Goal: Task Accomplishment & Management: Use online tool/utility

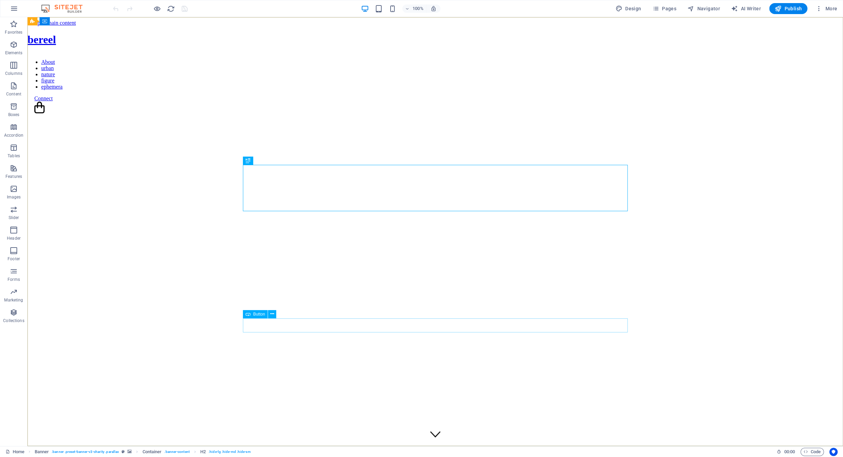
click at [259, 314] on span "Button" at bounding box center [259, 314] width 12 height 4
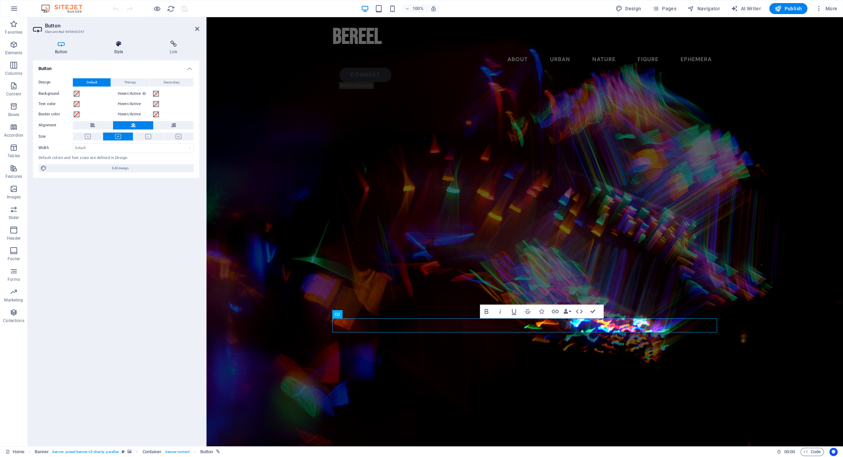
click at [120, 44] on icon at bounding box center [118, 44] width 53 height 7
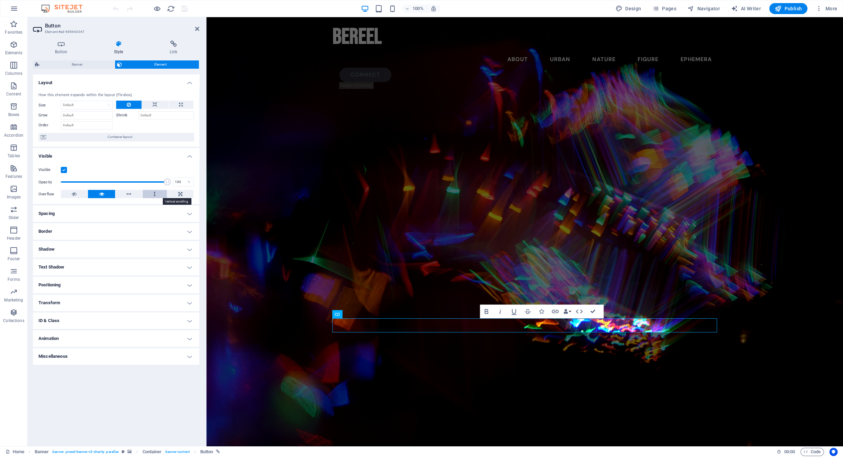
click at [155, 193] on icon at bounding box center [155, 194] width 2 height 8
click at [104, 195] on button at bounding box center [101, 194] width 27 height 8
click at [67, 47] on icon at bounding box center [61, 44] width 56 height 7
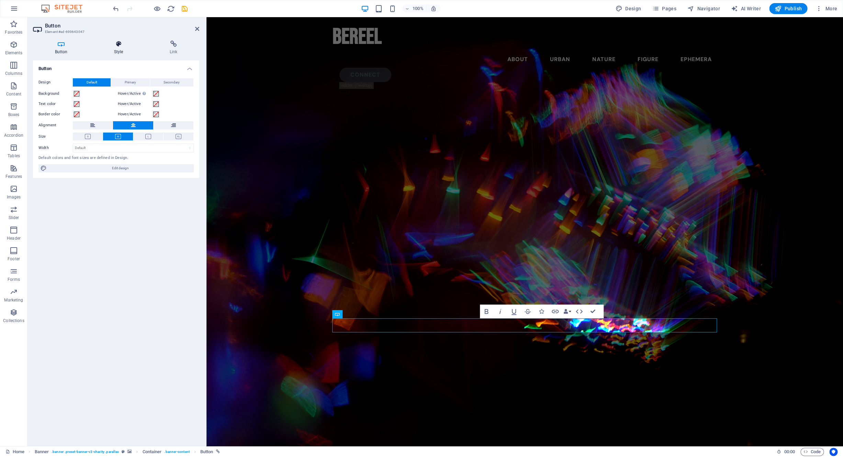
click at [115, 48] on h4 "Style" at bounding box center [120, 48] width 56 height 14
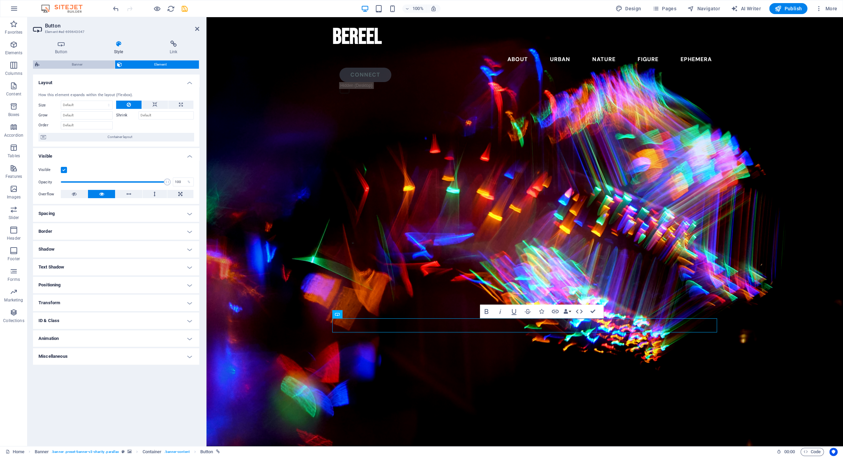
click at [84, 65] on span "Banner" at bounding box center [77, 64] width 71 height 8
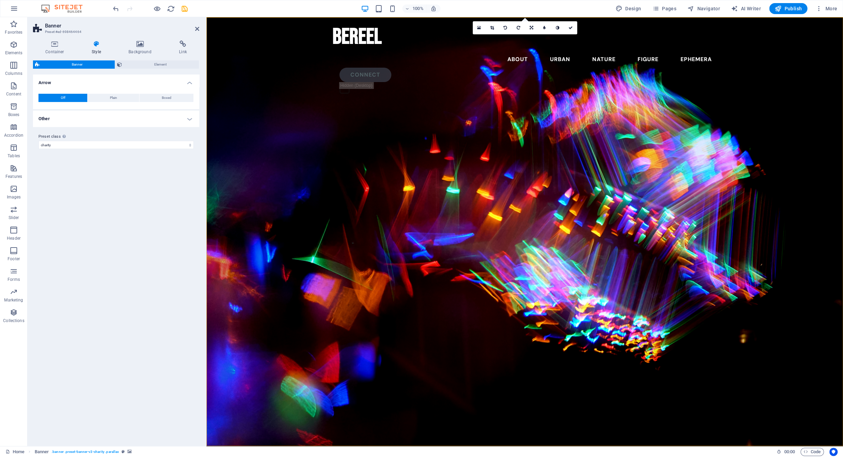
click at [93, 117] on h4 "Other" at bounding box center [116, 119] width 166 height 16
click at [52, 44] on icon at bounding box center [55, 44] width 44 height 7
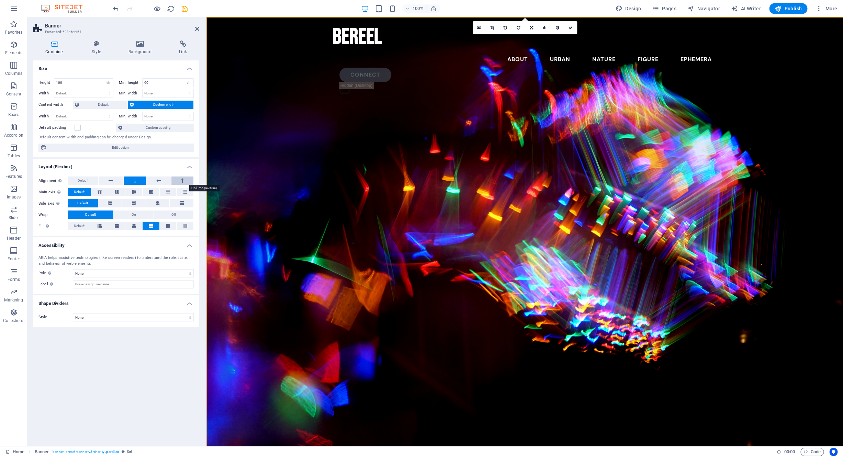
click at [182, 179] on icon at bounding box center [182, 181] width 2 height 8
click at [137, 181] on button at bounding box center [135, 181] width 22 height 8
click at [115, 191] on icon at bounding box center [117, 192] width 8 height 4
click at [143, 216] on button "On" at bounding box center [134, 215] width 40 height 8
click at [169, 216] on button "Off" at bounding box center [174, 215] width 40 height 8
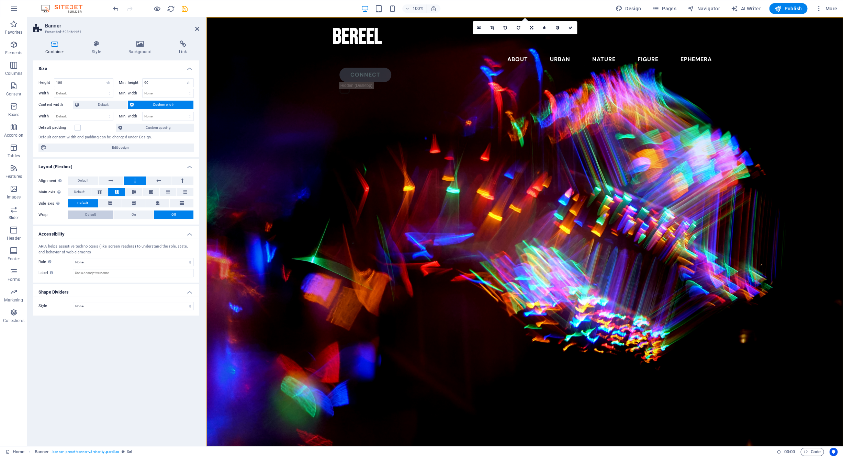
click at [98, 215] on button "Default" at bounding box center [91, 215] width 46 height 8
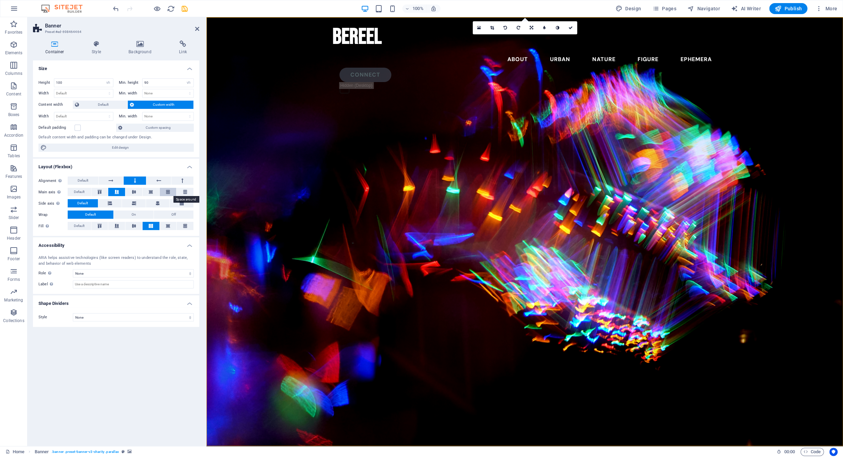
click at [169, 195] on button at bounding box center [168, 192] width 17 height 8
click at [117, 195] on button at bounding box center [116, 192] width 17 height 8
click at [87, 179] on span "Default" at bounding box center [83, 181] width 11 height 8
click at [131, 182] on button at bounding box center [135, 181] width 22 height 8
click at [153, 181] on button at bounding box center [158, 181] width 25 height 8
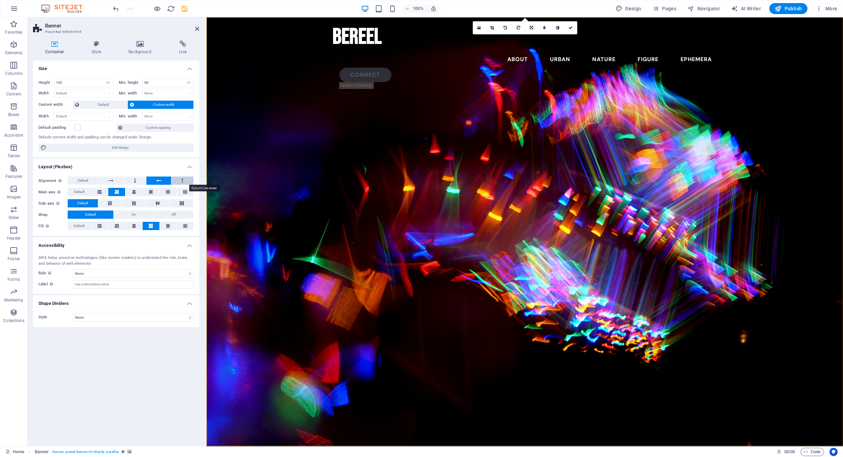
click at [179, 179] on button at bounding box center [182, 181] width 22 height 8
click at [134, 182] on button at bounding box center [135, 181] width 22 height 8
click at [168, 227] on icon at bounding box center [168, 226] width 8 height 4
click at [151, 227] on icon at bounding box center [151, 226] width 8 height 4
click at [138, 216] on button "On" at bounding box center [134, 215] width 40 height 8
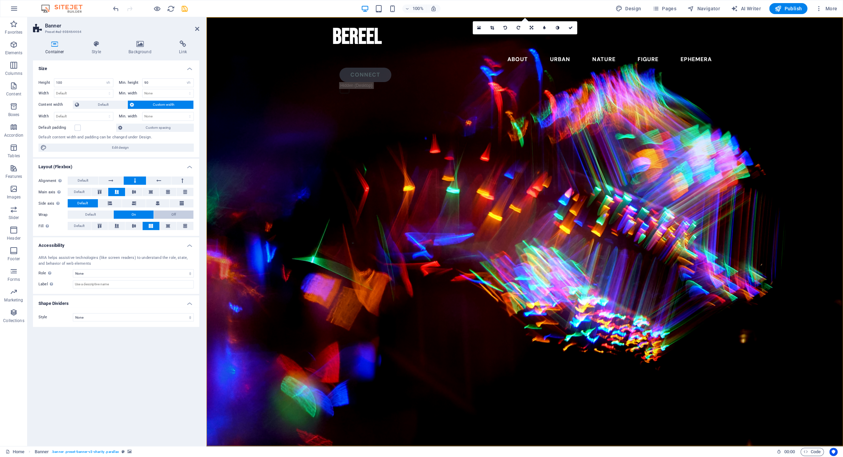
click at [171, 215] on button "Off" at bounding box center [174, 215] width 40 height 8
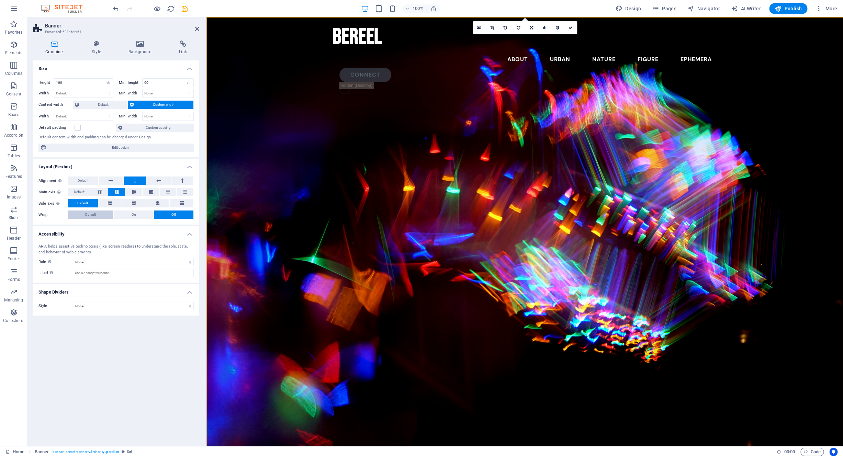
click at [101, 215] on button "Default" at bounding box center [91, 215] width 46 height 8
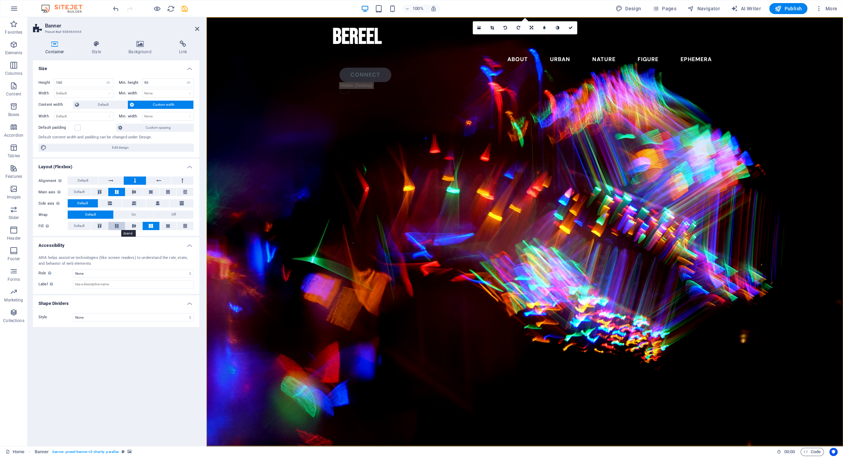
click at [116, 227] on icon at bounding box center [117, 226] width 8 height 4
click at [166, 194] on button at bounding box center [168, 192] width 17 height 8
click at [151, 194] on button at bounding box center [151, 192] width 17 height 8
click at [120, 195] on button at bounding box center [116, 192] width 17 height 8
click at [90, 193] on button "Default" at bounding box center [79, 192] width 23 height 8
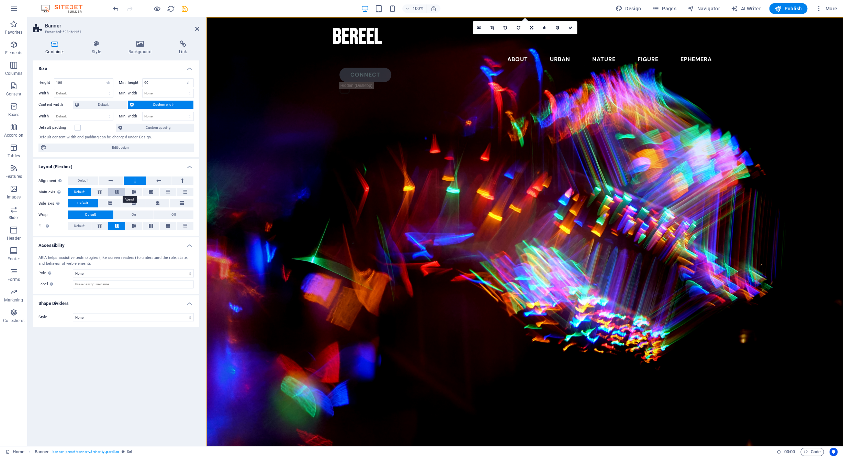
click at [118, 192] on icon at bounding box center [117, 192] width 8 height 4
click at [90, 182] on button "Default" at bounding box center [83, 181] width 31 height 8
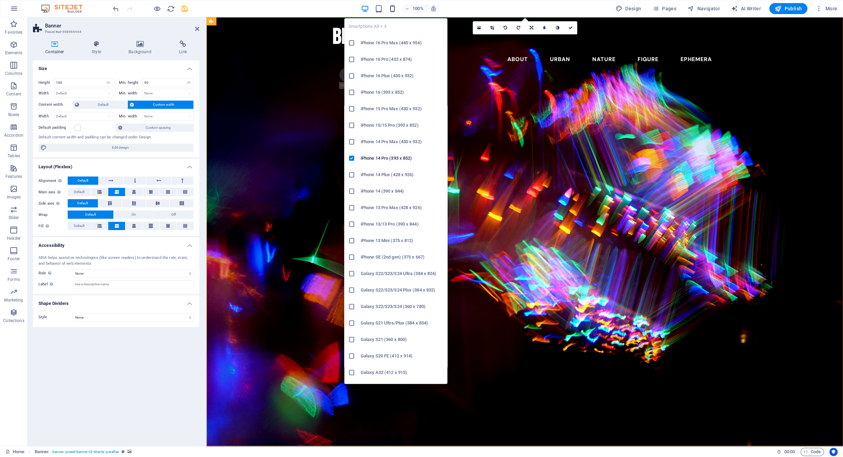
click at [393, 12] on icon "button" at bounding box center [393, 9] width 8 height 8
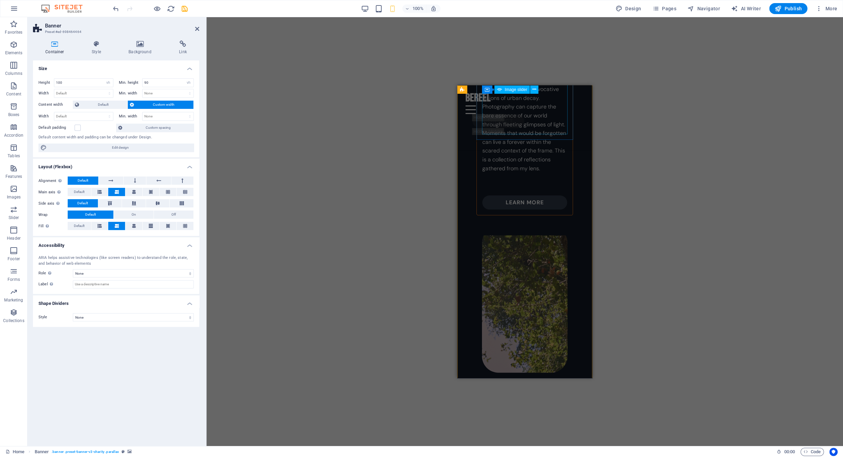
scroll to position [456, 0]
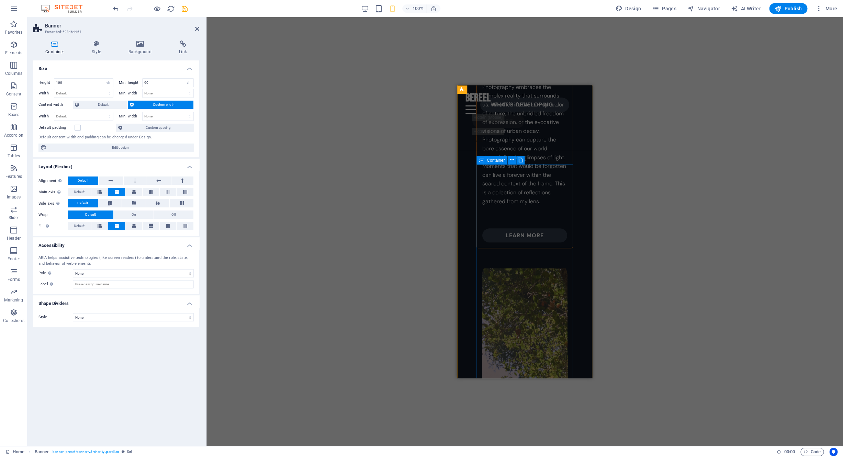
click at [490, 162] on span "Container" at bounding box center [496, 160] width 18 height 4
select select "rem"
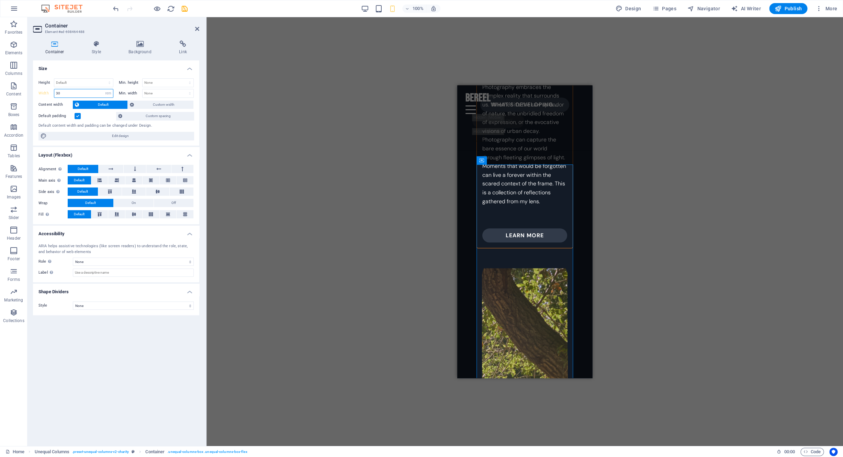
click at [74, 90] on input "30" at bounding box center [83, 93] width 59 height 8
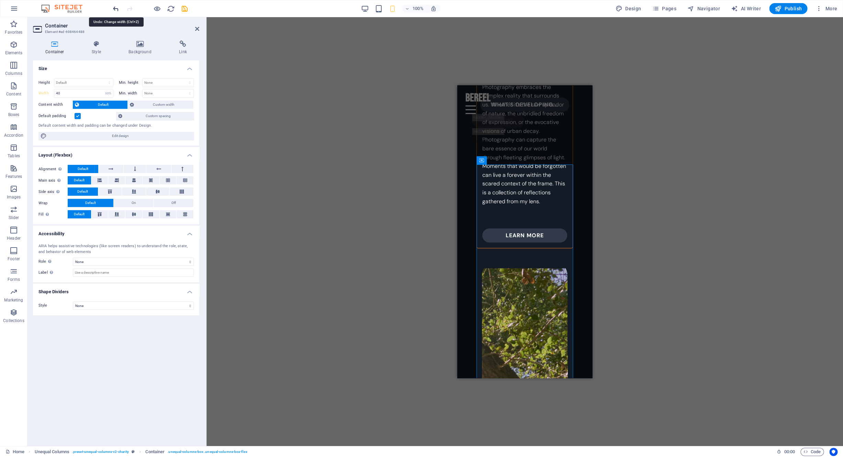
click at [116, 8] on icon "undo" at bounding box center [116, 9] width 8 height 8
type input "30"
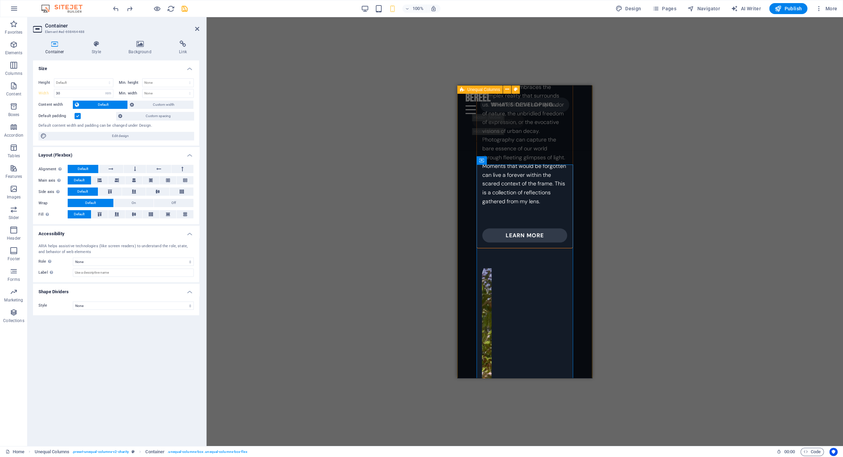
click at [468, 149] on div "Be whatever you want Just Be Real Photography can be a mirror or it can be bent…" at bounding box center [524, 206] width 135 height 485
select select "rem"
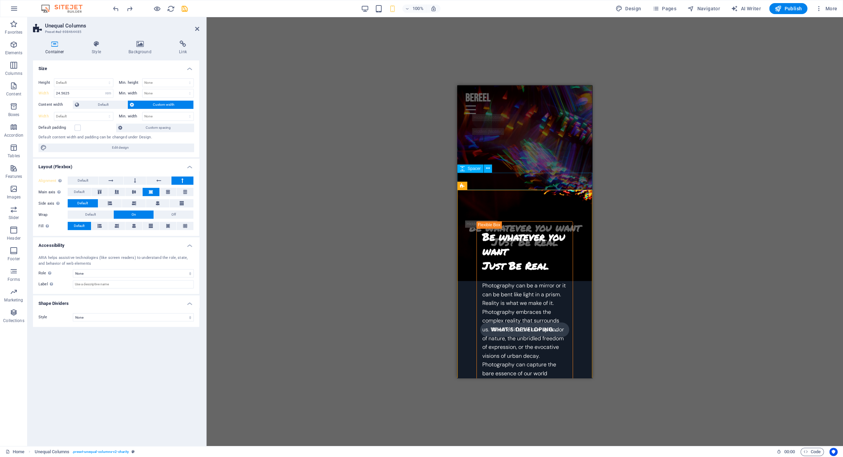
scroll to position [231, 0]
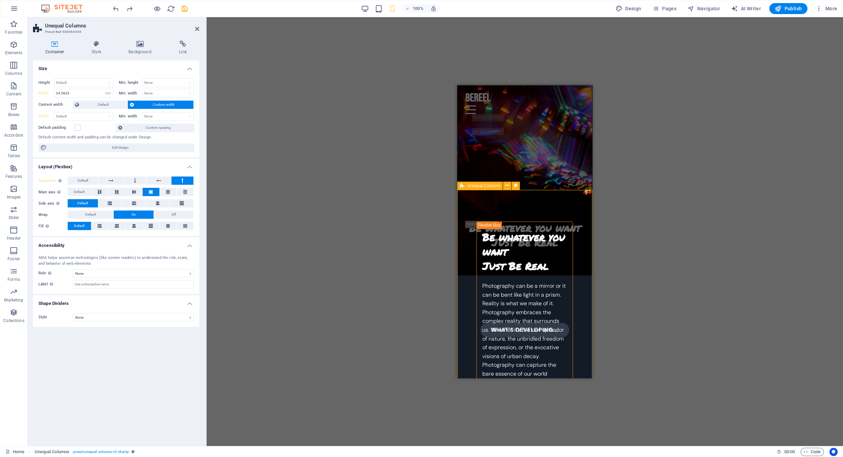
click at [490, 184] on span "Unequal Columns" at bounding box center [483, 186] width 33 height 4
click at [96, 47] on icon at bounding box center [96, 44] width 34 height 7
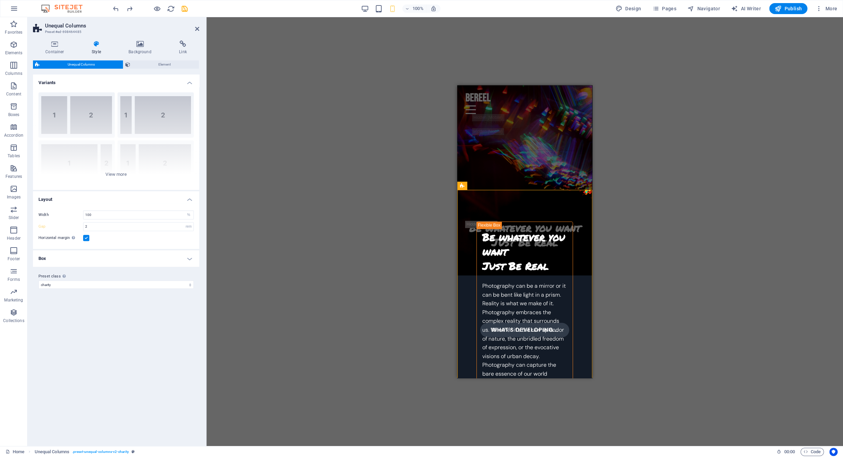
click at [102, 261] on h4 "Box" at bounding box center [116, 258] width 166 height 16
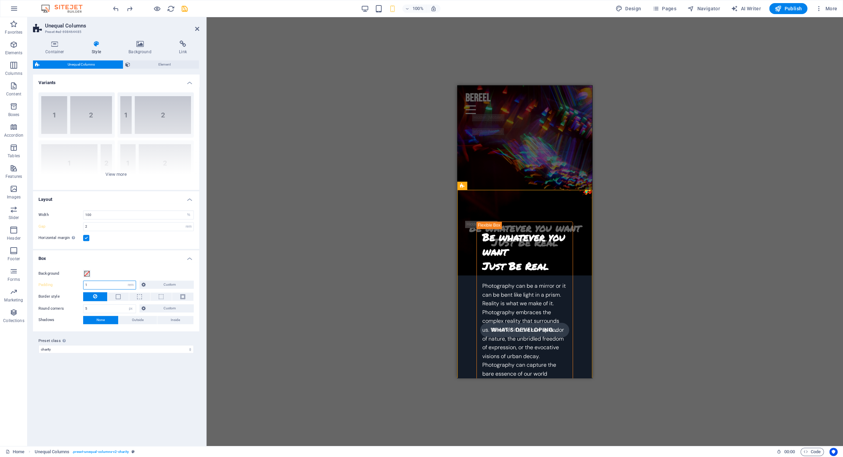
click at [108, 285] on input "1" at bounding box center [109, 285] width 52 height 8
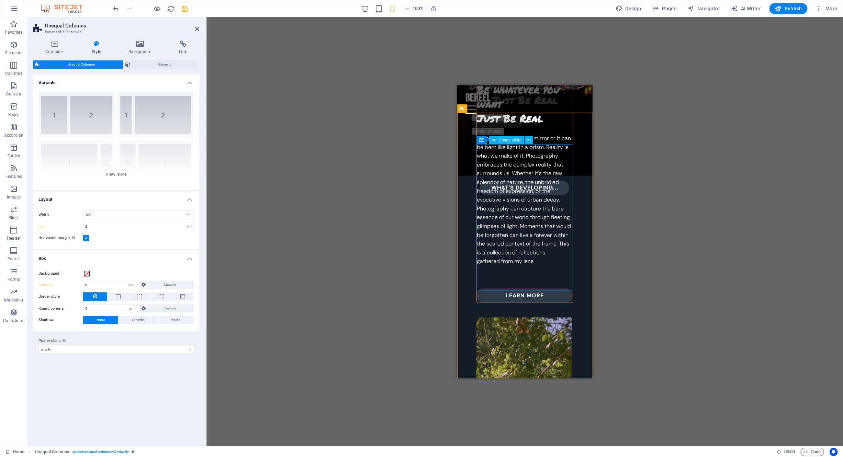
scroll to position [412, 0]
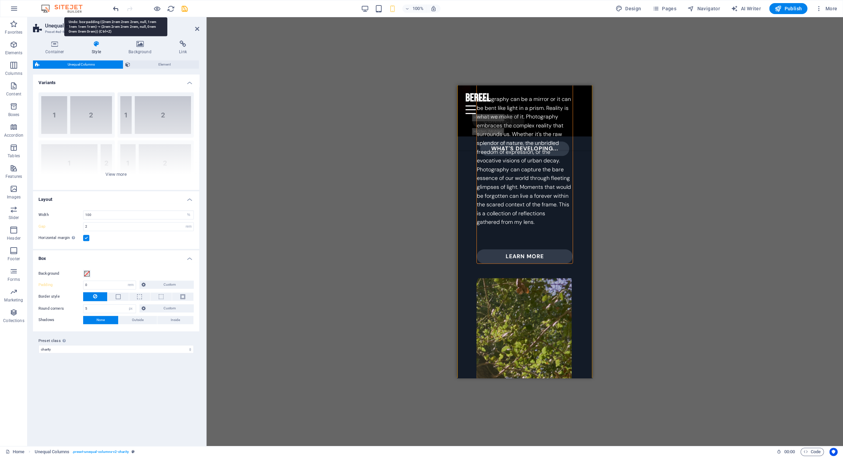
click at [117, 11] on icon "undo" at bounding box center [116, 9] width 8 height 8
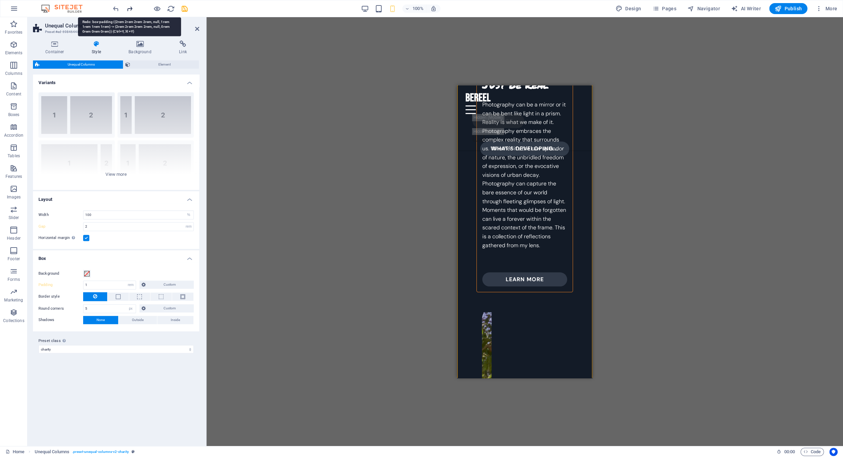
click at [131, 10] on icon "redo" at bounding box center [130, 9] width 8 height 8
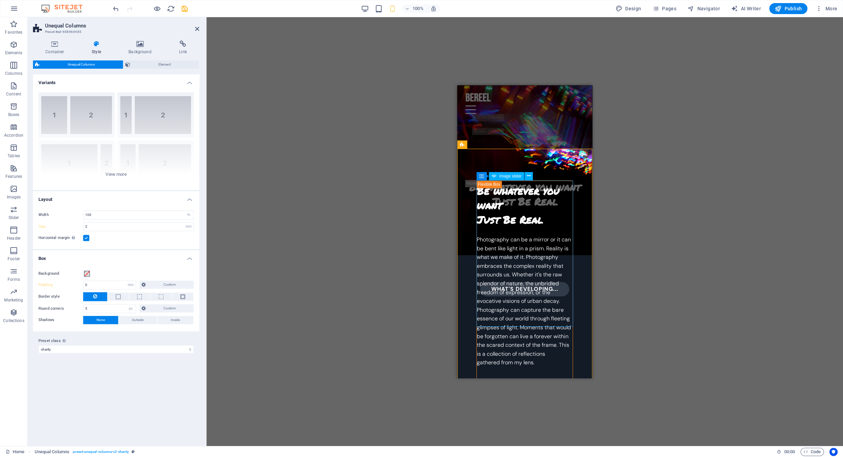
scroll to position [253, 0]
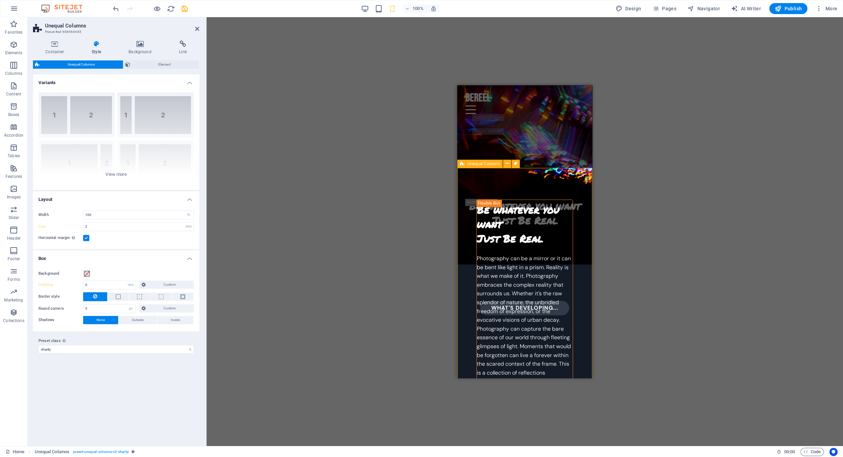
click at [470, 164] on span "Unequal Columns" at bounding box center [483, 164] width 33 height 4
click at [469, 164] on span "Unequal Columns" at bounding box center [483, 164] width 33 height 4
click at [86, 239] on label at bounding box center [86, 238] width 6 height 6
click at [0, 0] on input "Horizontal margin Only if the containers "Content width" is not set to "Default"" at bounding box center [0, 0] width 0 height 0
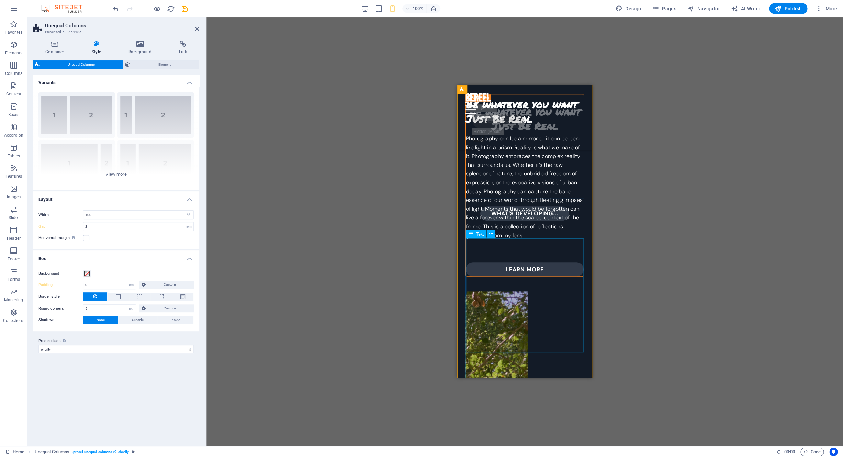
scroll to position [418, 0]
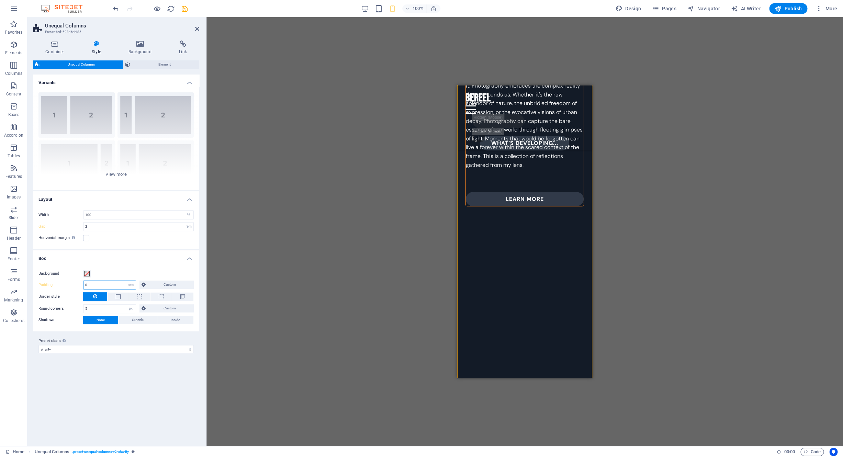
click at [96, 286] on input "0" at bounding box center [109, 285] width 52 height 8
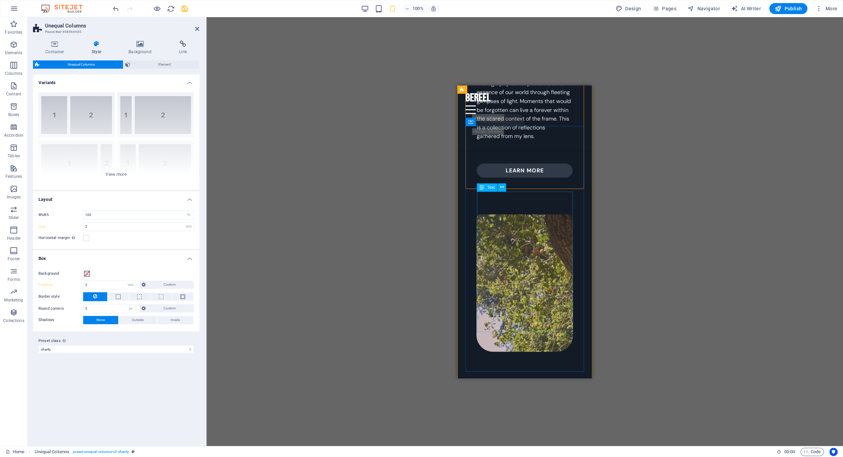
scroll to position [500, 0]
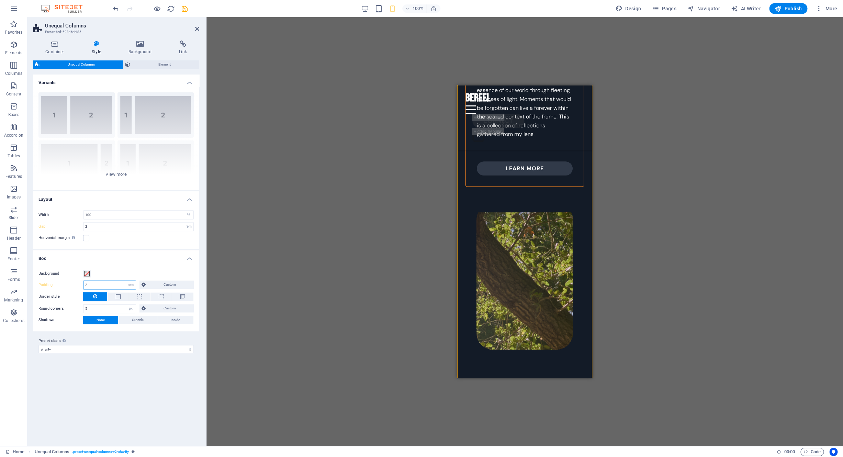
click at [101, 285] on input "2" at bounding box center [109, 285] width 52 height 8
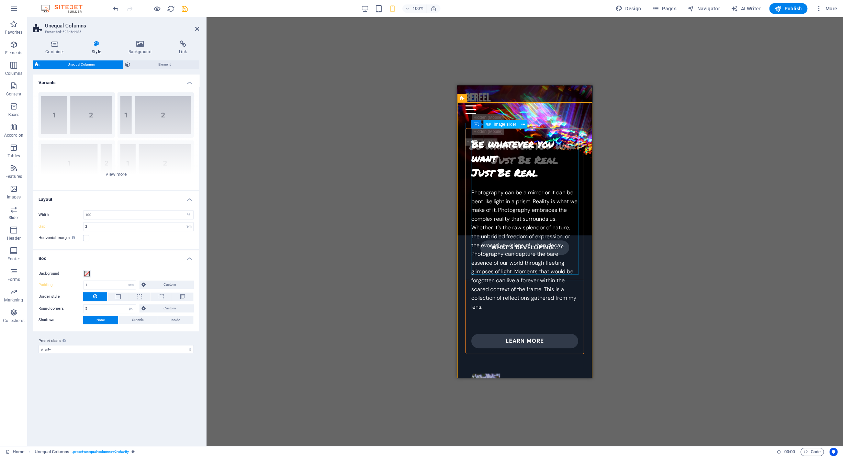
scroll to position [374, 0]
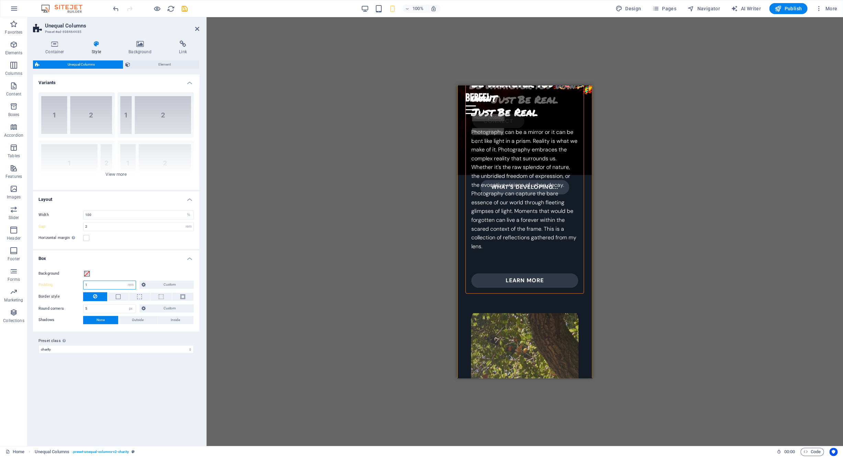
click at [90, 285] on input "1" at bounding box center [109, 285] width 52 height 8
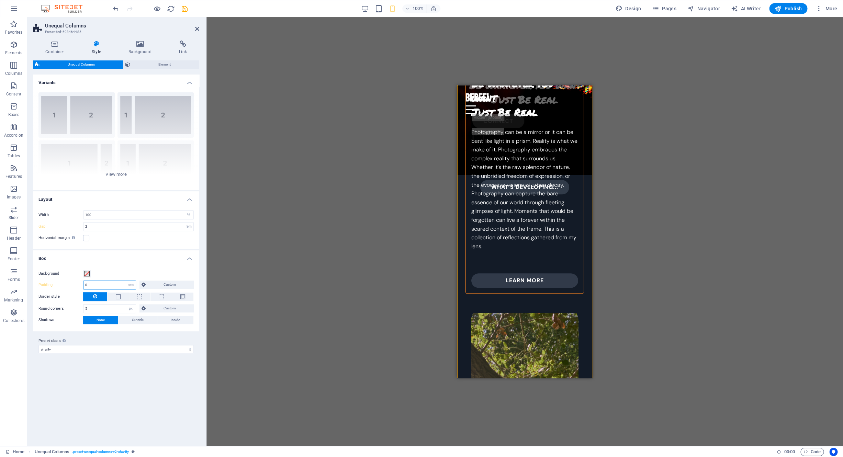
type input "0"
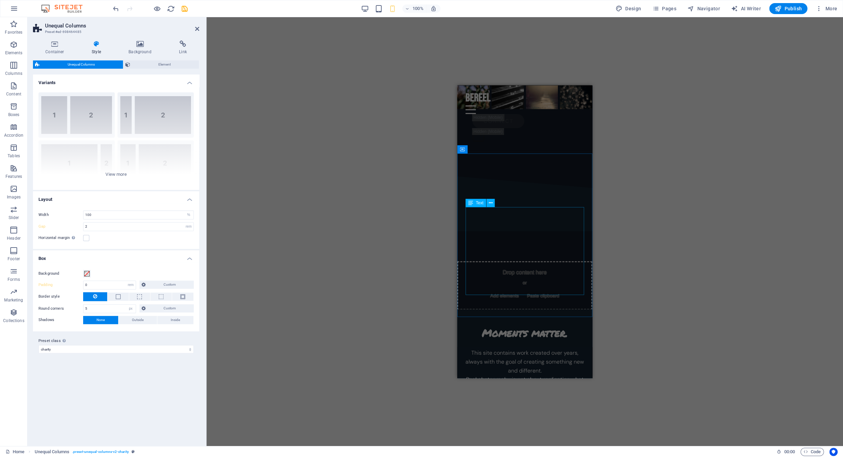
scroll to position [1055, 0]
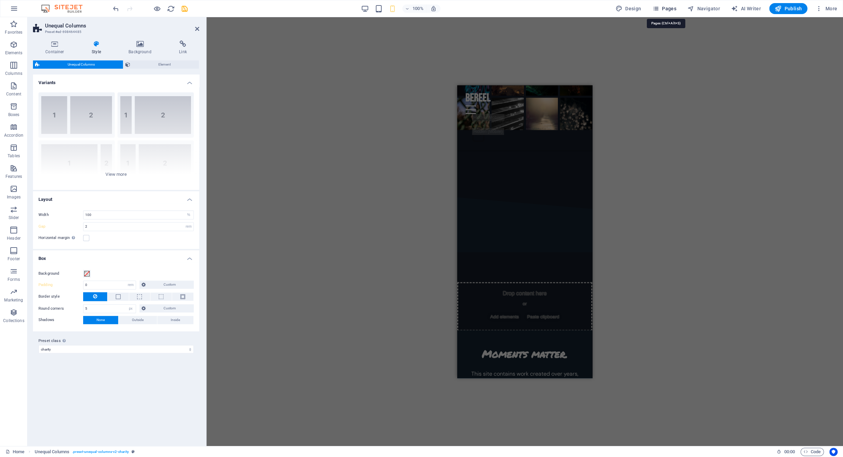
click at [666, 6] on span "Pages" at bounding box center [664, 8] width 24 height 7
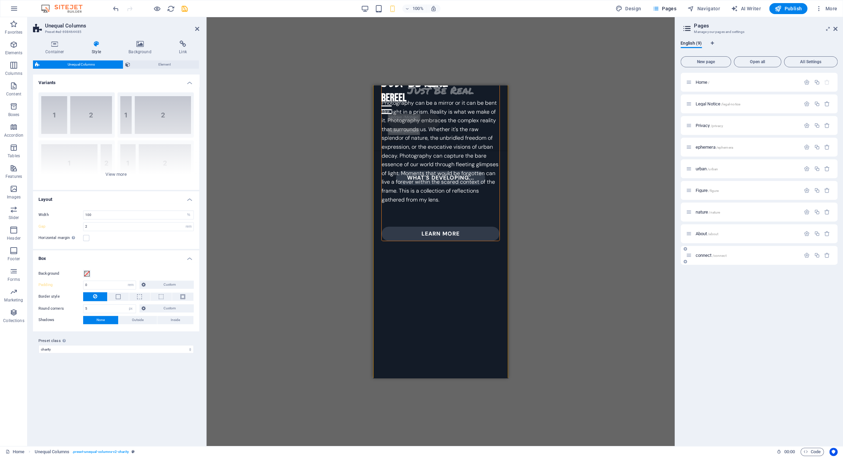
click at [706, 256] on span "connect /connect" at bounding box center [710, 255] width 31 height 5
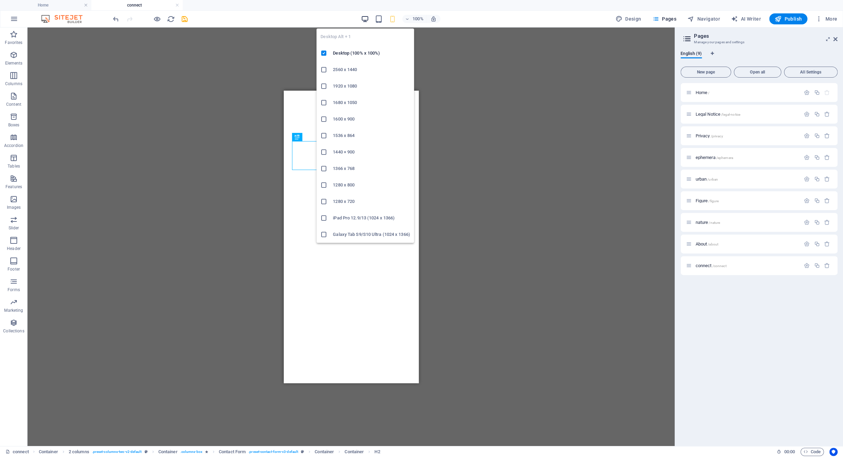
click at [365, 20] on icon "button" at bounding box center [365, 19] width 8 height 8
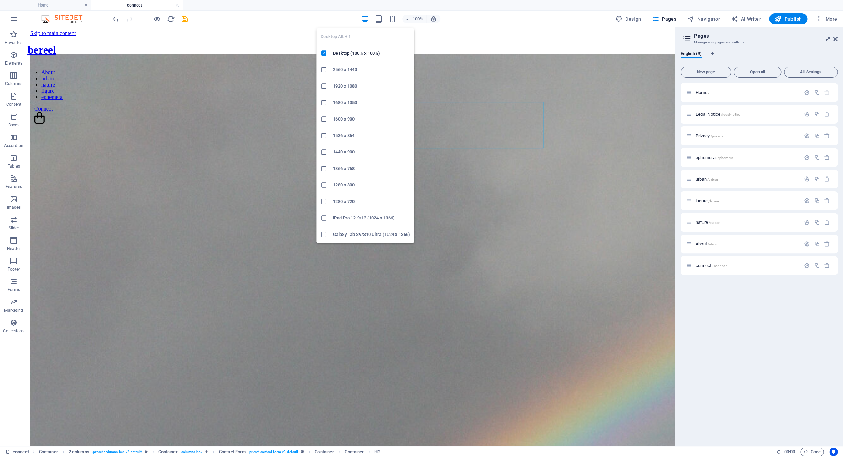
scroll to position [0, 0]
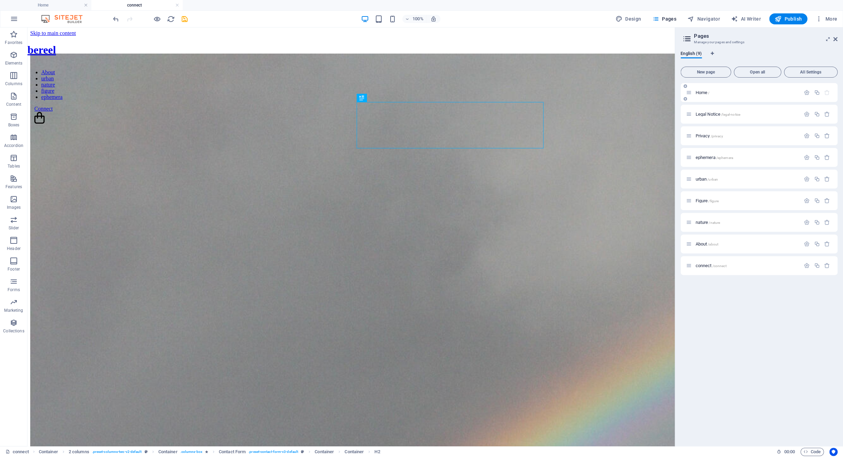
click at [702, 92] on span "Home /" at bounding box center [702, 92] width 14 height 5
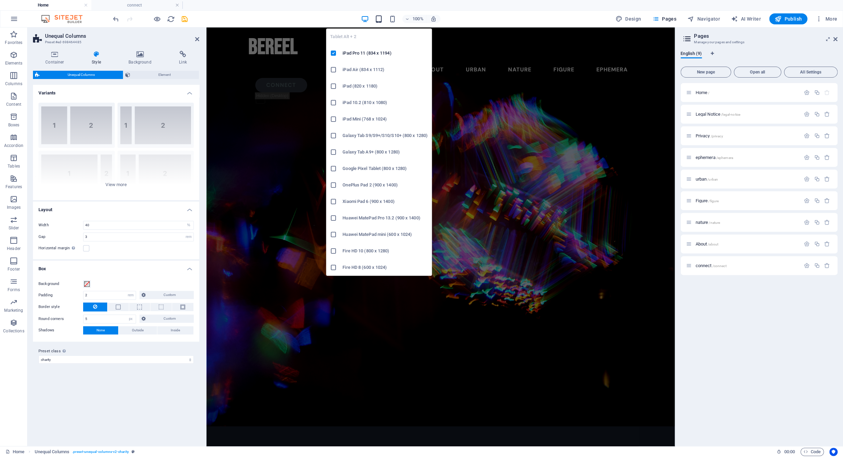
click at [380, 19] on icon "button" at bounding box center [379, 19] width 8 height 8
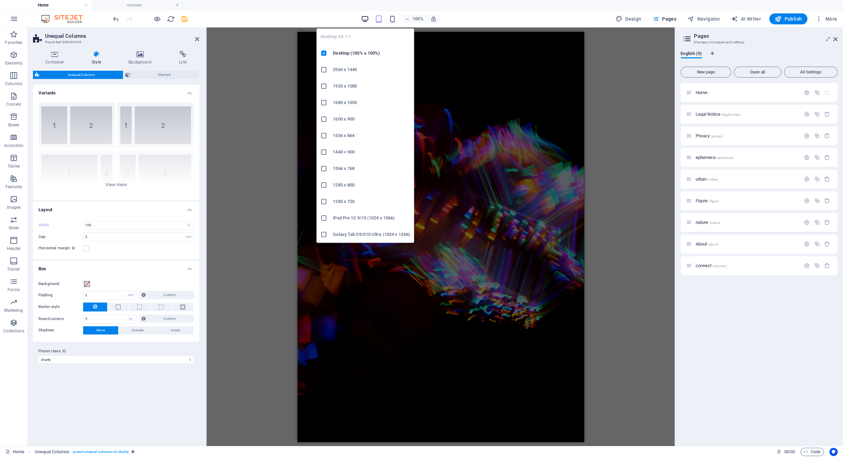
click at [369, 16] on icon "button" at bounding box center [365, 19] width 8 height 8
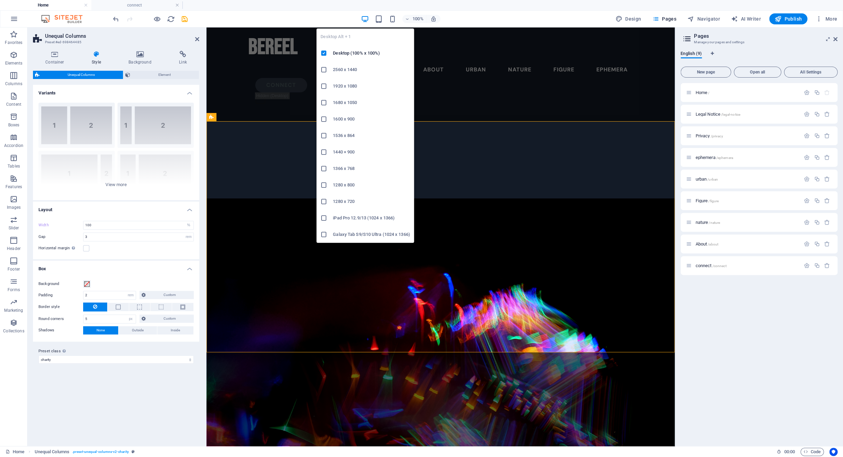
scroll to position [342, 0]
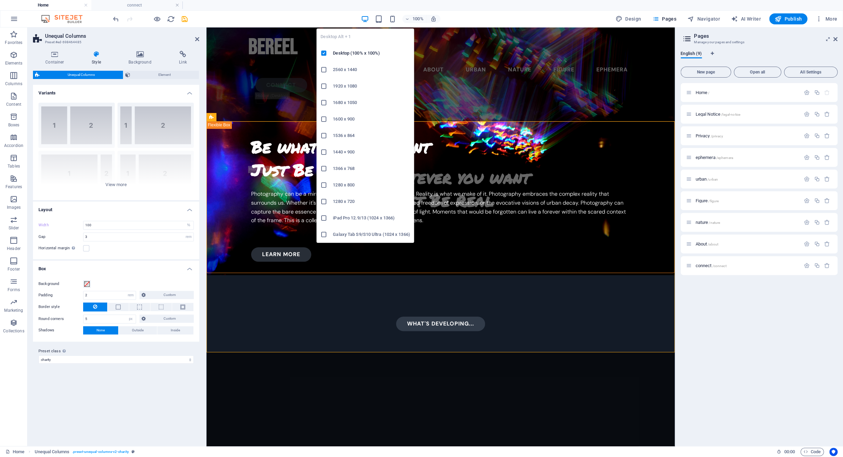
type input "40"
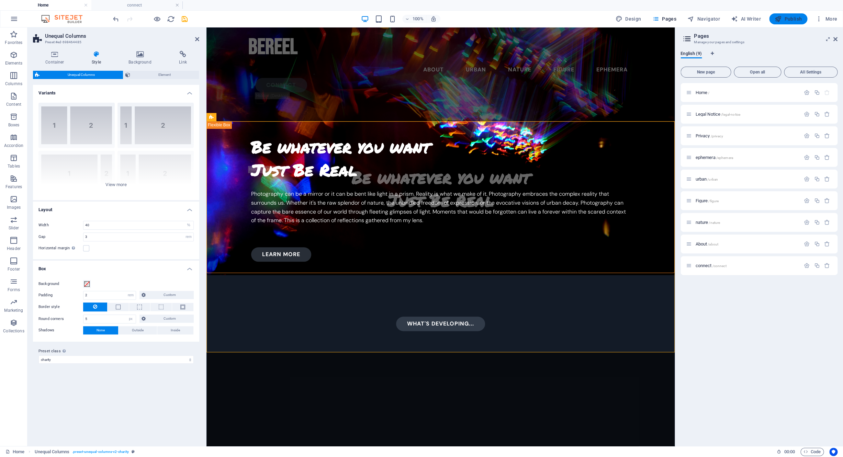
click at [790, 20] on span "Publish" at bounding box center [788, 18] width 27 height 7
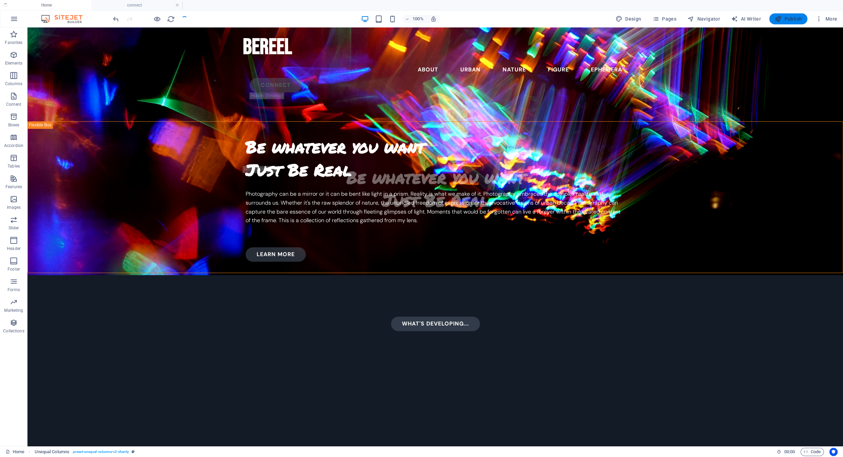
checkbox input "false"
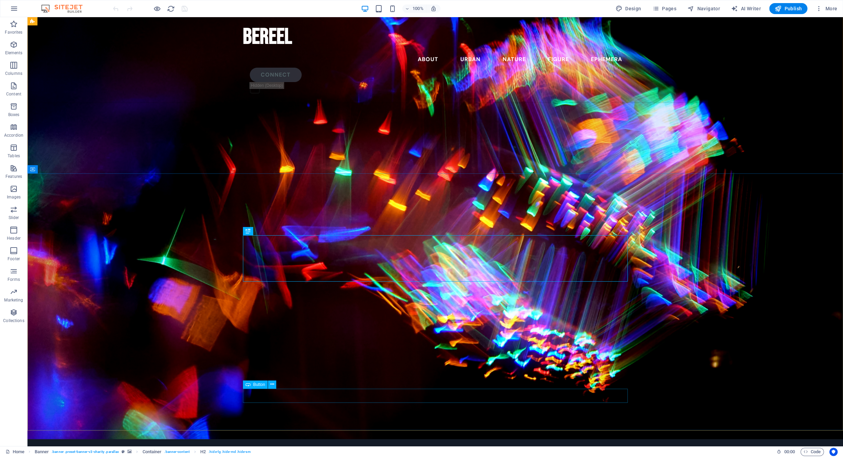
scroll to position [60, 0]
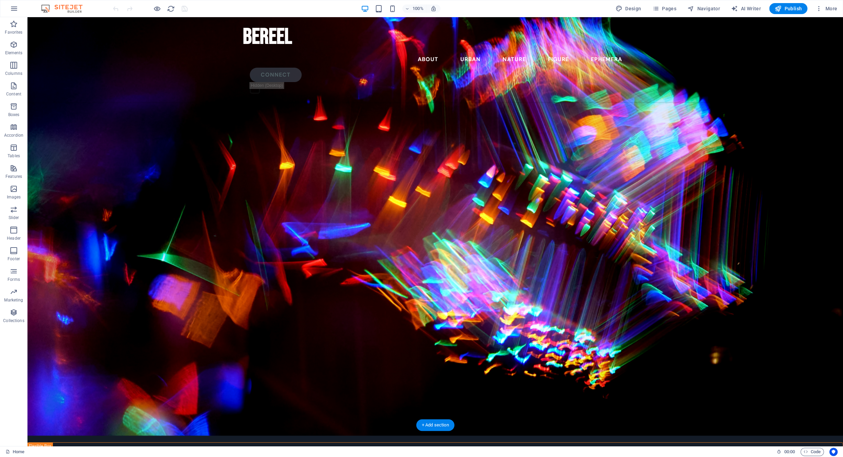
drag, startPoint x: 292, startPoint y: 403, endPoint x: 297, endPoint y: 300, distance: 102.8
select select "vh"
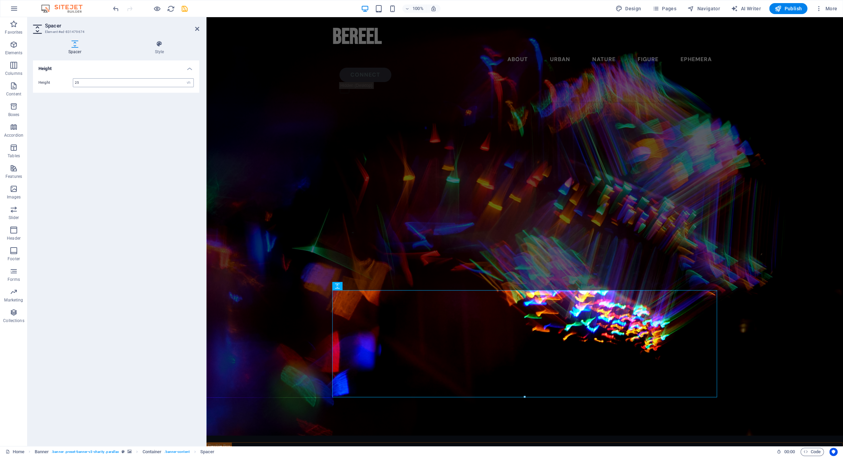
click at [109, 83] on input "25" at bounding box center [133, 83] width 120 height 8
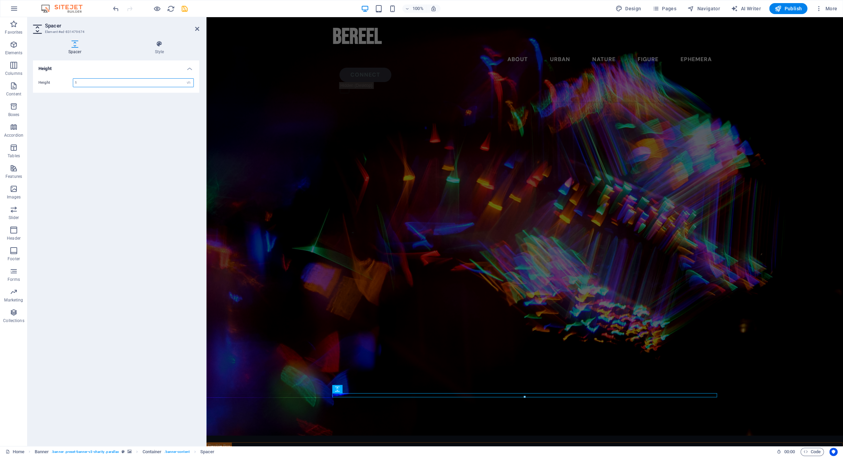
click at [84, 81] on input "1" at bounding box center [133, 83] width 120 height 8
type input "5"
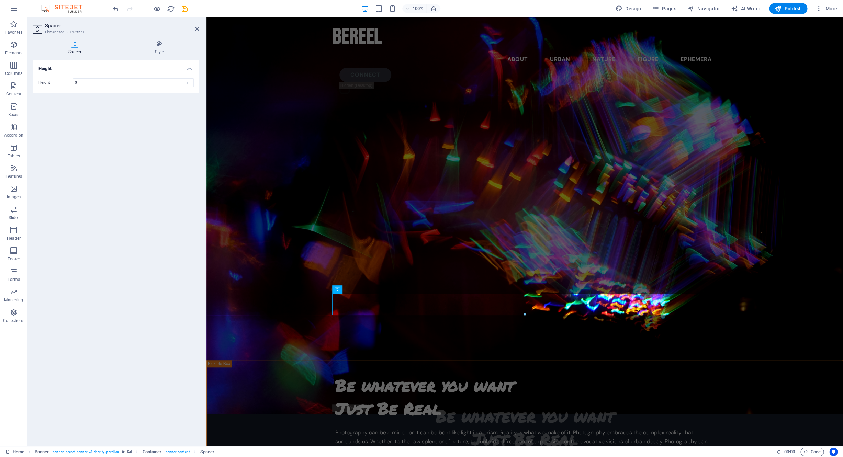
scroll to position [0, 0]
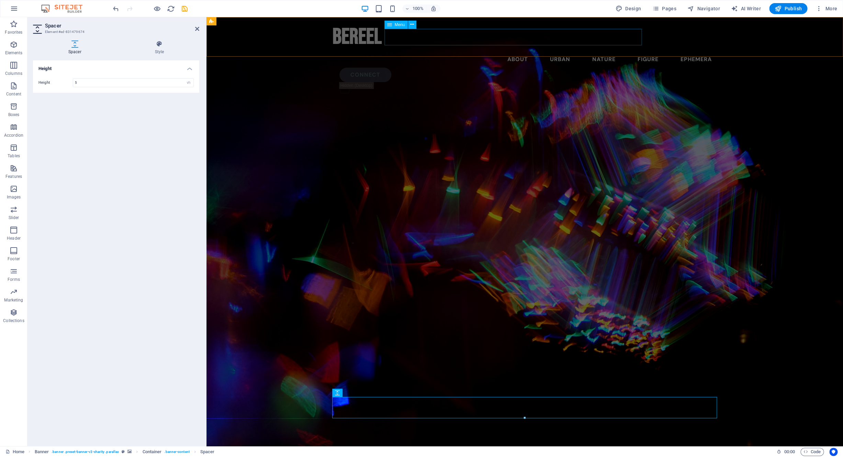
click at [440, 51] on nav "About urban nature figure ephemera" at bounding box center [525, 59] width 385 height 16
select select "7"
select select
select select "4"
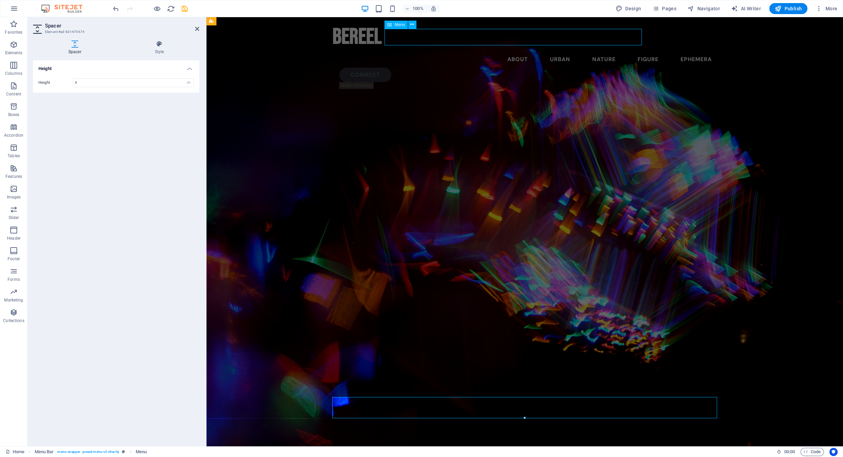
select select
select select "6"
select select
select select "5"
select select
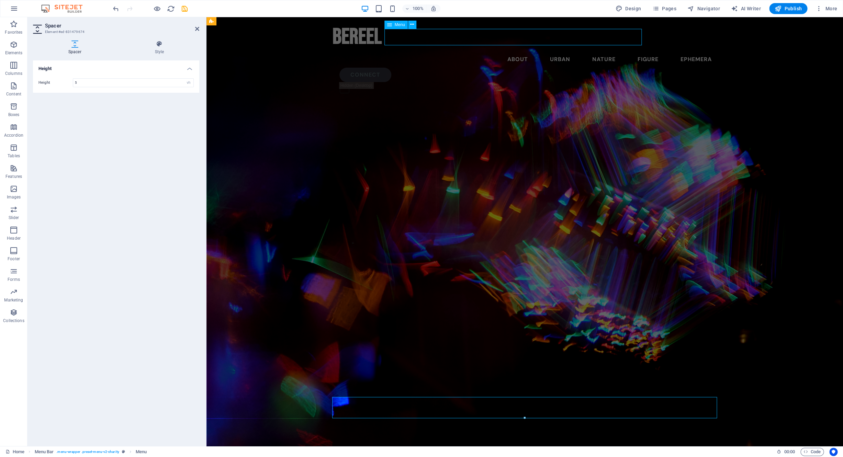
select select "3"
select select
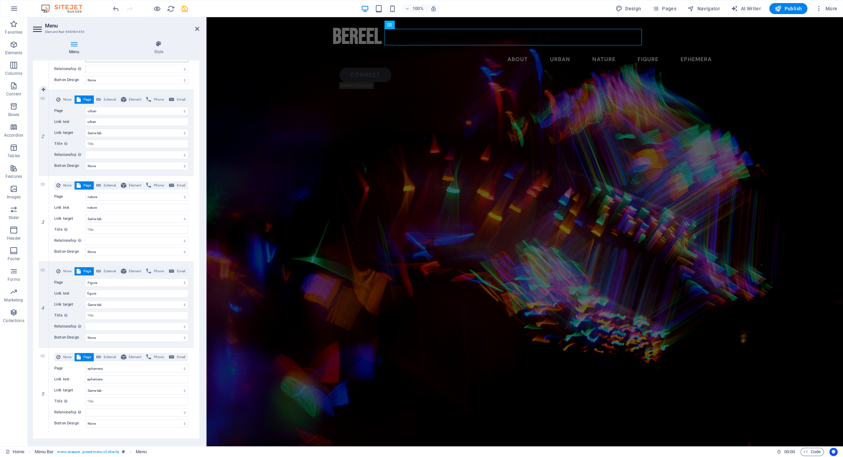
scroll to position [128, 0]
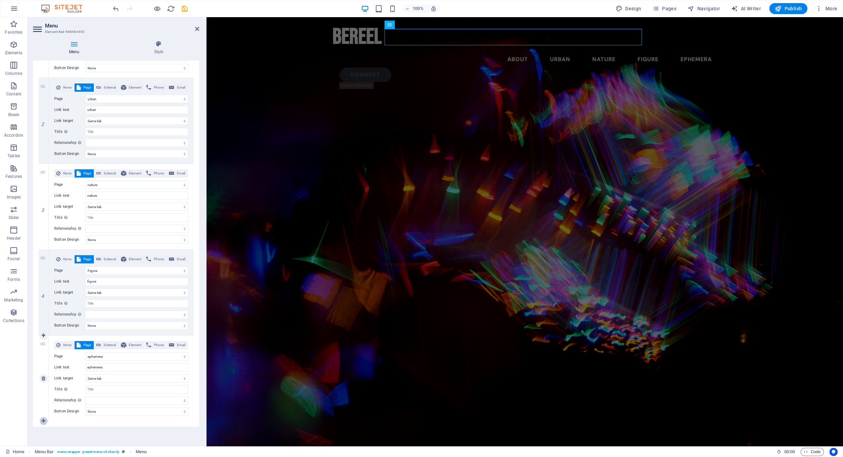
click at [45, 422] on icon at bounding box center [44, 421] width 4 height 5
select select
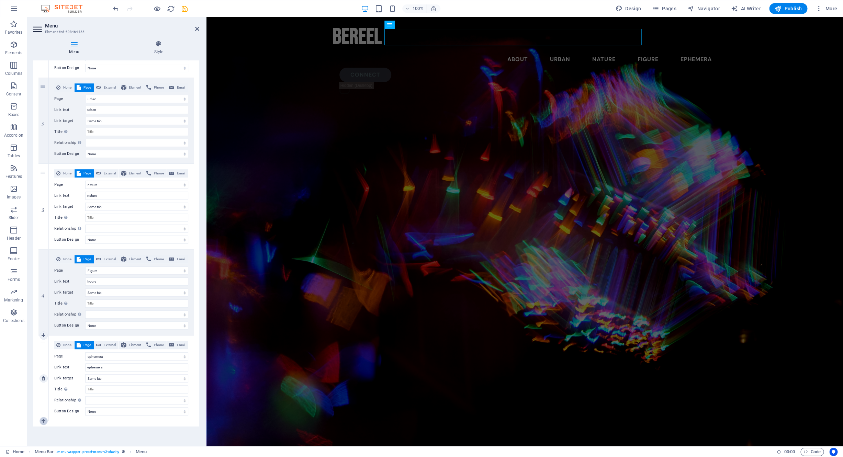
select select
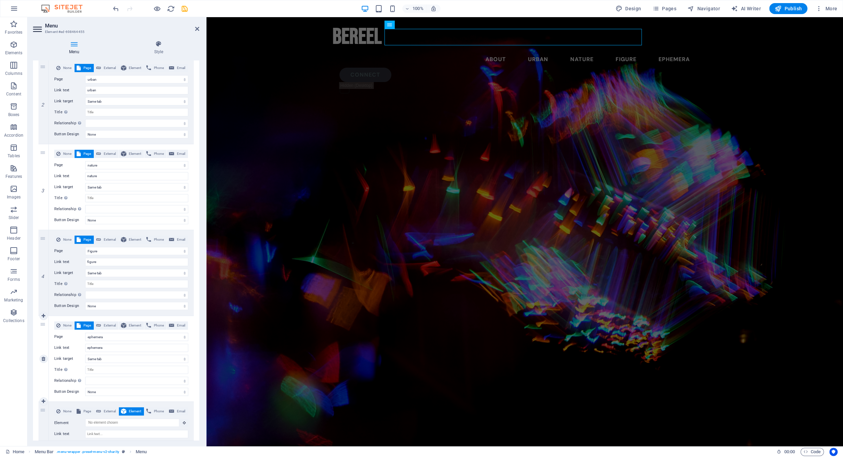
scroll to position [203, 0]
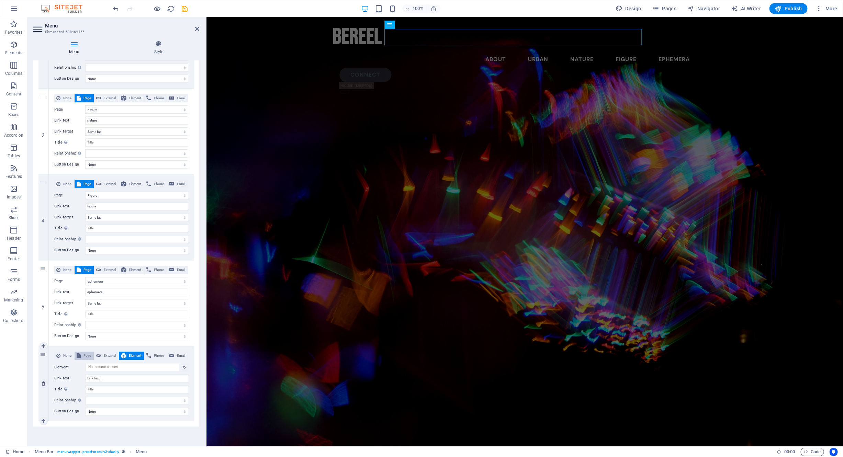
click at [83, 353] on span "Page" at bounding box center [87, 356] width 9 height 8
select select
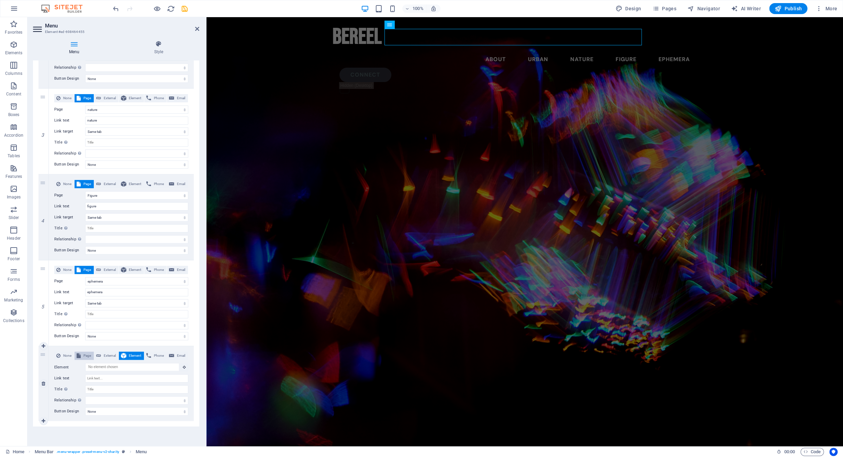
select select
click at [85, 363] on select "Home Legal Notice Privacy ephemera urban Figure nature About connect" at bounding box center [136, 367] width 103 height 8
select select "8"
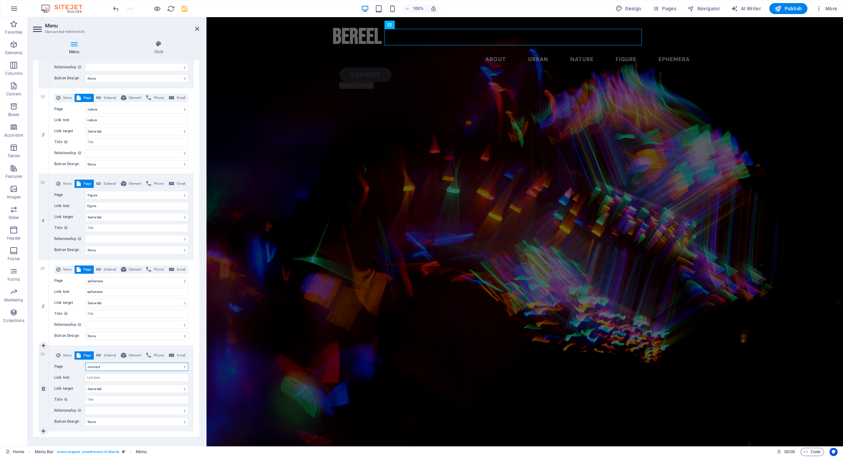
click option "connect" at bounding box center [0, 0] width 0 height 0
select select
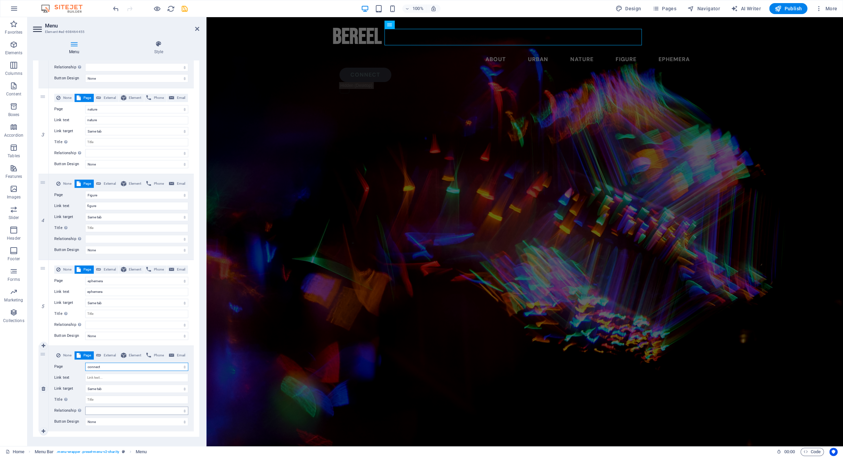
select select
click at [122, 380] on input "Link text" at bounding box center [136, 378] width 103 height 8
type input "connect"
select select
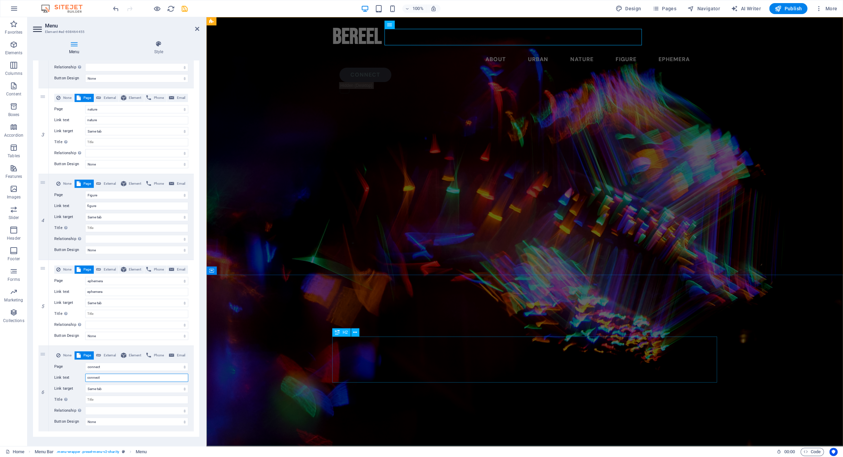
select select
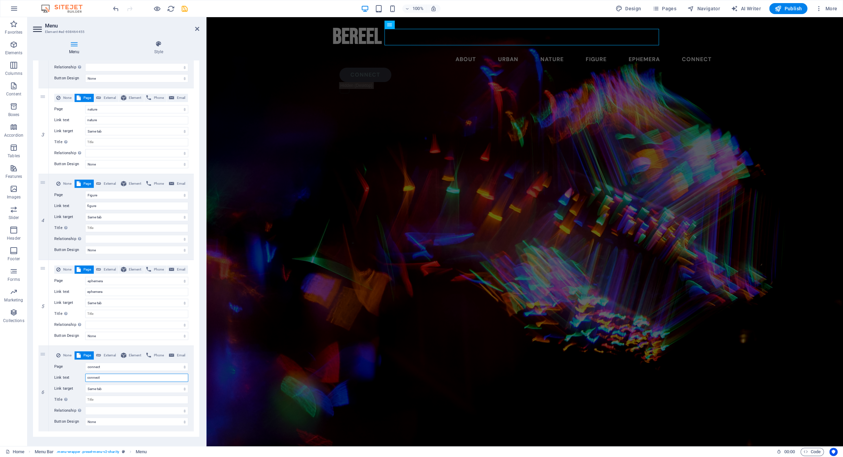
type input "connect"
click at [197, 394] on div "1 None Page External Element Phone Email Page Home Legal Notice Privacy ephemer…" at bounding box center [116, 174] width 166 height 526
click at [85, 407] on select "alternate author bookmark external help license next nofollow noreferrer noopen…" at bounding box center [136, 411] width 103 height 8
select select "default"
click option "Default" at bounding box center [0, 0] width 0 height 0
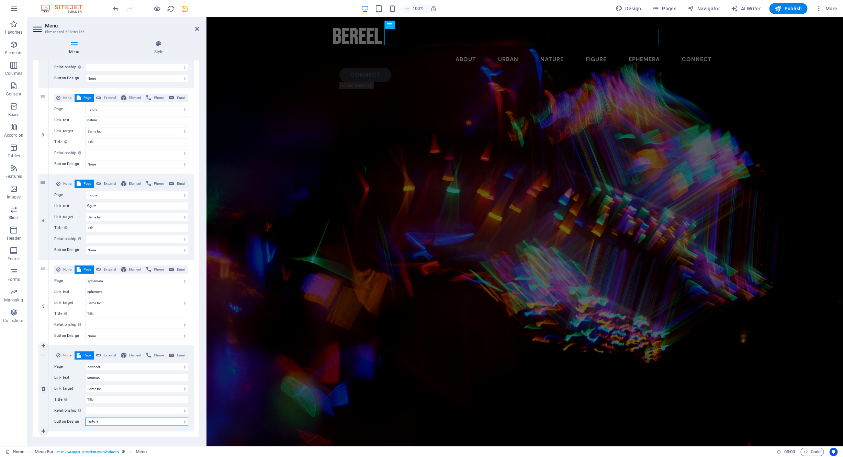
select select
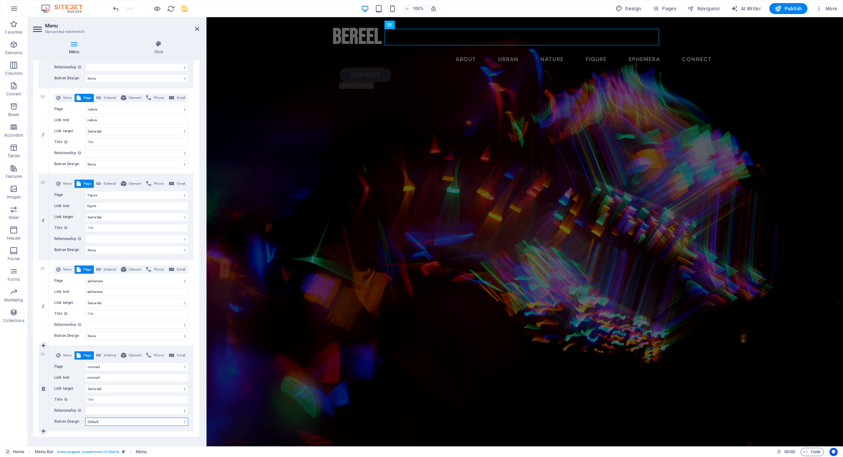
select select
click at [371, 48] on button at bounding box center [368, 47] width 8 height 8
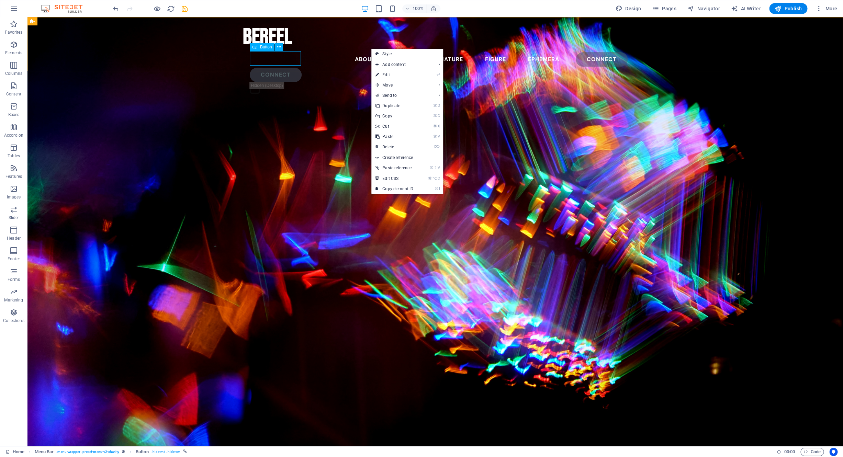
click at [270, 49] on span "Button" at bounding box center [266, 47] width 12 height 4
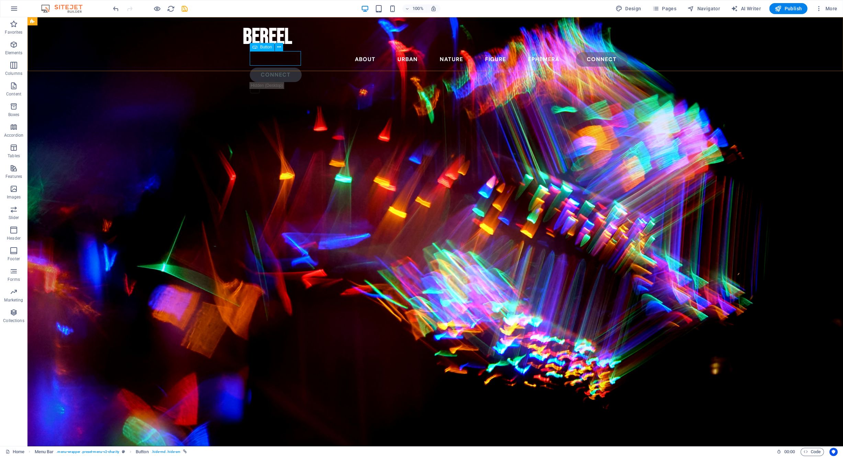
click at [270, 49] on span "Button" at bounding box center [266, 47] width 12 height 4
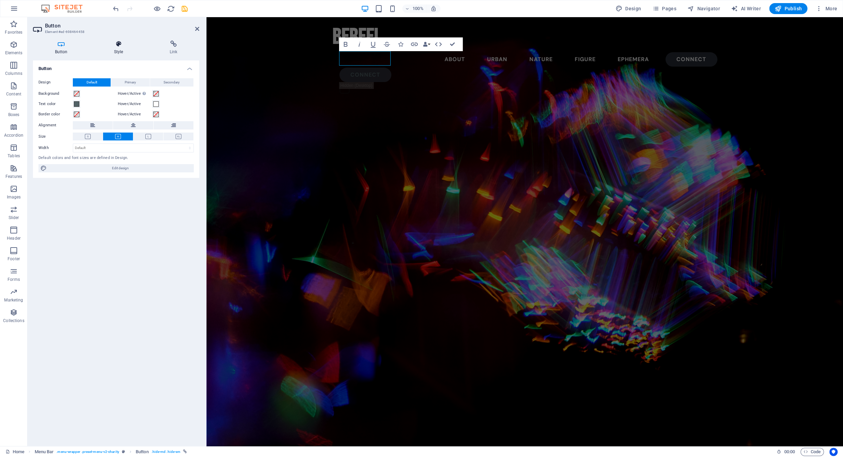
click at [110, 47] on icon at bounding box center [118, 44] width 53 height 7
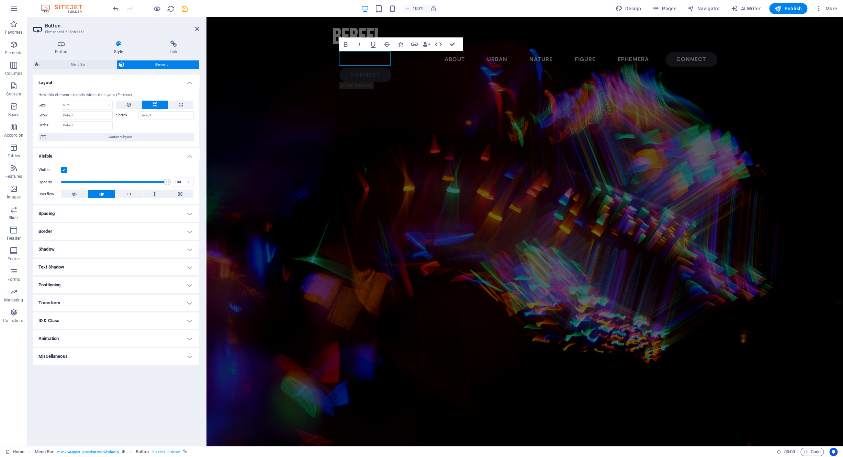
click at [63, 170] on label at bounding box center [64, 170] width 6 height 6
click at [0, 0] on input "Visible" at bounding box center [0, 0] width 0 height 0
click at [260, 59] on div "bereel About urban nature figure ephemera connect Connect" at bounding box center [524, 59] width 637 height 85
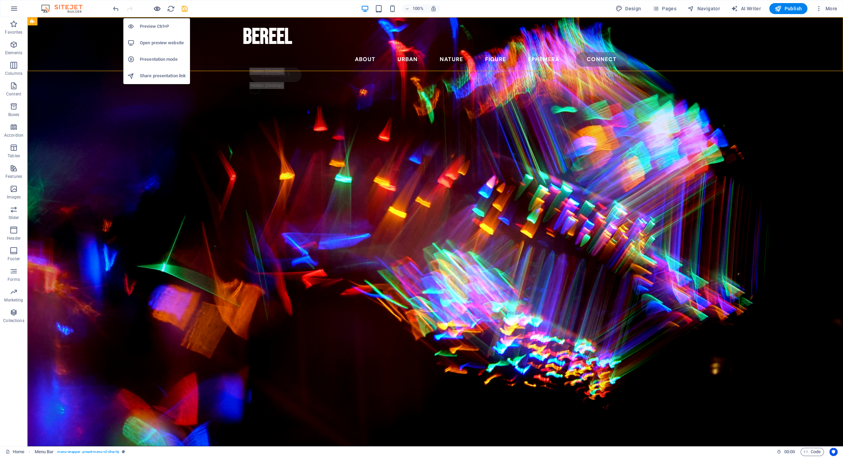
click at [156, 8] on icon "button" at bounding box center [157, 9] width 8 height 8
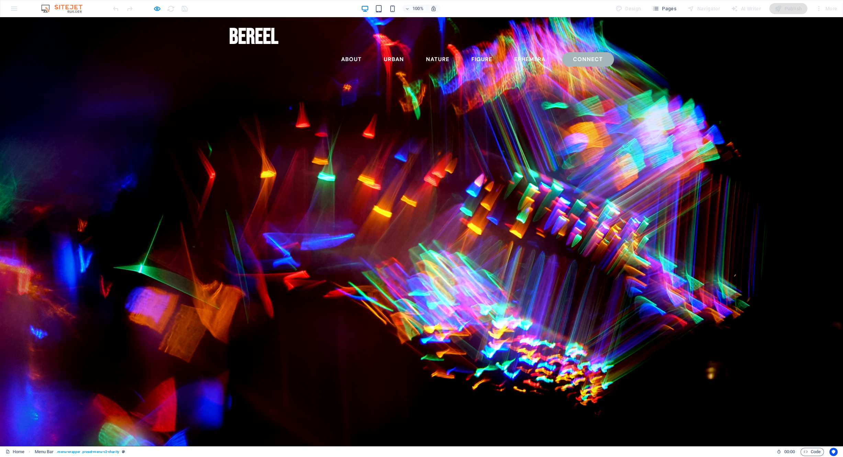
click at [595, 52] on link "connect" at bounding box center [588, 59] width 52 height 14
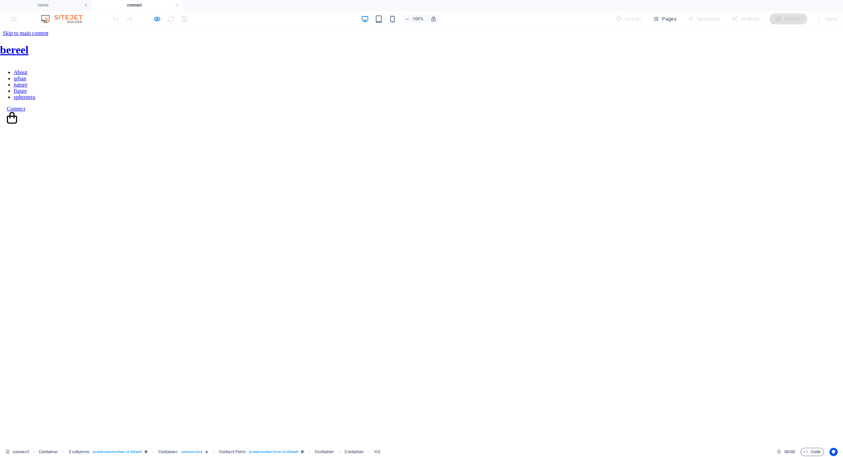
scroll to position [0, 0]
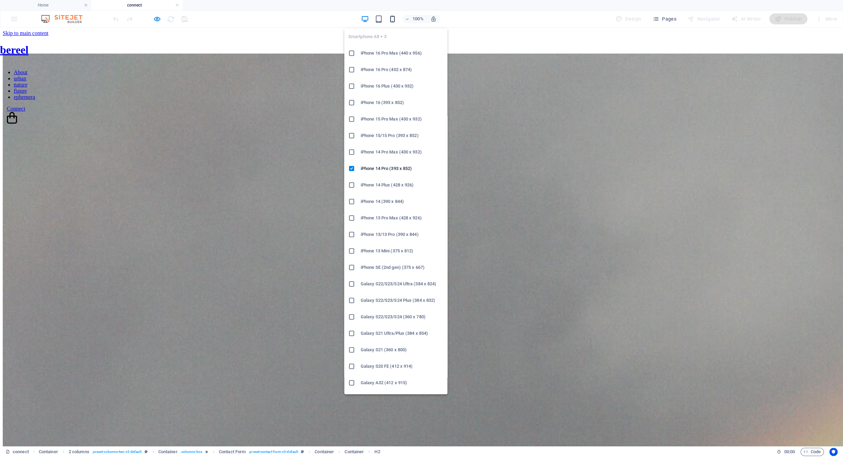
click at [393, 20] on icon "button" at bounding box center [393, 19] width 8 height 8
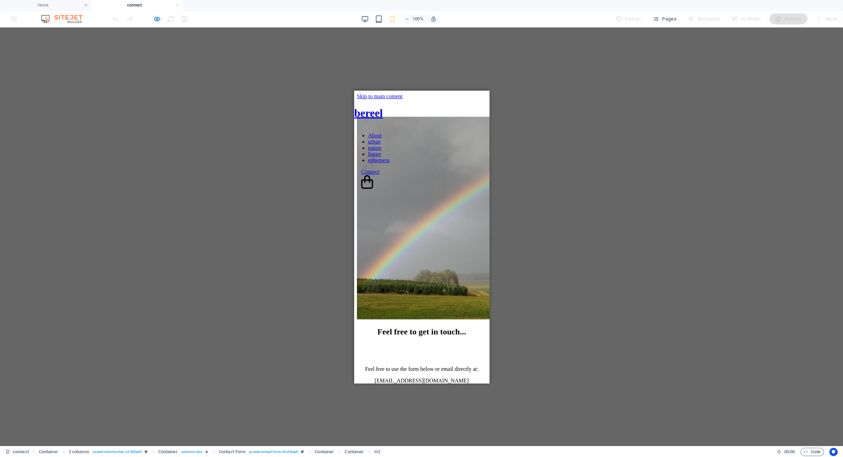
click at [480, 127] on div at bounding box center [421, 127] width 135 height 0
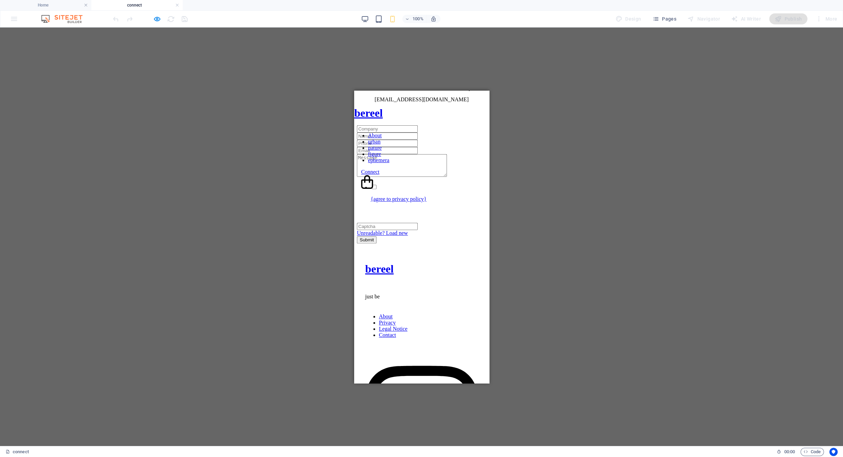
scroll to position [244, 0]
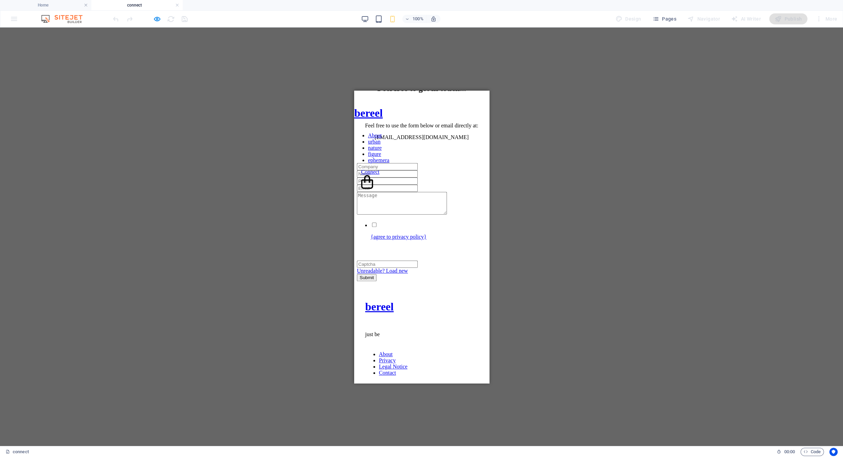
click at [473, 127] on div at bounding box center [421, 127] width 135 height 0
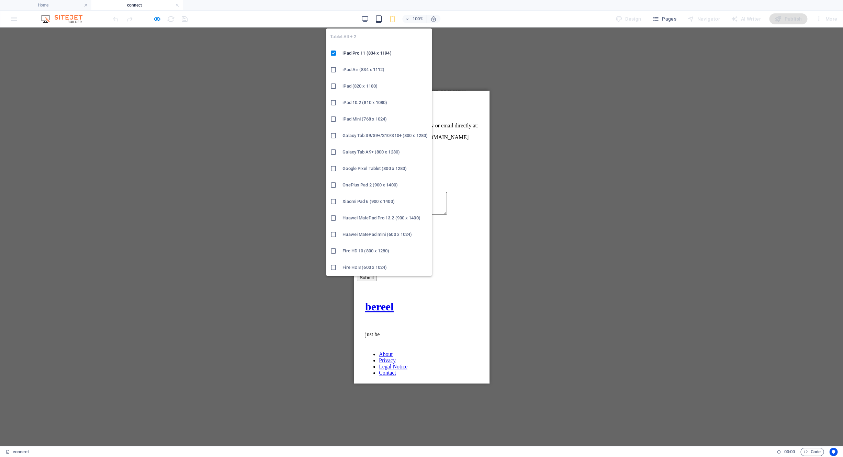
click at [381, 19] on icon "button" at bounding box center [379, 19] width 8 height 8
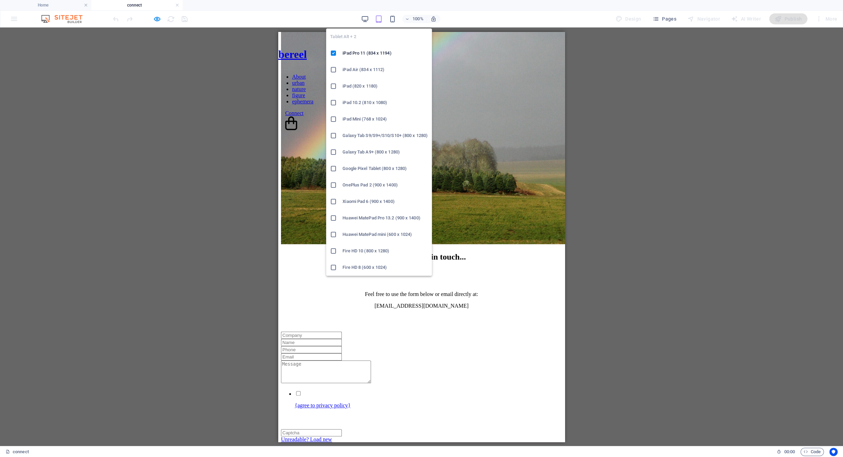
scroll to position [0, 0]
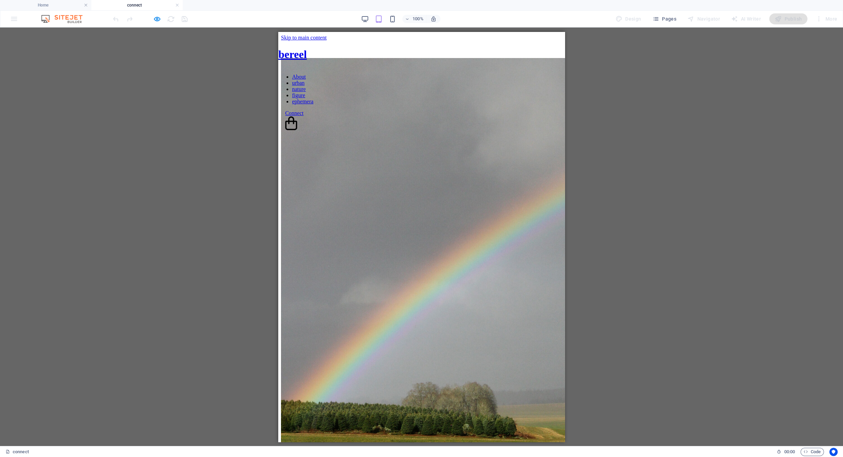
click at [543, 68] on div at bounding box center [421, 68] width 287 height 0
click at [537, 68] on div at bounding box center [421, 68] width 287 height 0
click at [154, 18] on icon "button" at bounding box center [157, 19] width 8 height 8
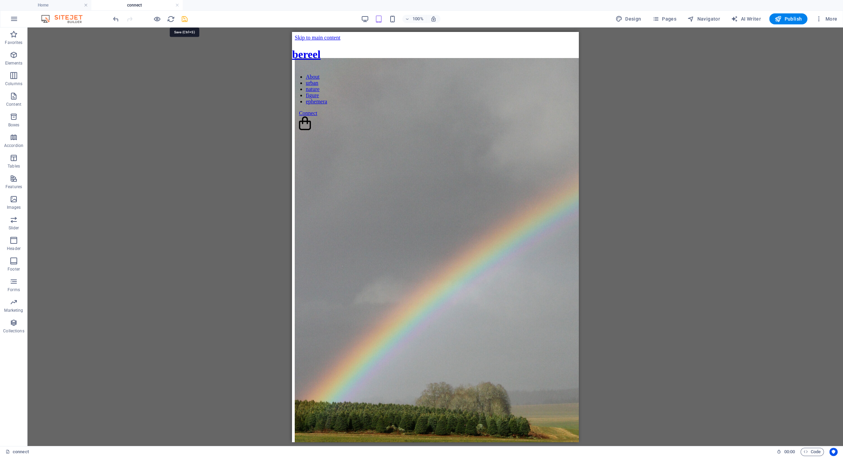
click at [183, 19] on icon "save" at bounding box center [185, 19] width 8 height 8
click at [479, 68] on div at bounding box center [435, 68] width 287 height 0
click at [314, 36] on span "Reference" at bounding box center [311, 36] width 19 height 4
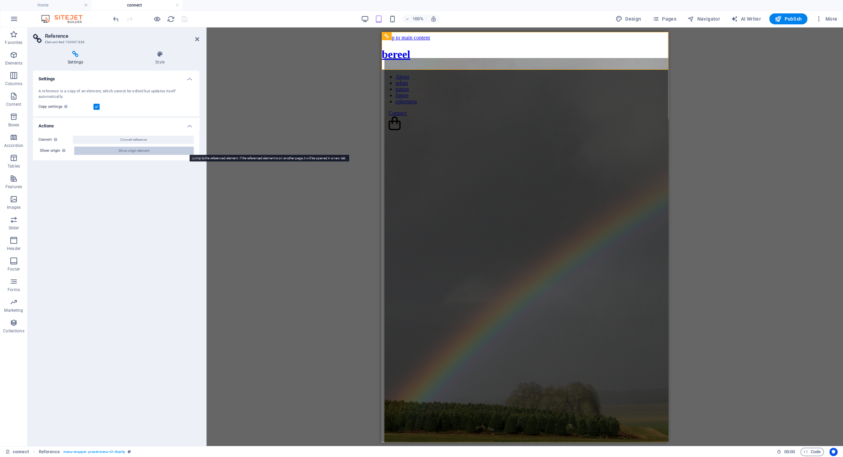
click at [137, 152] on span "Show origin element" at bounding box center [134, 151] width 31 height 8
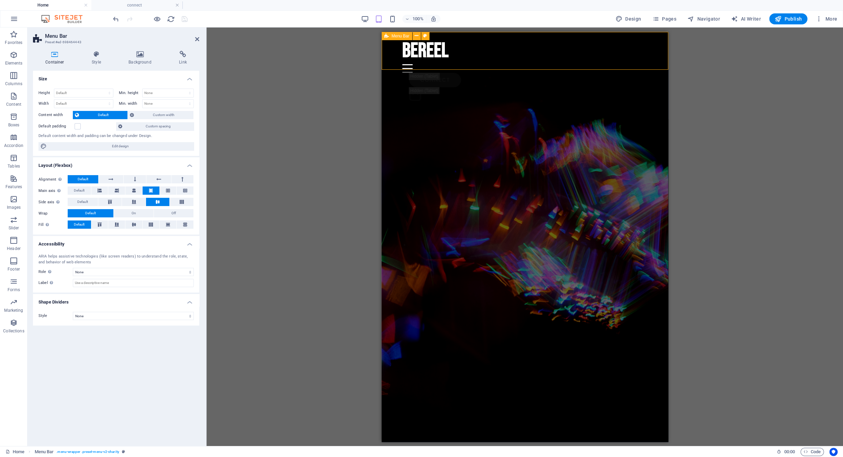
click at [388, 37] on icon at bounding box center [386, 36] width 4 height 8
click at [99, 54] on icon at bounding box center [96, 54] width 34 height 7
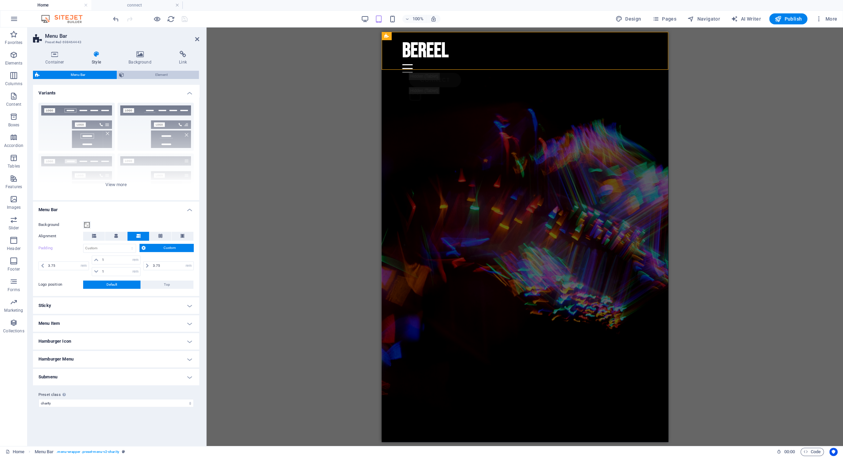
click at [151, 74] on span "Element" at bounding box center [161, 75] width 71 height 8
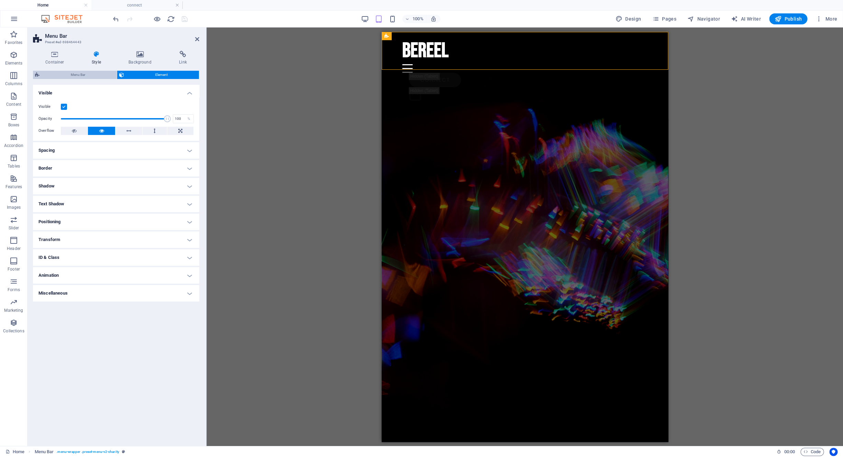
click at [91, 75] on span "Menu Bar" at bounding box center [78, 75] width 73 height 8
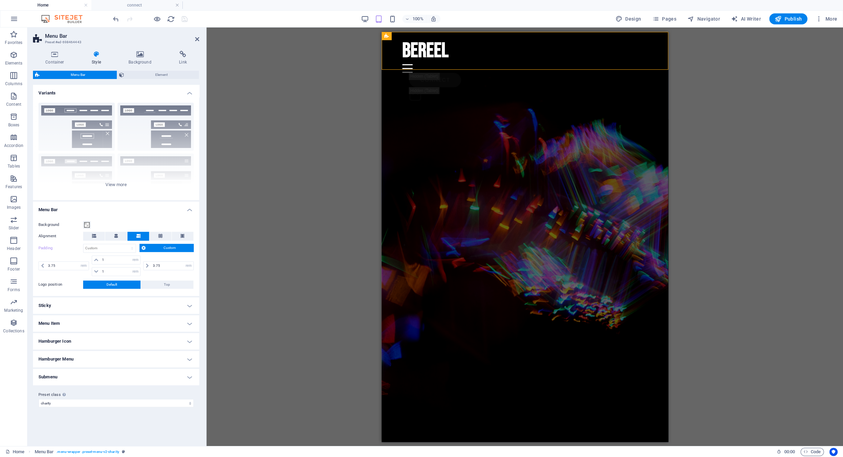
click at [116, 321] on h4 "Menu Item" at bounding box center [116, 323] width 166 height 16
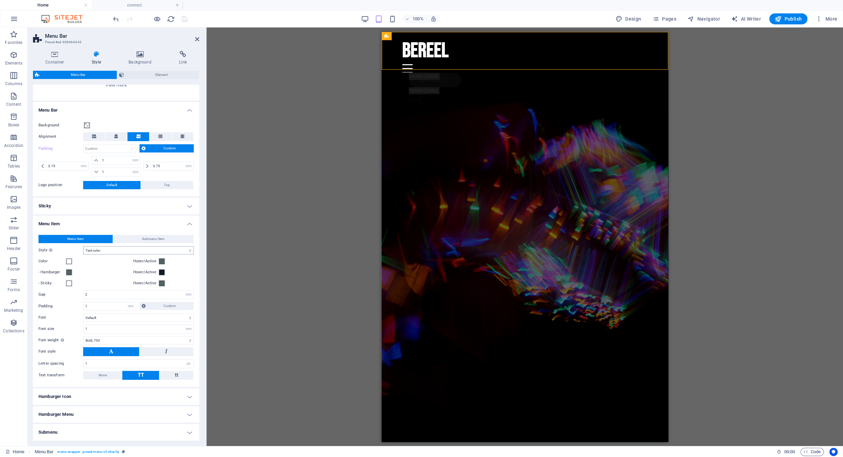
scroll to position [110, 0]
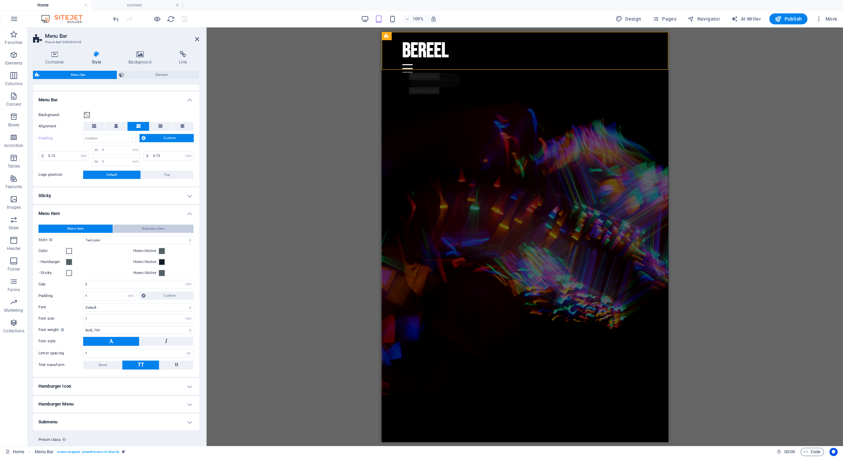
click at [156, 231] on span "Submenu Item" at bounding box center [153, 229] width 23 height 8
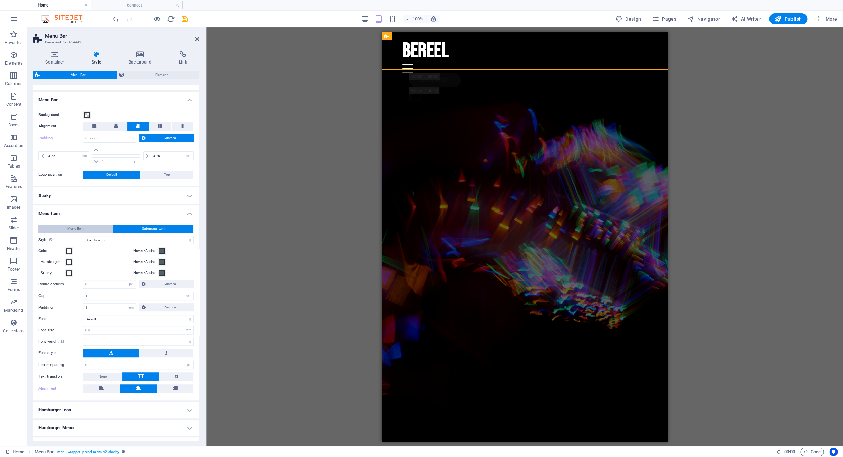
select select
click at [92, 230] on button "Menu Item" at bounding box center [75, 229] width 74 height 8
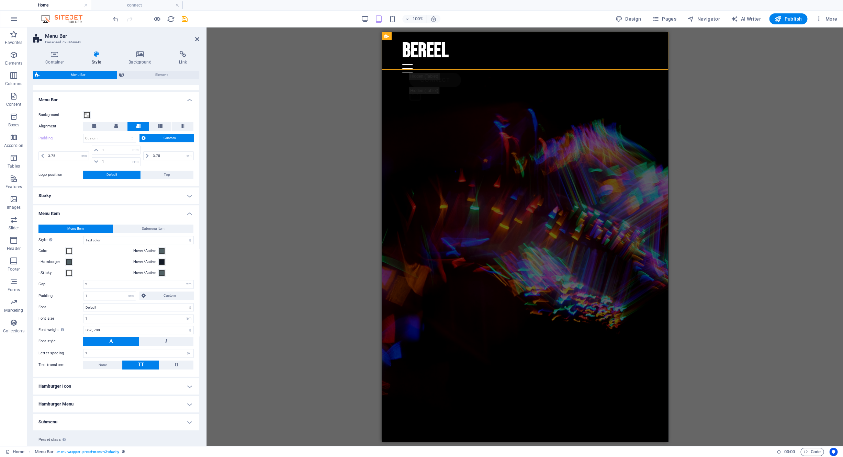
scroll to position [127, 0]
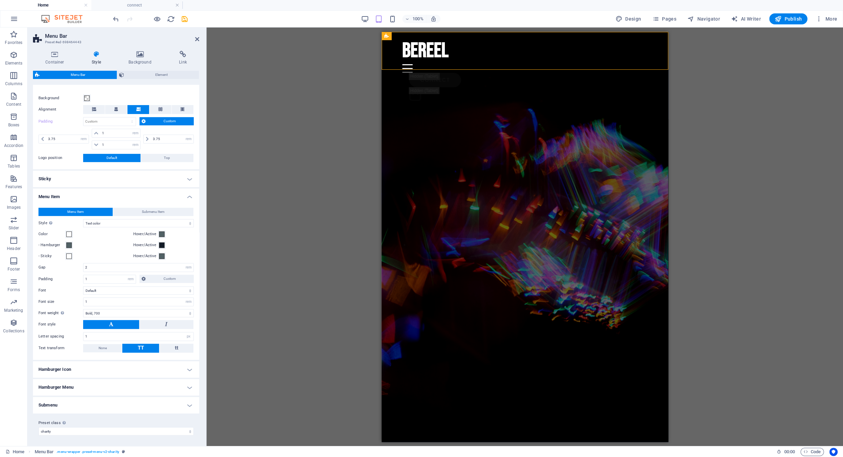
click at [112, 387] on h4 "Hamburger Menu" at bounding box center [116, 387] width 166 height 16
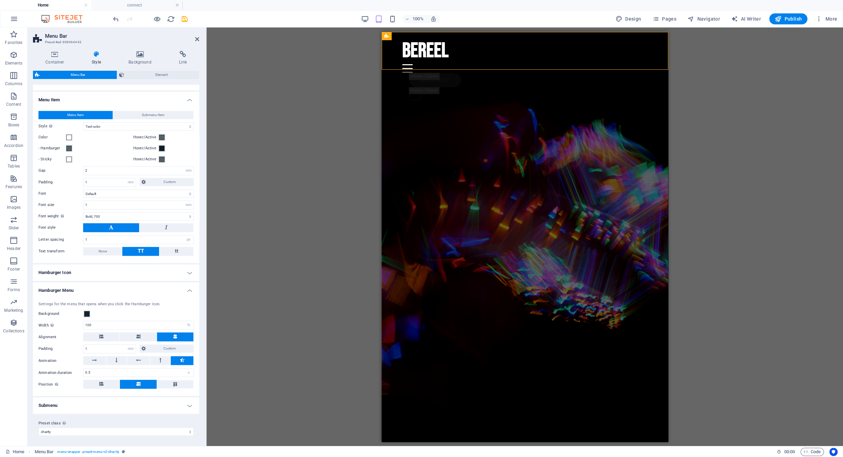
click at [120, 406] on h4 "Submenu" at bounding box center [116, 405] width 166 height 16
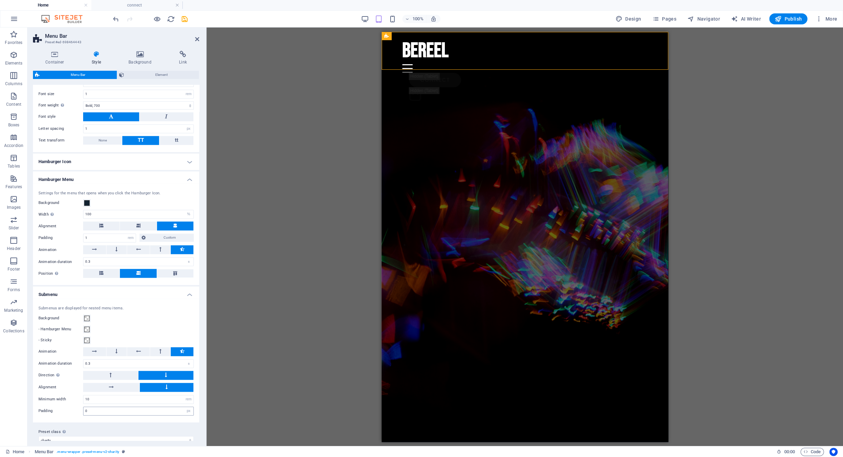
scroll to position [343, 0]
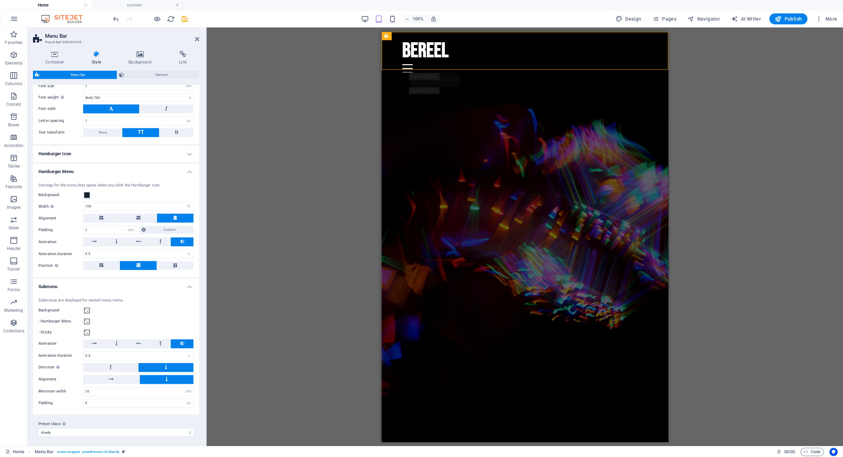
drag, startPoint x: 277, startPoint y: 120, endPoint x: 286, endPoint y: 111, distance: 12.6
click at [278, 119] on div "H2 Banner Container Spacer Spacer Button Menu Bar H2 Unequal Columns Unequal Co…" at bounding box center [524, 236] width 637 height 419
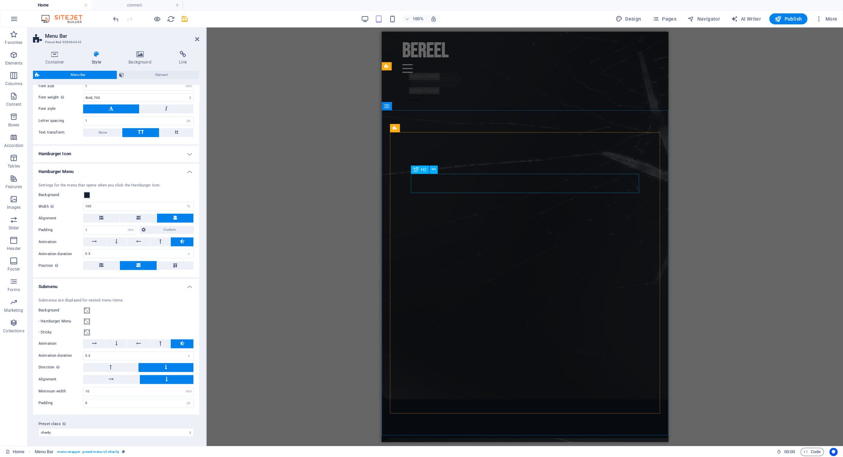
scroll to position [2721, 0]
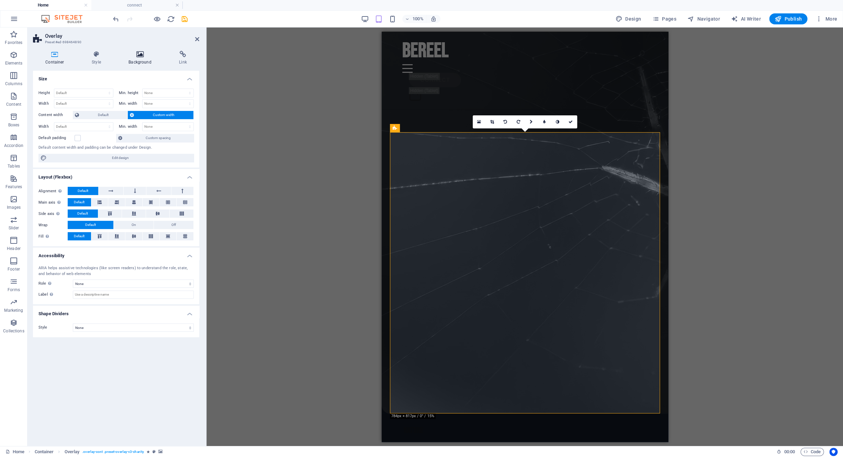
click at [140, 61] on h4 "Background" at bounding box center [141, 58] width 50 height 14
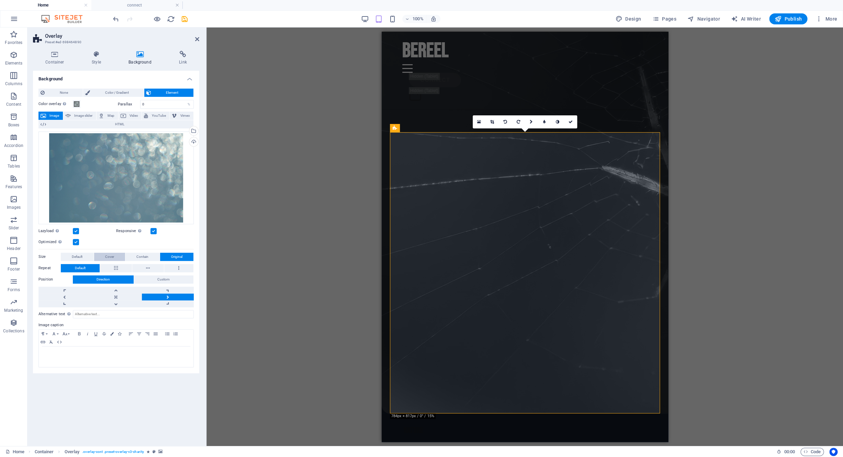
click at [111, 253] on span "Cover" at bounding box center [109, 257] width 9 height 8
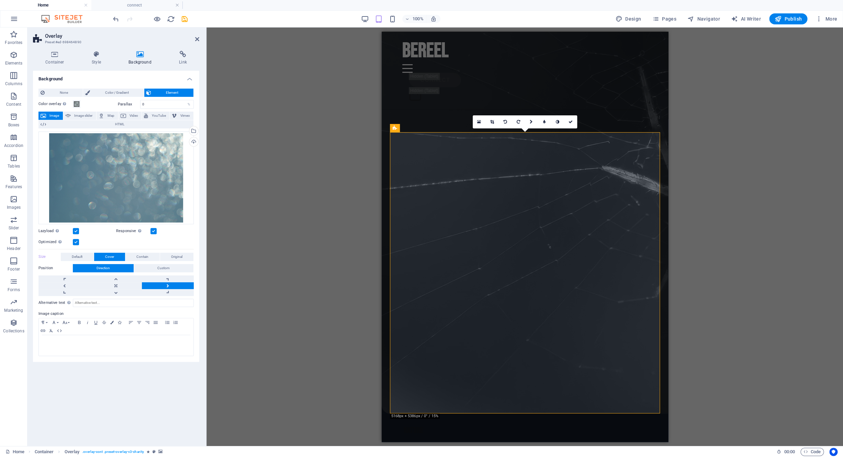
click at [259, 207] on div "Drag here to replace the existing content. Press “Ctrl” if you want to create a…" at bounding box center [524, 236] width 637 height 419
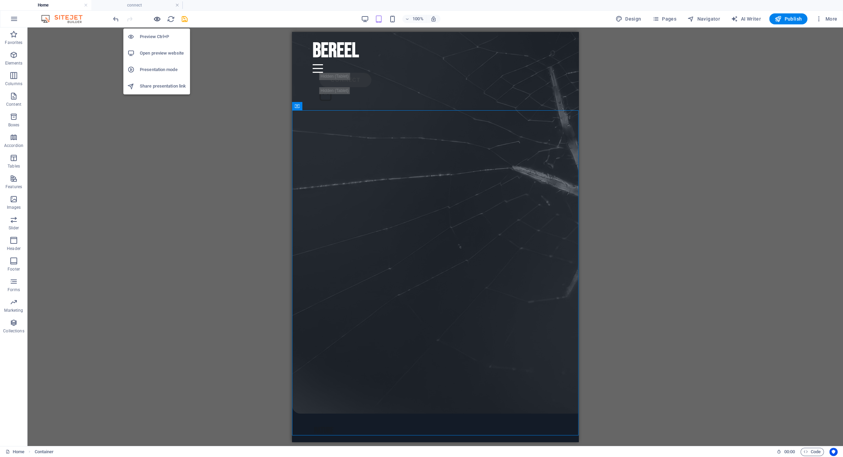
click at [159, 20] on icon "button" at bounding box center [157, 19] width 8 height 8
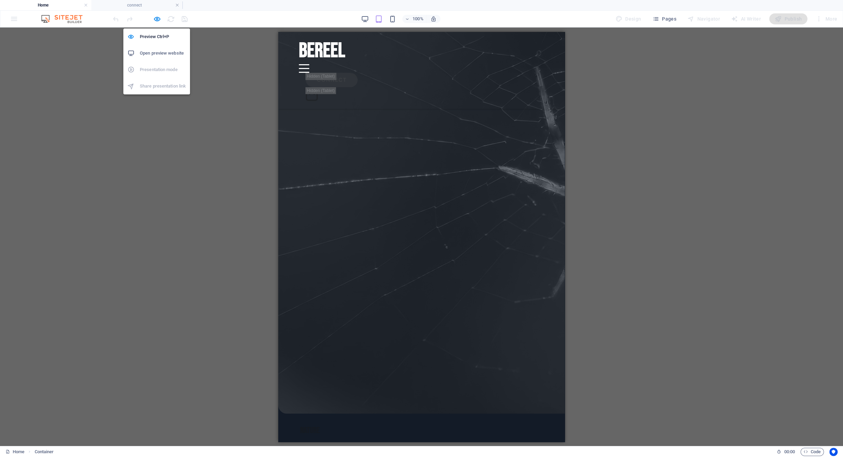
scroll to position [2359, 0]
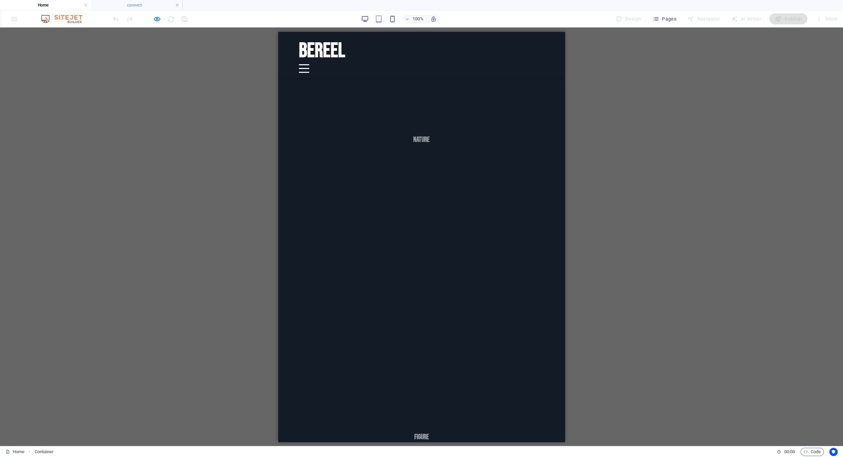
click at [309, 64] on div at bounding box center [304, 68] width 10 height 9
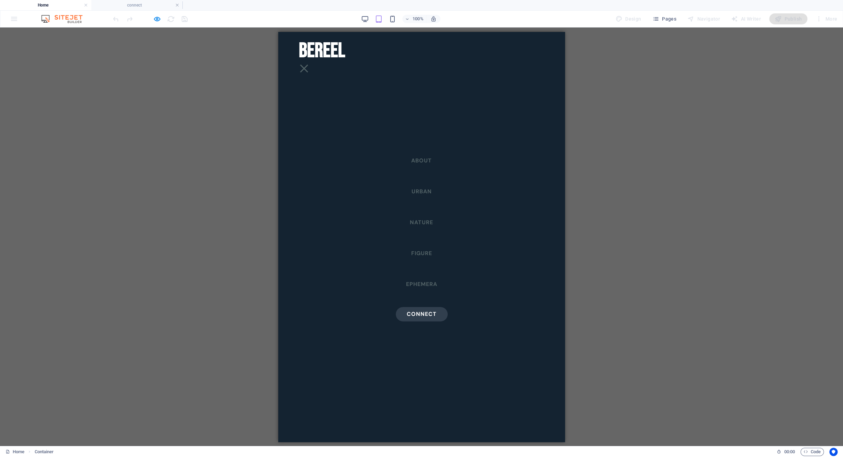
click at [308, 64] on div at bounding box center [304, 68] width 8 height 8
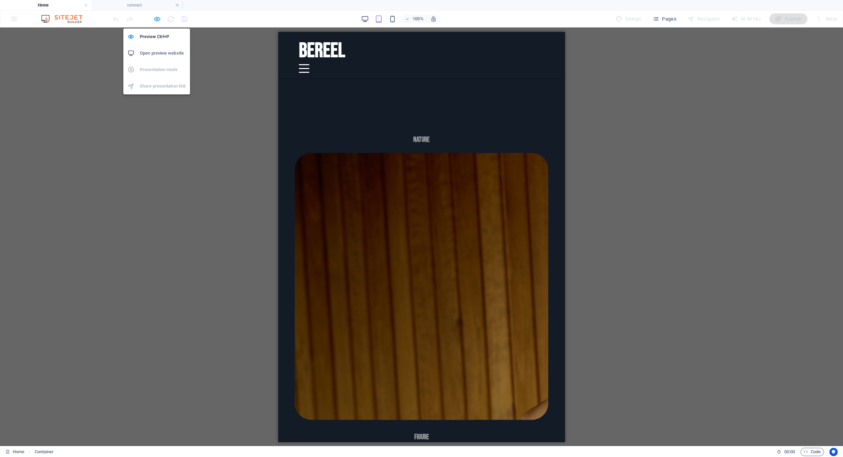
click at [158, 22] on icon "button" at bounding box center [157, 19] width 8 height 8
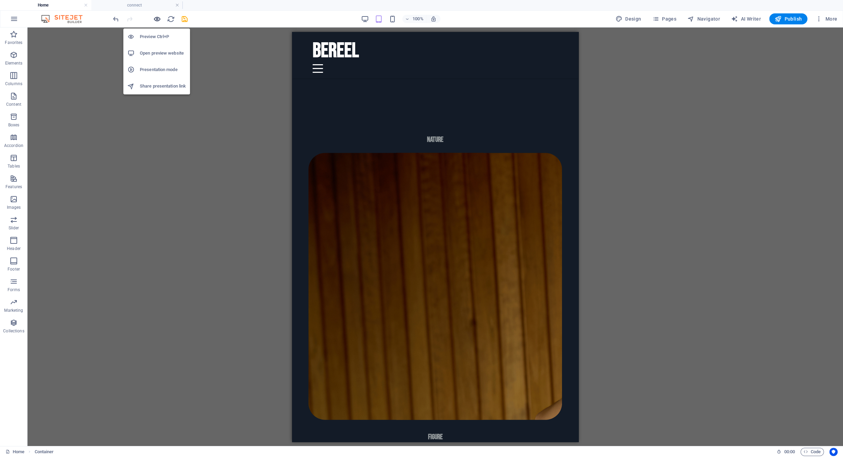
scroll to position [2600, 0]
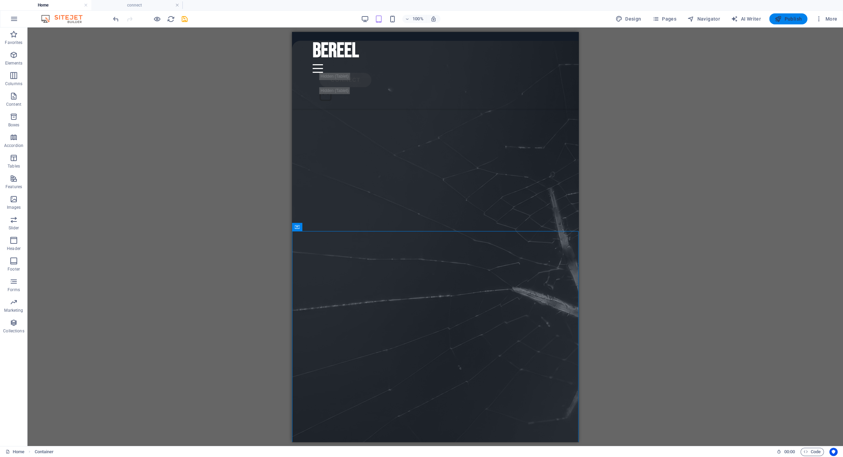
click at [790, 17] on span "Publish" at bounding box center [788, 18] width 27 height 7
checkbox input "false"
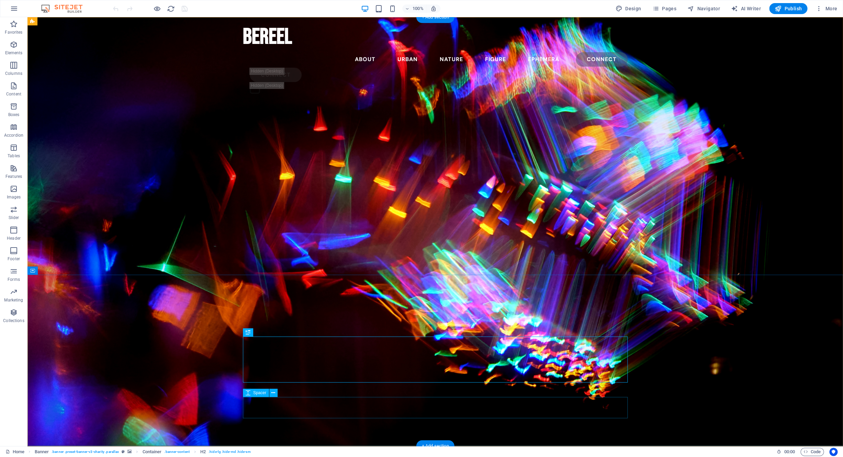
select select "vh"
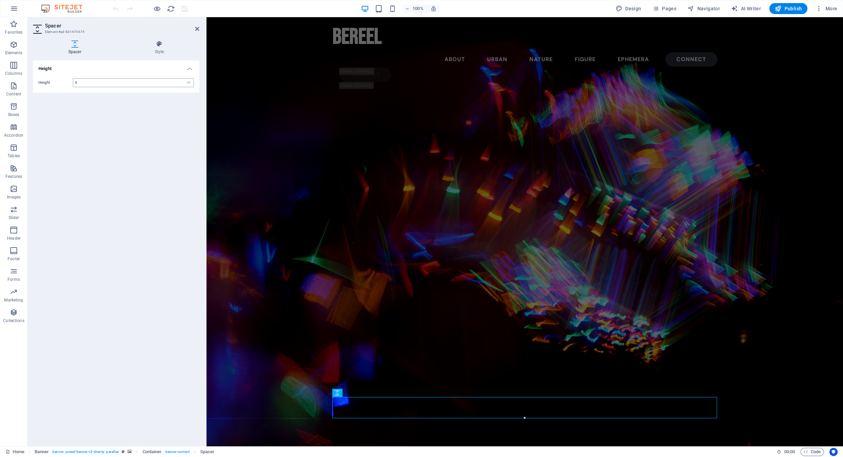
click at [93, 82] on input "5" at bounding box center [133, 83] width 120 height 8
type input "11"
click at [256, 229] on figure at bounding box center [524, 231] width 637 height 429
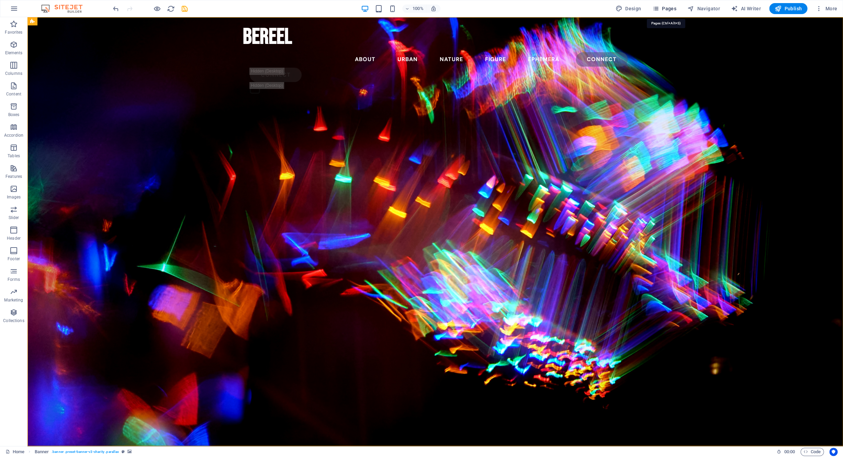
click at [674, 11] on span "Pages" at bounding box center [664, 8] width 24 height 7
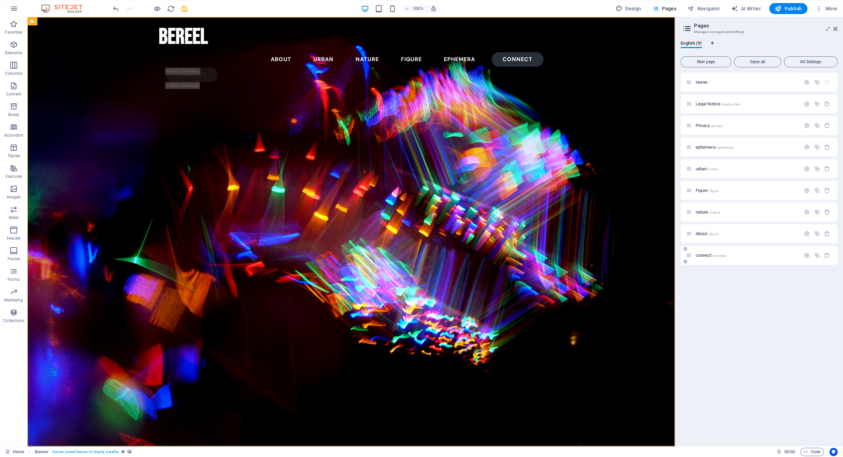
click at [749, 260] on div "connect /connect" at bounding box center [759, 255] width 157 height 19
click at [708, 256] on span "connect /connect" at bounding box center [710, 255] width 31 height 5
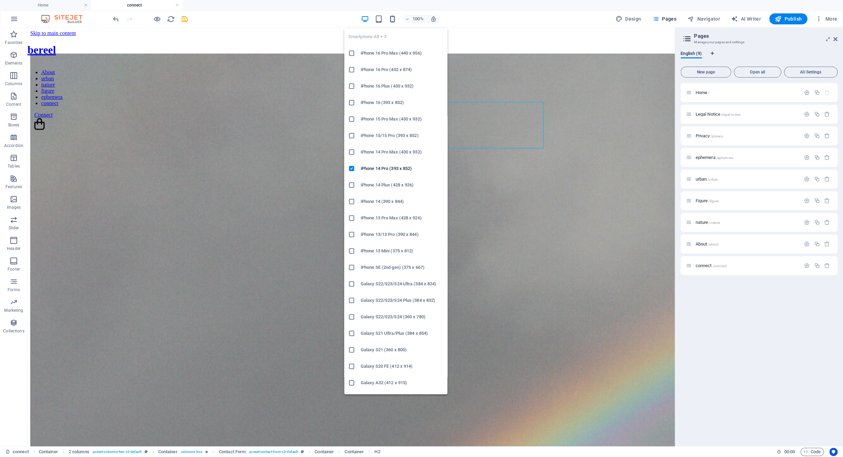
click at [392, 20] on icon "button" at bounding box center [393, 19] width 8 height 8
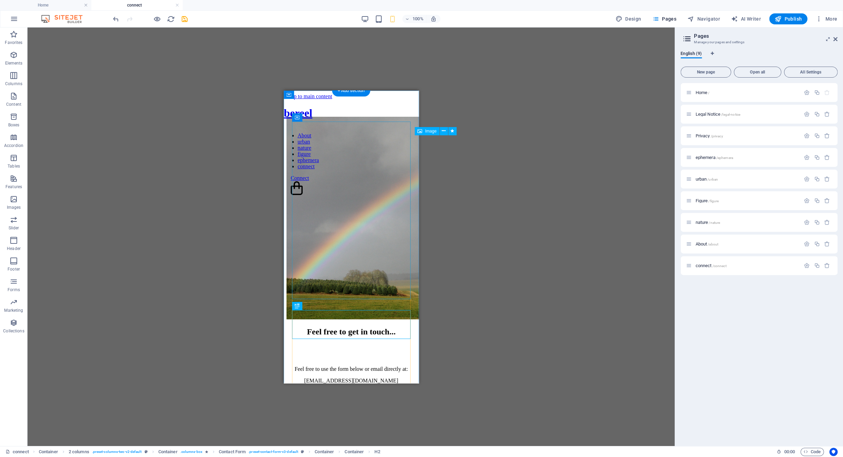
click at [332, 199] on figure at bounding box center [351, 218] width 130 height 204
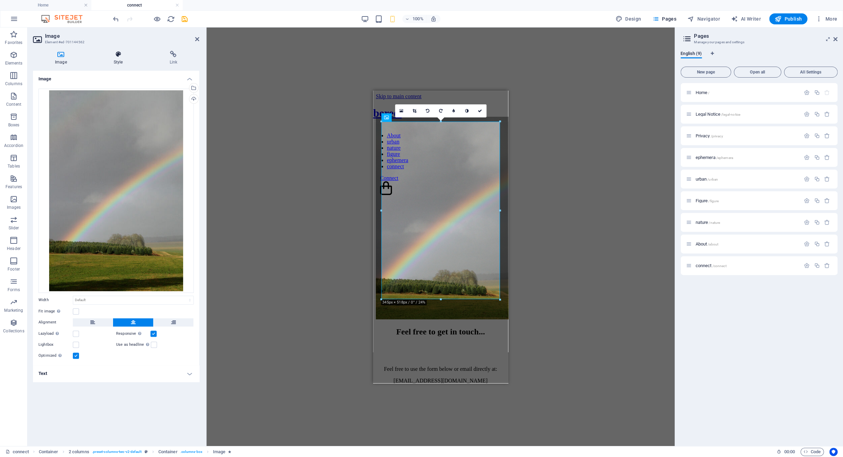
click at [114, 57] on icon at bounding box center [118, 54] width 53 height 7
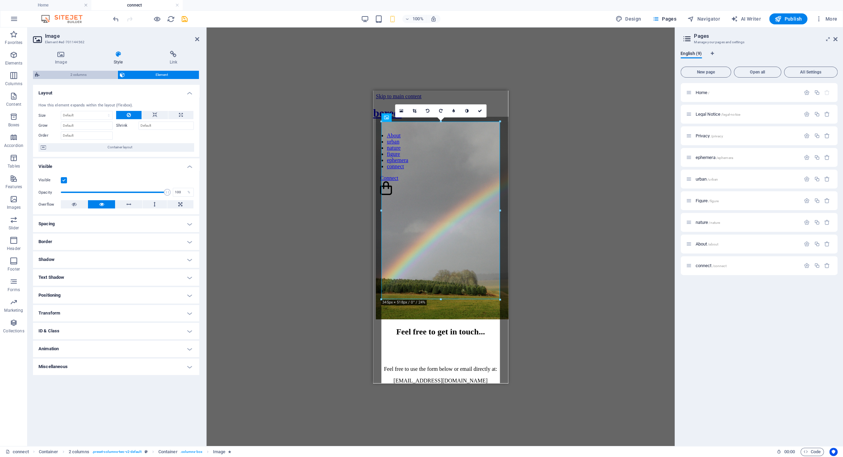
click at [72, 76] on span "2 columns" at bounding box center [79, 75] width 74 height 8
select select "rem"
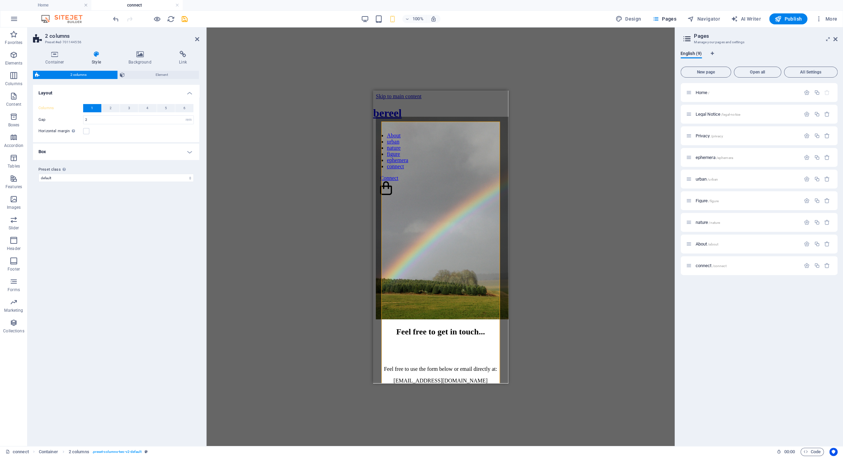
click at [100, 148] on h4 "Box" at bounding box center [116, 152] width 166 height 16
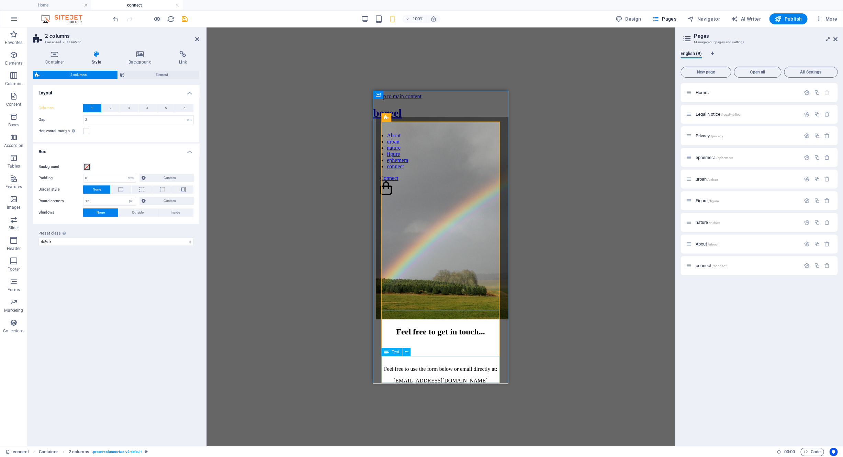
click at [477, 372] on div "Feel free to use the form below or email directly at: [EMAIL_ADDRESS][DOMAIN_NA…" at bounding box center [441, 375] width 130 height 18
click at [460, 379] on div "Feel free to use the form below or email directly at: [EMAIL_ADDRESS][DOMAIN_NA…" at bounding box center [441, 375] width 130 height 18
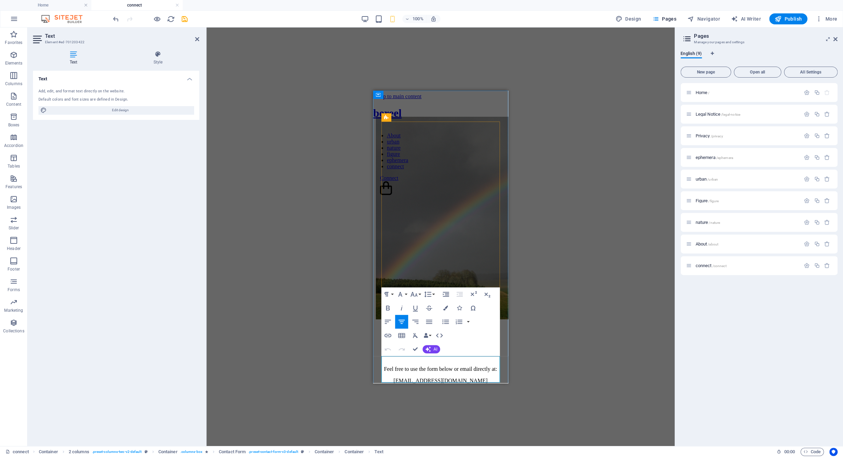
click at [460, 378] on p "[EMAIL_ADDRESS][DOMAIN_NAME]" at bounding box center [441, 381] width 130 height 6
click at [461, 379] on p "[EMAIL_ADDRESS][DOMAIN_NAME]" at bounding box center [441, 381] width 130 height 6
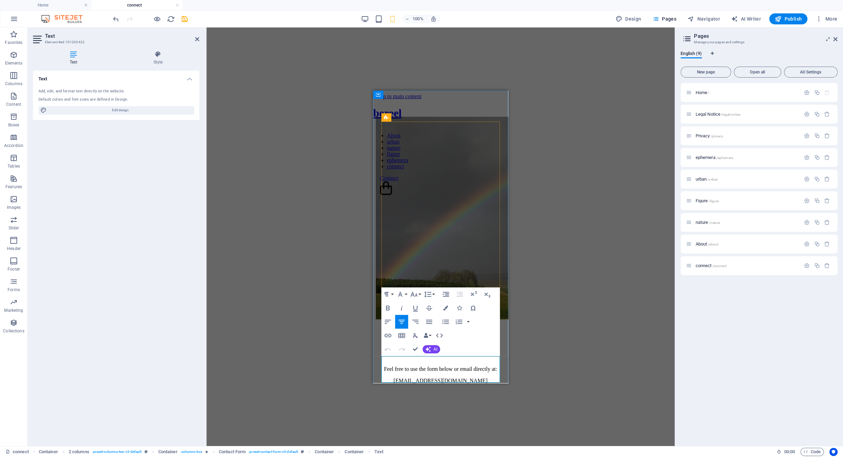
click at [461, 379] on p "[EMAIL_ADDRESS][DOMAIN_NAME]" at bounding box center [441, 381] width 130 height 6
click at [388, 337] on icon "button" at bounding box center [387, 335] width 7 height 3
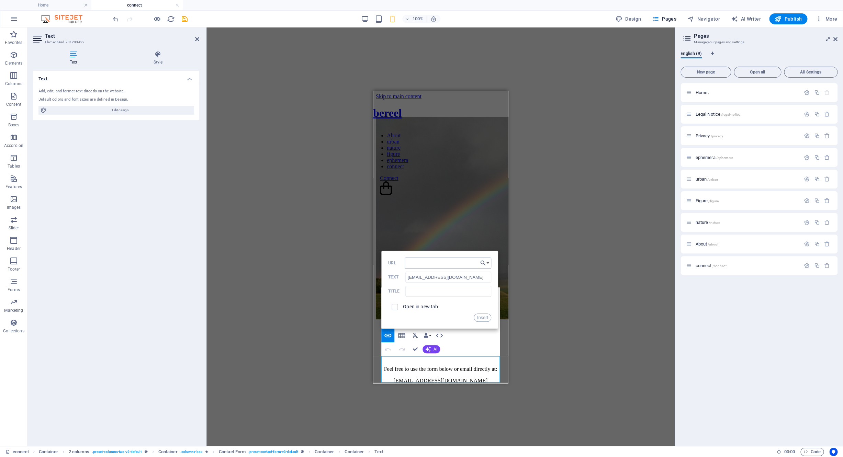
click at [453, 264] on input "URL" at bounding box center [448, 263] width 87 height 11
drag, startPoint x: 465, startPoint y: 280, endPoint x: 386, endPoint y: 270, distance: 79.6
click at [405, 272] on input "[EMAIL_ADDRESS][DOMAIN_NAME]" at bounding box center [448, 277] width 86 height 11
click at [413, 266] on input "URL" at bounding box center [448, 263] width 87 height 11
paste input "[EMAIL_ADDRESS][DOMAIN_NAME]"
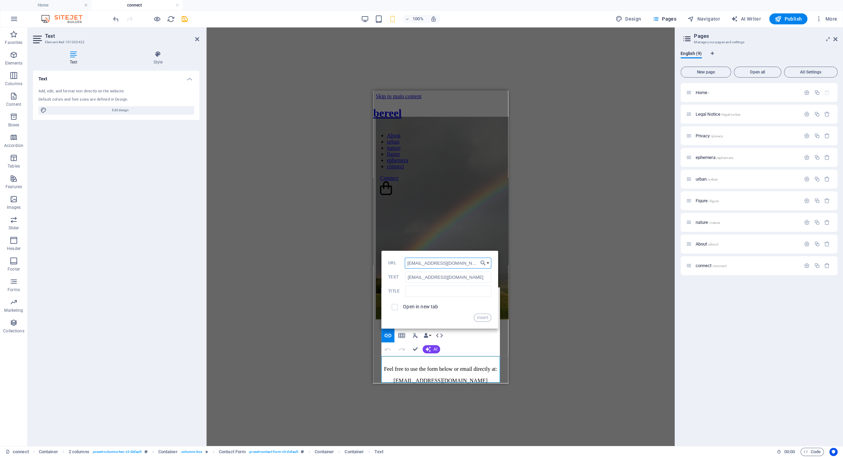
type input "[EMAIL_ADDRESS][DOMAIN_NAME]"
click at [456, 309] on div "Open in new tab" at bounding box center [439, 307] width 103 height 13
click at [446, 295] on input "text" at bounding box center [448, 291] width 86 height 11
type input "email"
click at [480, 318] on button "Insert" at bounding box center [483, 318] width 18 height 8
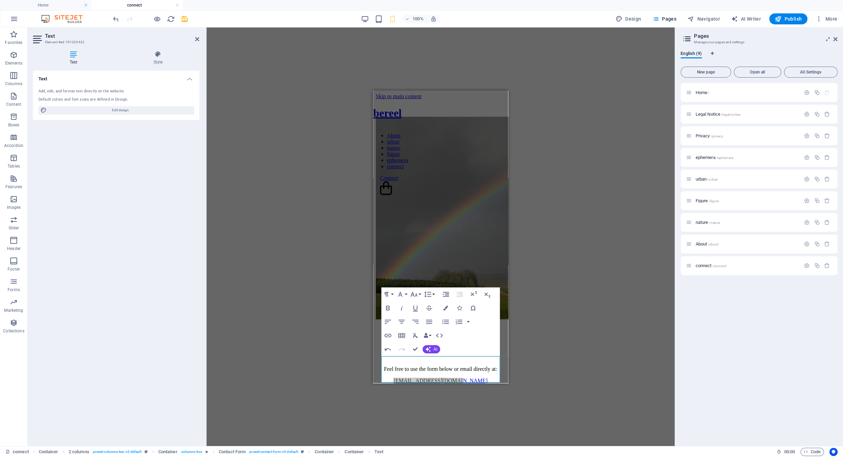
click at [543, 320] on div "Container Contact Form Container Container H2 Container 2 columns Container Con…" at bounding box center [440, 236] width 468 height 419
click at [155, 19] on icon "button" at bounding box center [157, 19] width 8 height 8
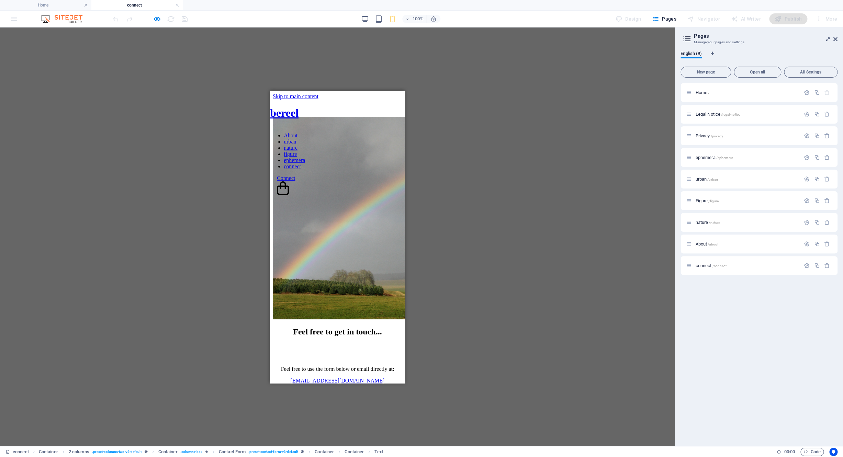
scroll to position [27, 0]
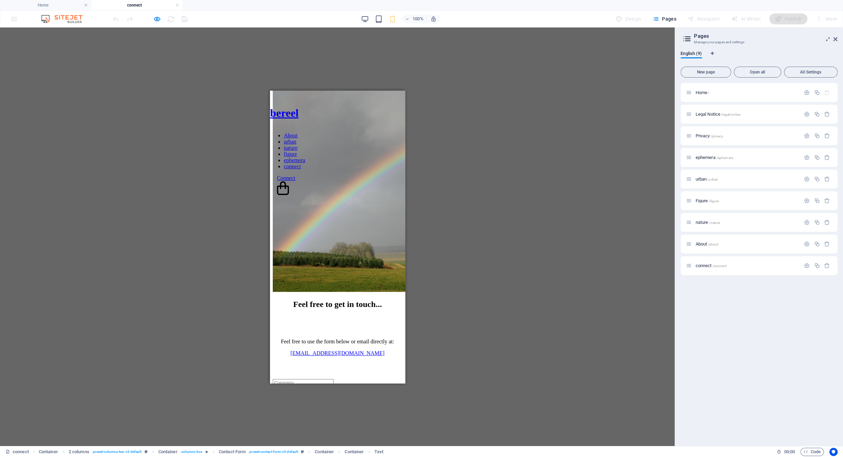
click at [358, 356] on link "[EMAIL_ADDRESS][DOMAIN_NAME]" at bounding box center [337, 353] width 94 height 6
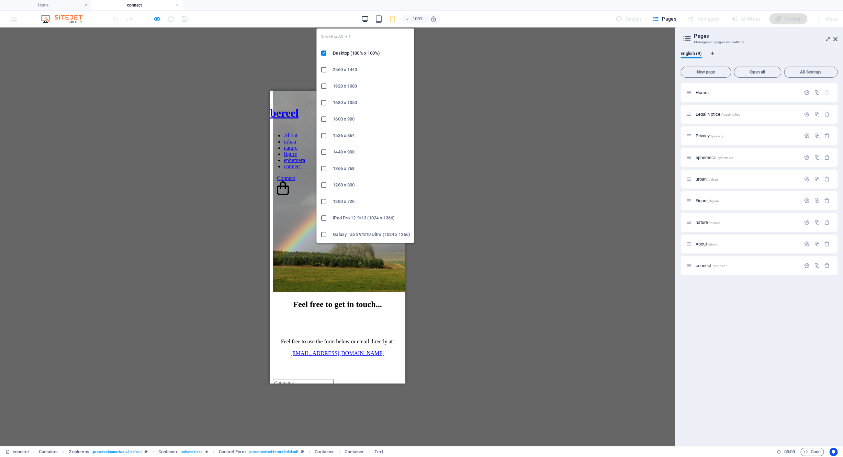
click at [367, 20] on icon "button" at bounding box center [365, 19] width 8 height 8
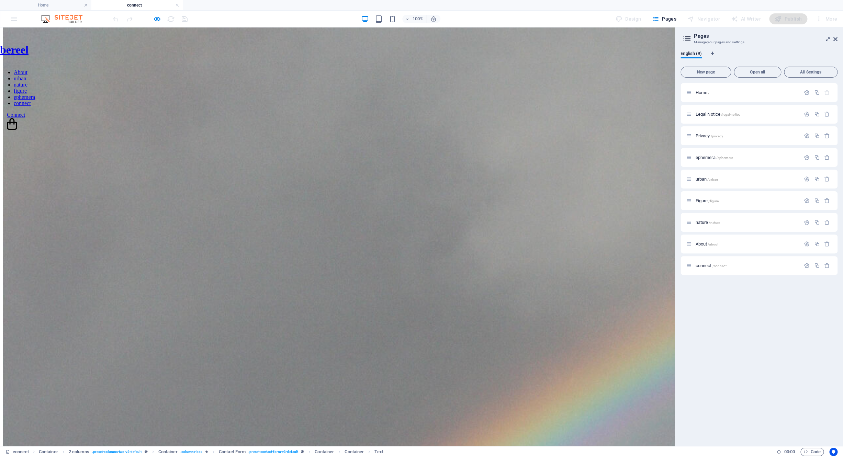
scroll to position [0, 0]
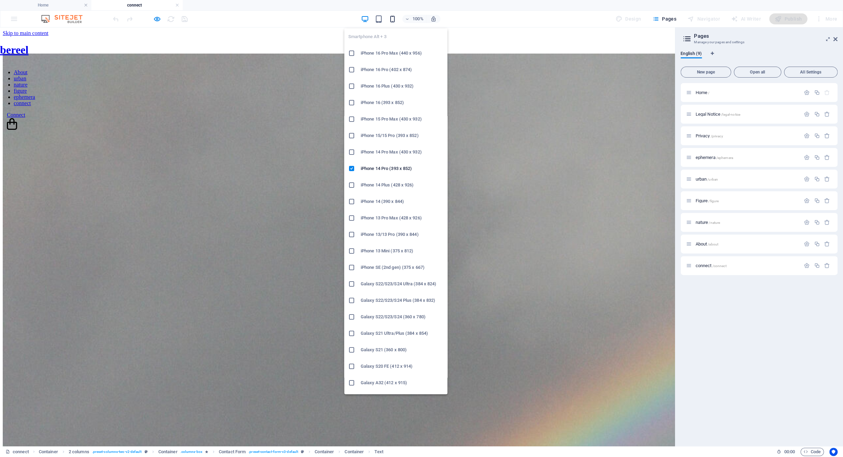
click at [395, 20] on icon "button" at bounding box center [393, 19] width 8 height 8
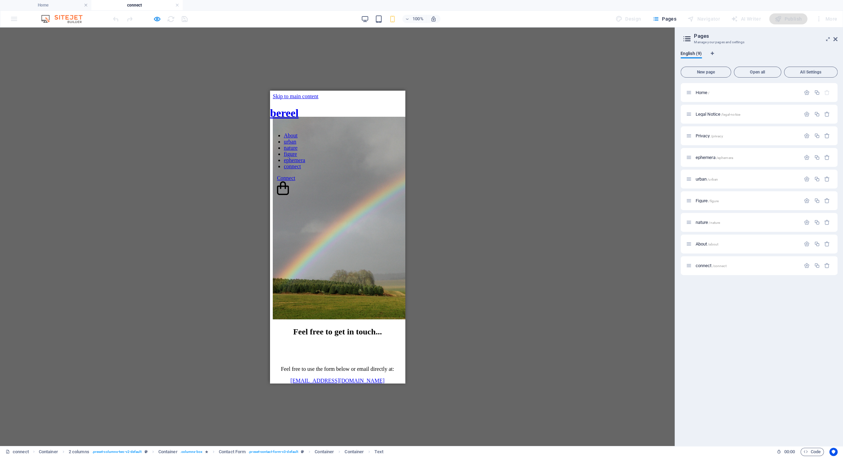
click at [295, 106] on h1 "bereel" at bounding box center [337, 112] width 135 height 13
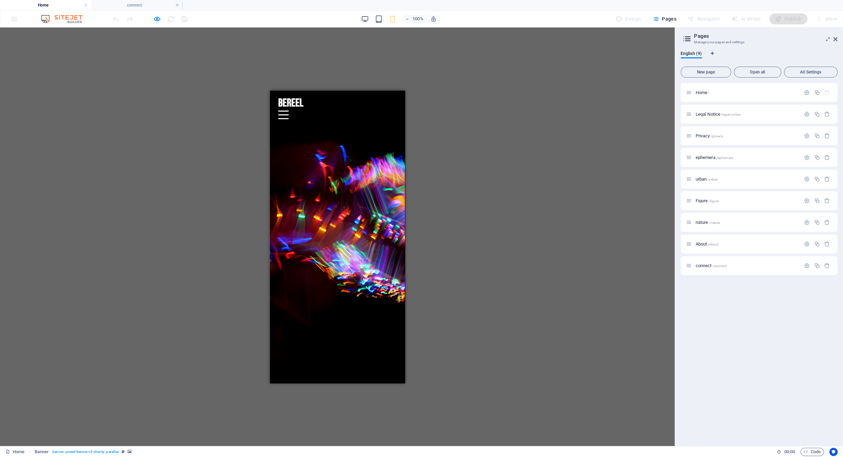
click at [311, 446] on div at bounding box center [337, 462] width 119 height 32
click at [154, 20] on icon "button" at bounding box center [157, 19] width 8 height 8
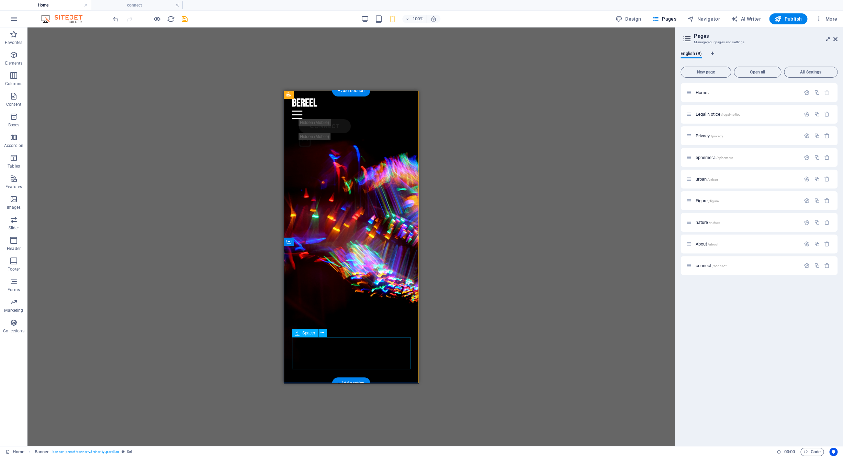
select select "vh"
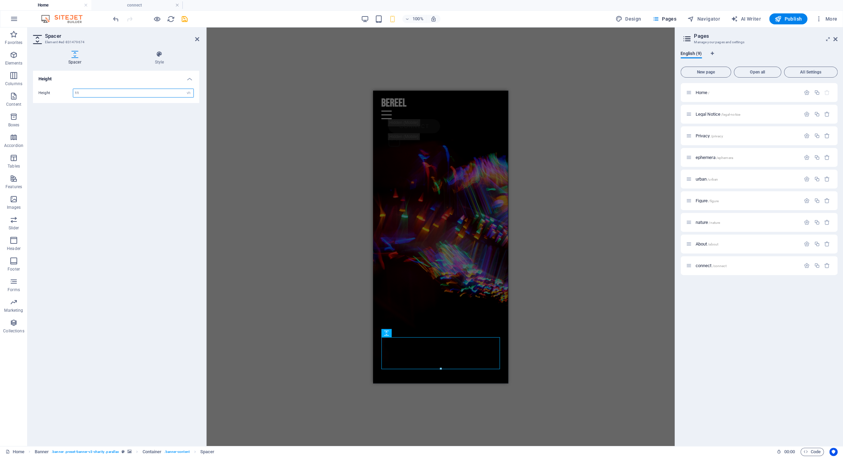
click at [82, 94] on input "11" at bounding box center [133, 93] width 120 height 8
type input "8"
click at [277, 234] on div "H2 Banner Container Menu Bar Spacer Button Spacer" at bounding box center [440, 236] width 468 height 419
click at [197, 37] on icon at bounding box center [197, 38] width 4 height 5
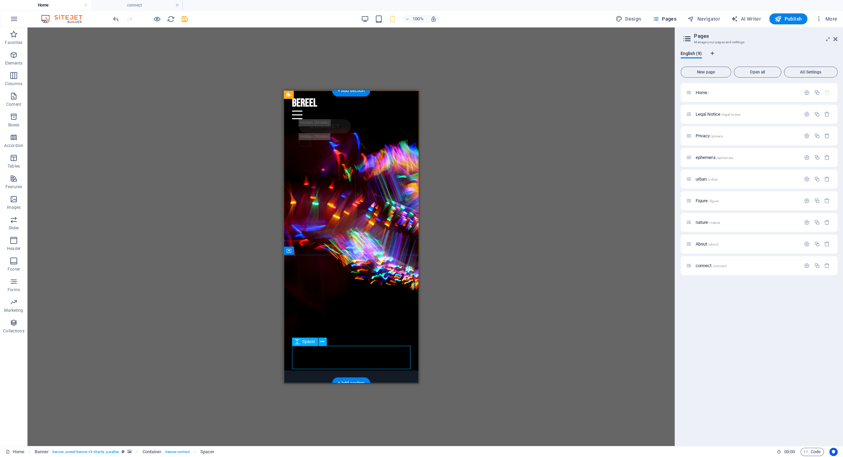
select select "vh"
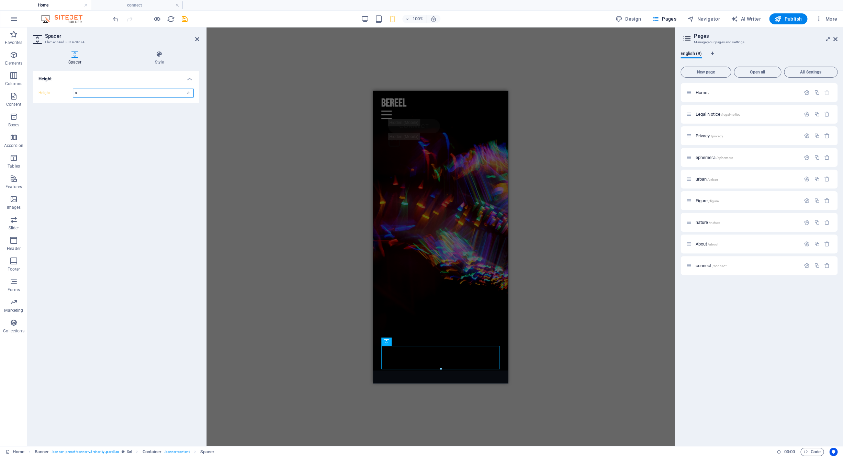
click at [122, 90] on input "8" at bounding box center [133, 93] width 120 height 8
type input "10"
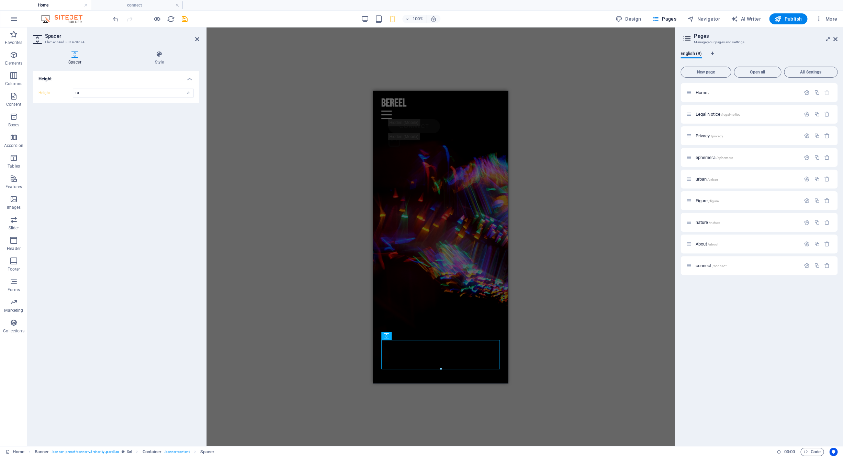
click at [377, 171] on figure at bounding box center [440, 236] width 135 height 293
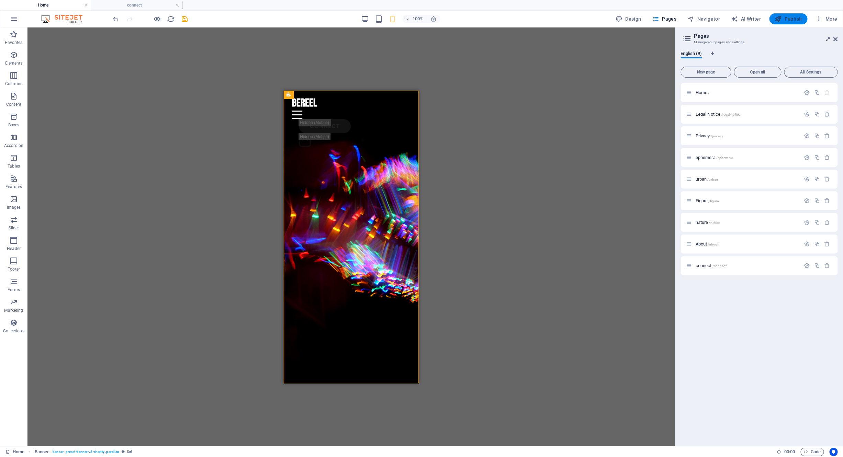
click at [777, 22] on button "Publish" at bounding box center [788, 18] width 38 height 11
checkbox input "false"
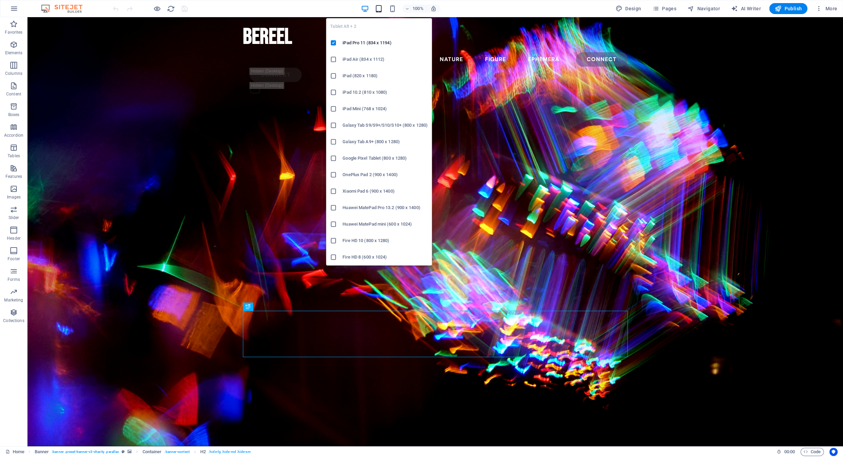
click at [378, 10] on icon "button" at bounding box center [379, 9] width 8 height 8
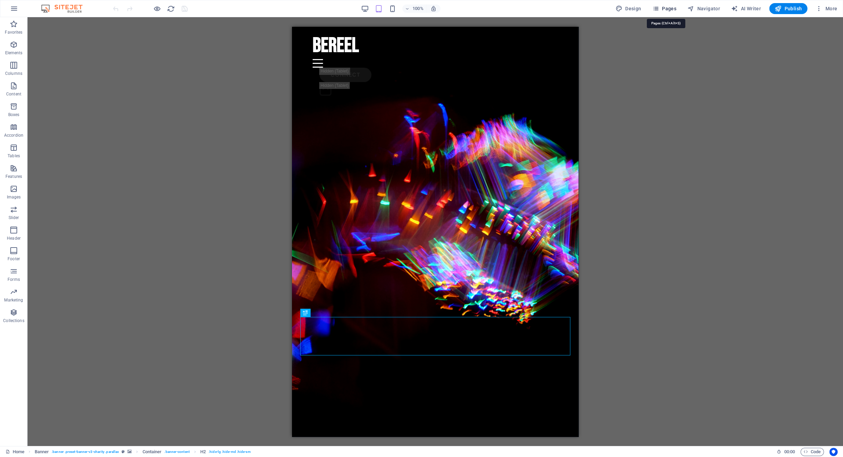
click at [672, 8] on span "Pages" at bounding box center [664, 8] width 24 height 7
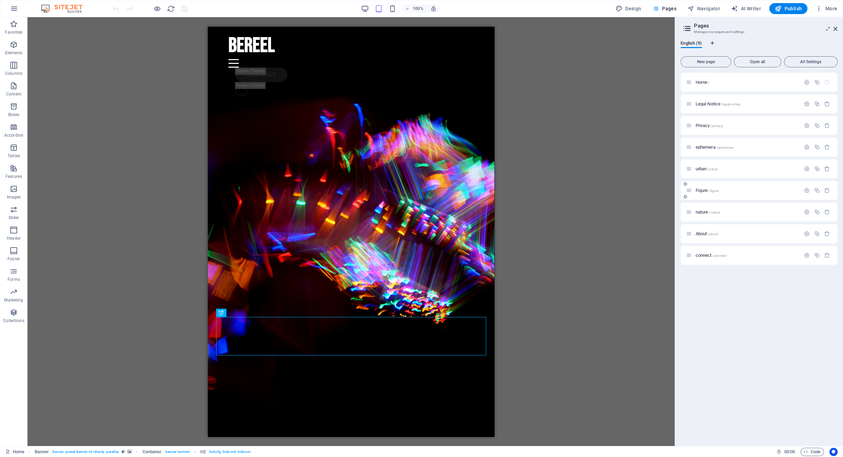
click at [726, 191] on p "Figure /figure" at bounding box center [746, 190] width 103 height 4
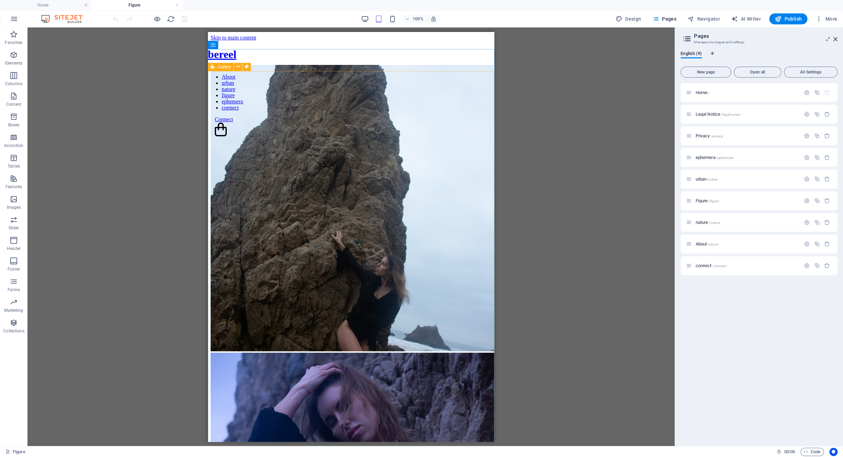
click at [213, 69] on icon at bounding box center [213, 67] width 4 height 8
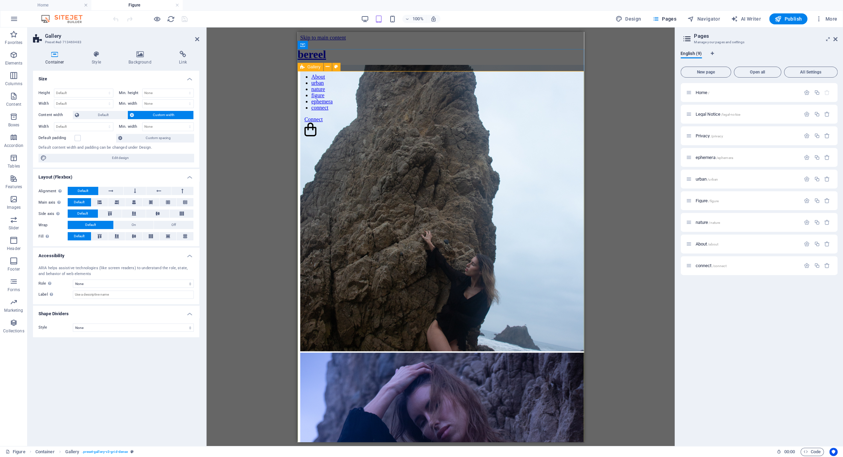
click at [302, 67] on icon at bounding box center [302, 67] width 4 height 8
click at [322, 73] on span "Gallery" at bounding box center [326, 71] width 13 height 4
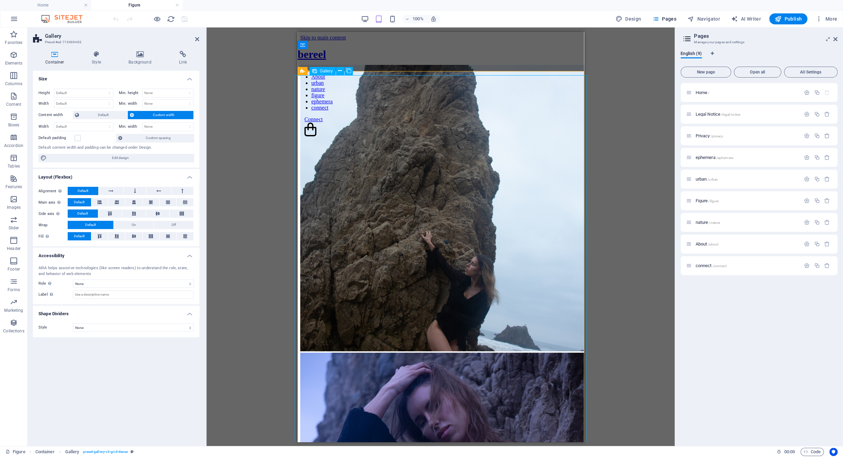
select select "4"
select select "%"
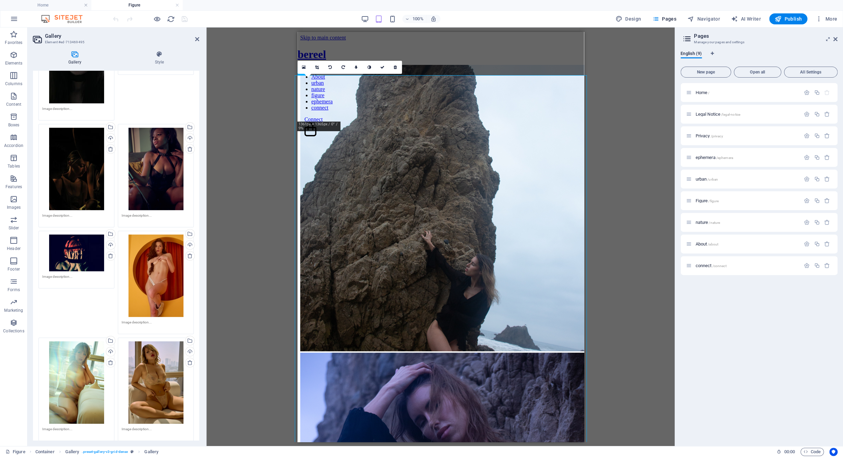
scroll to position [1664, 0]
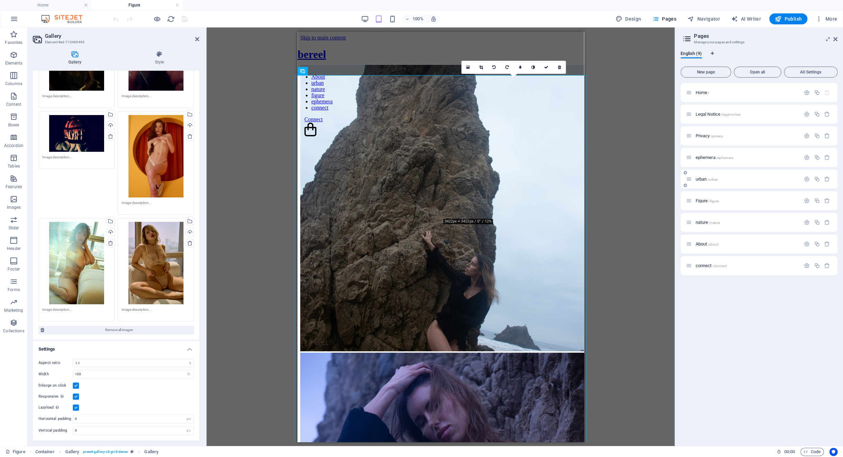
click at [697, 179] on span "urban /urban" at bounding box center [706, 179] width 23 height 5
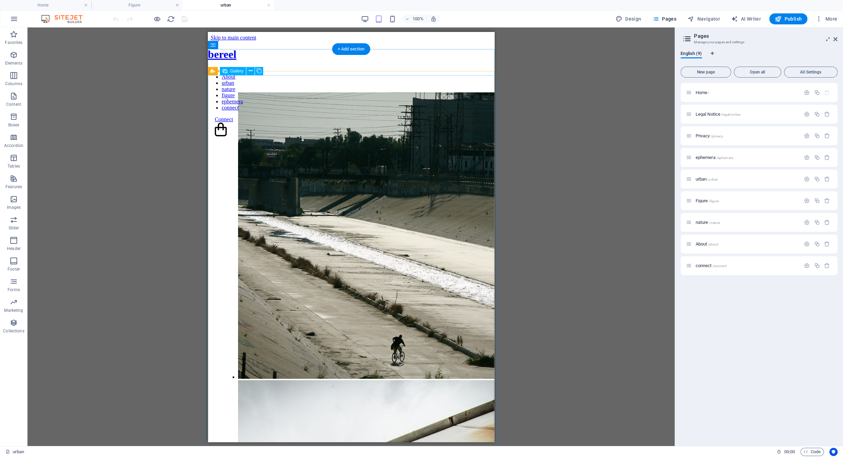
scroll to position [0, 0]
click at [233, 73] on span "Gallery" at bounding box center [236, 71] width 13 height 4
select select "4"
select select "%"
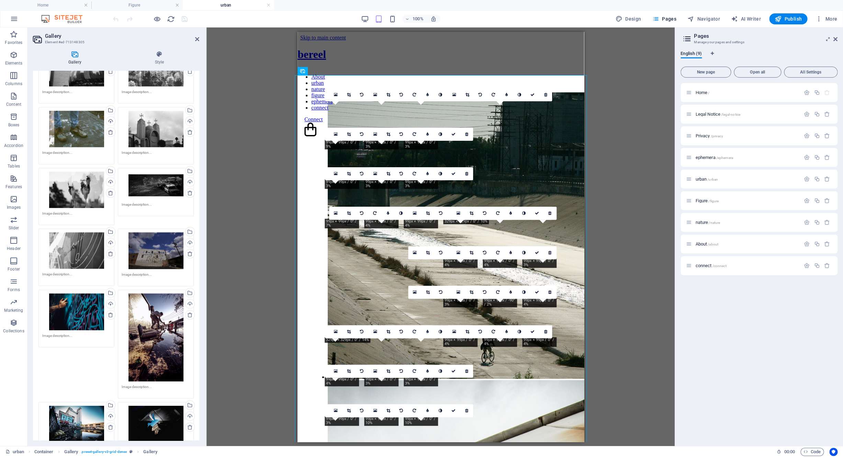
scroll to position [1267, 0]
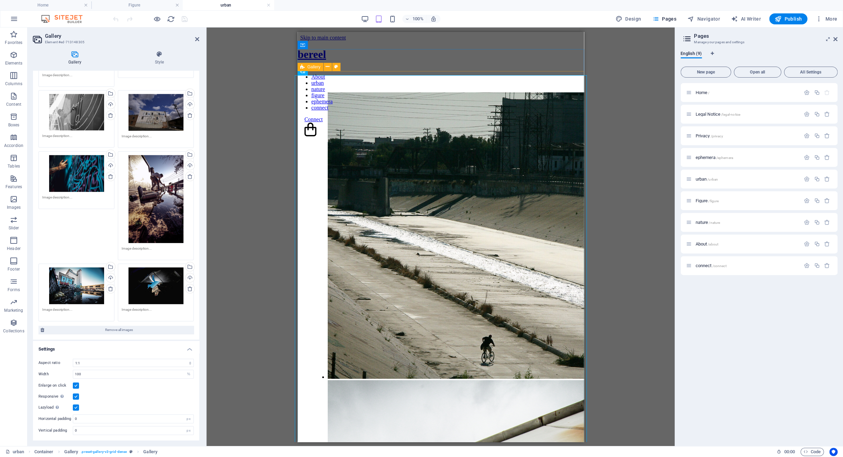
click at [304, 68] on icon at bounding box center [302, 67] width 4 height 8
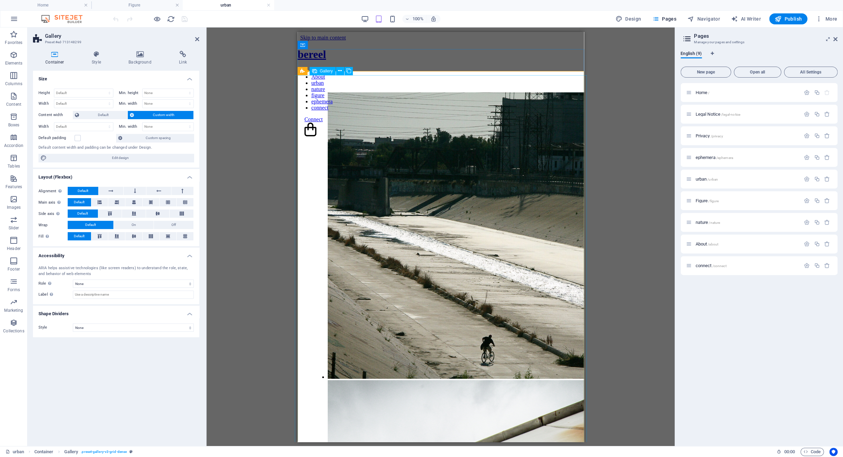
click at [325, 70] on span "Gallery" at bounding box center [326, 71] width 13 height 4
select select "4"
select select "%"
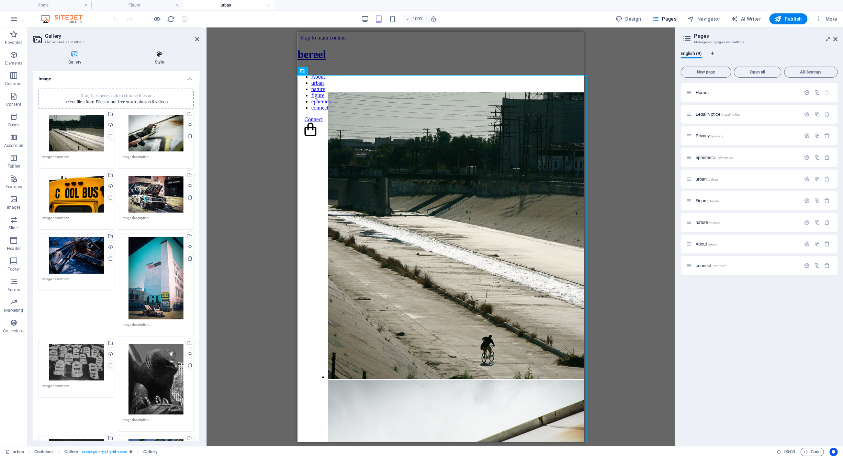
click at [166, 61] on h4 "Style" at bounding box center [160, 58] width 80 height 14
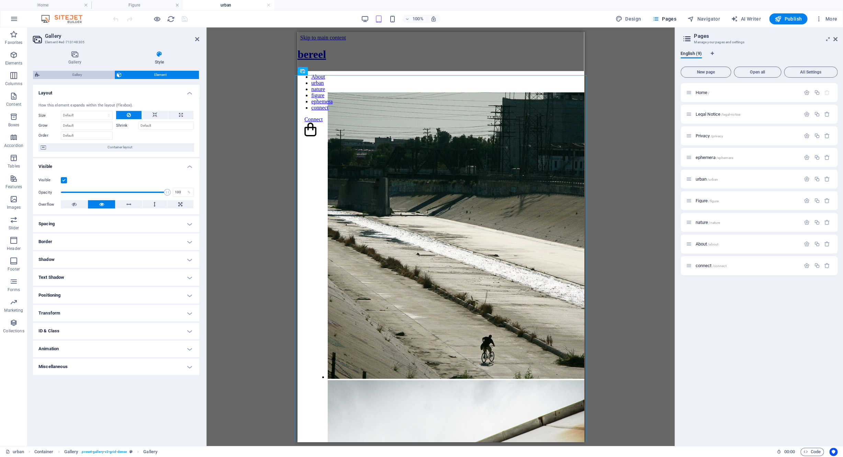
click at [94, 74] on span "Gallery" at bounding box center [77, 75] width 71 height 8
select select "rem"
select select "px"
select select "preset-gallery-v3-grid-dense"
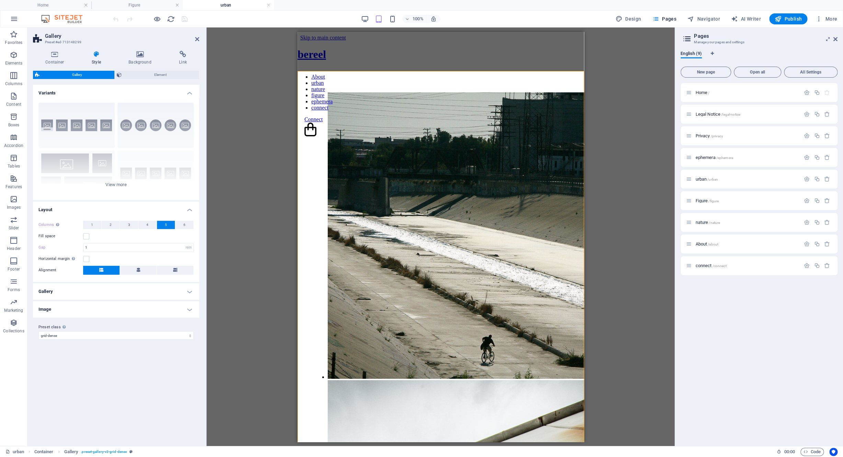
click at [103, 308] on h4 "Image" at bounding box center [116, 309] width 166 height 16
click at [107, 298] on h4 "Gallery" at bounding box center [116, 291] width 166 height 16
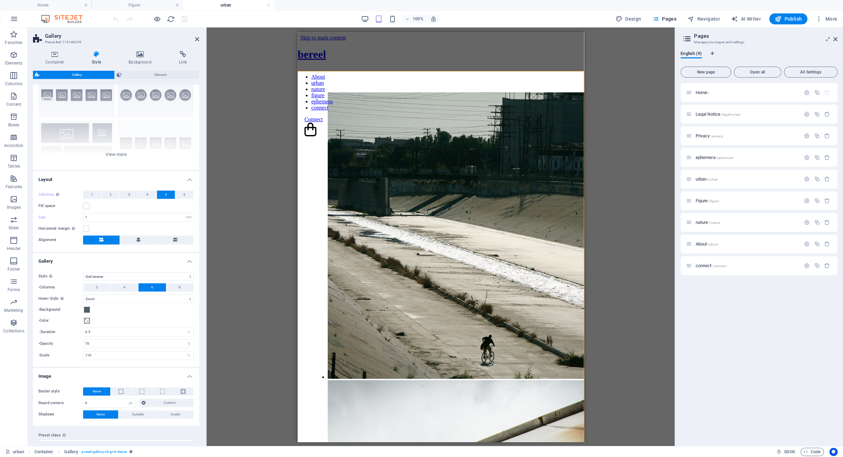
scroll to position [43, 0]
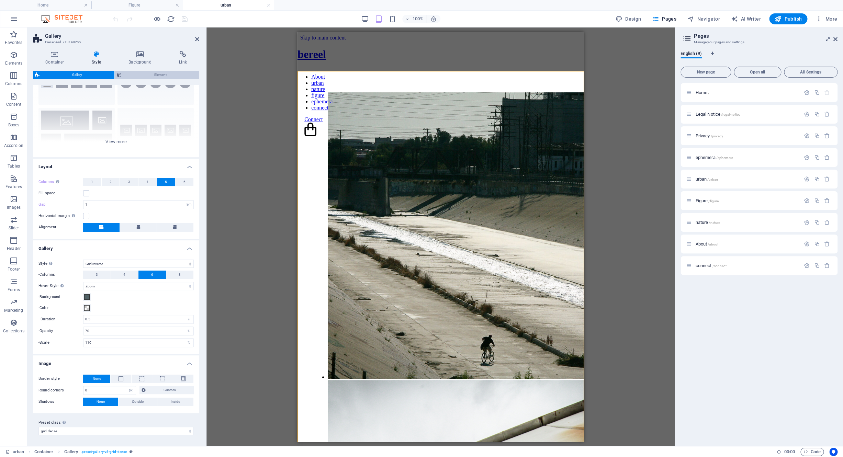
click at [142, 76] on span "Element" at bounding box center [160, 75] width 73 height 8
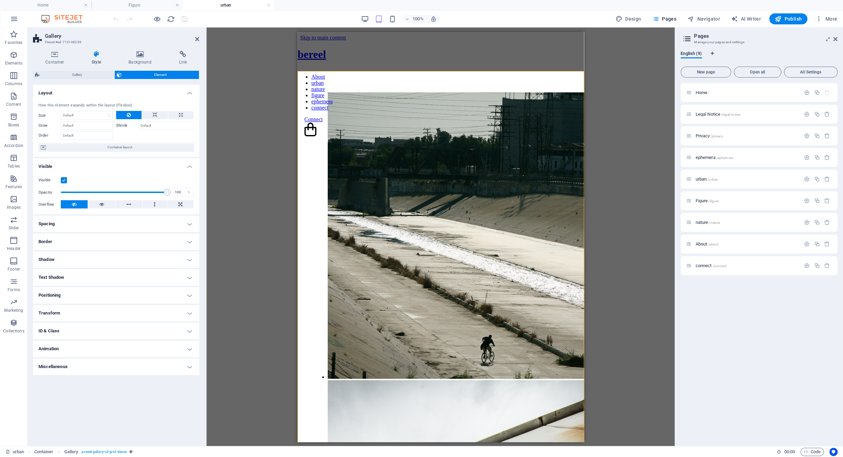
click at [78, 229] on h4 "Spacing" at bounding box center [116, 224] width 166 height 16
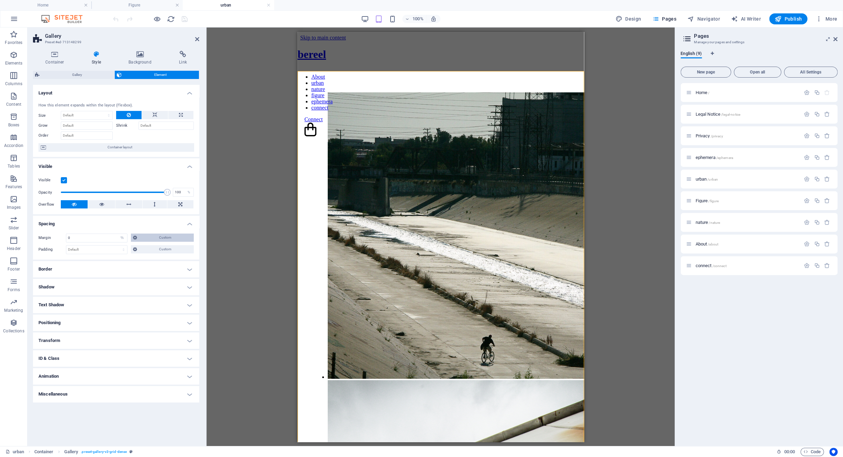
click at [135, 239] on icon at bounding box center [135, 238] width 4 height 8
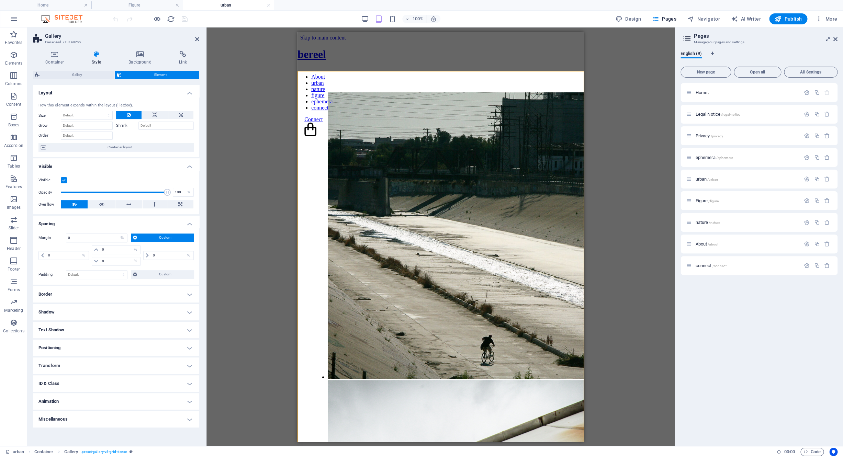
click at [135, 239] on icon at bounding box center [135, 238] width 4 height 8
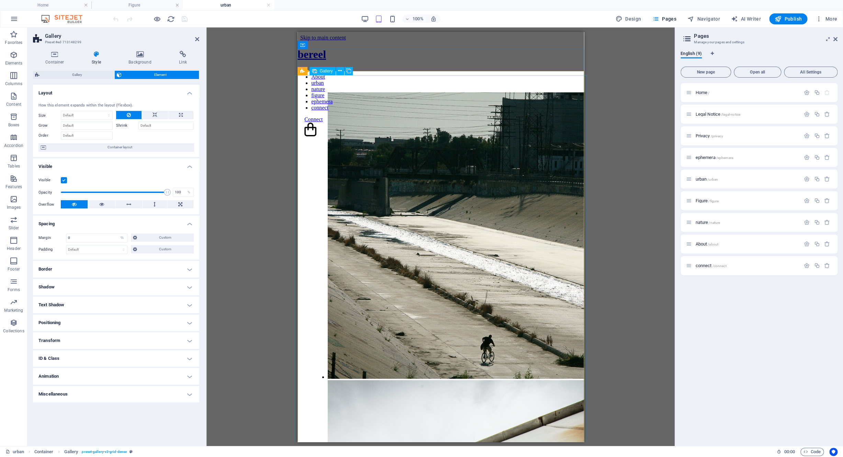
click at [323, 73] on span "Gallery" at bounding box center [326, 71] width 13 height 4
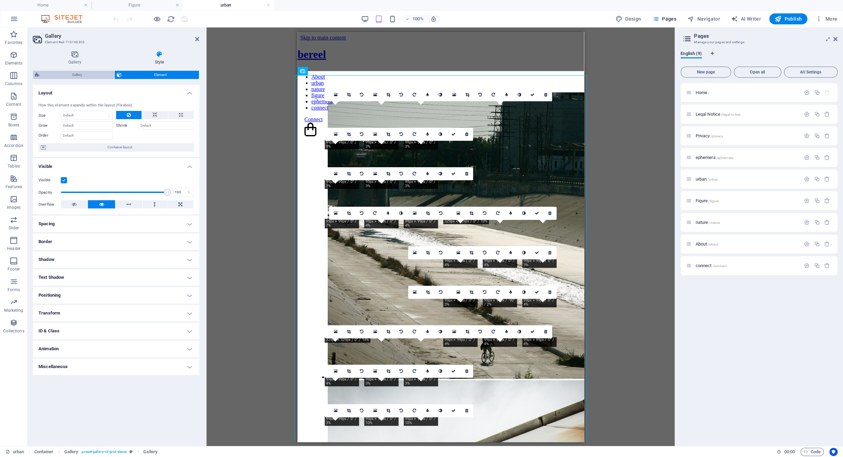
click at [82, 78] on span "Gallery" at bounding box center [77, 75] width 71 height 8
select select "rem"
select select "grid-reverse"
select select "zoom"
select select "px"
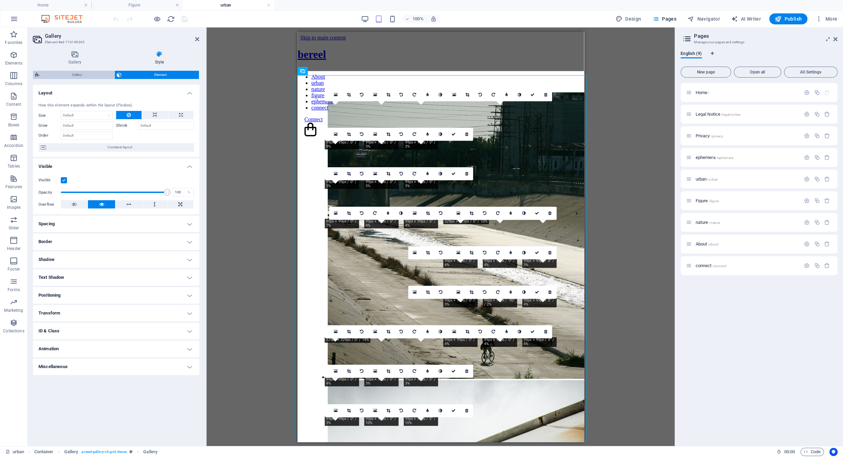
select select "preset-gallery-v3-grid-dense"
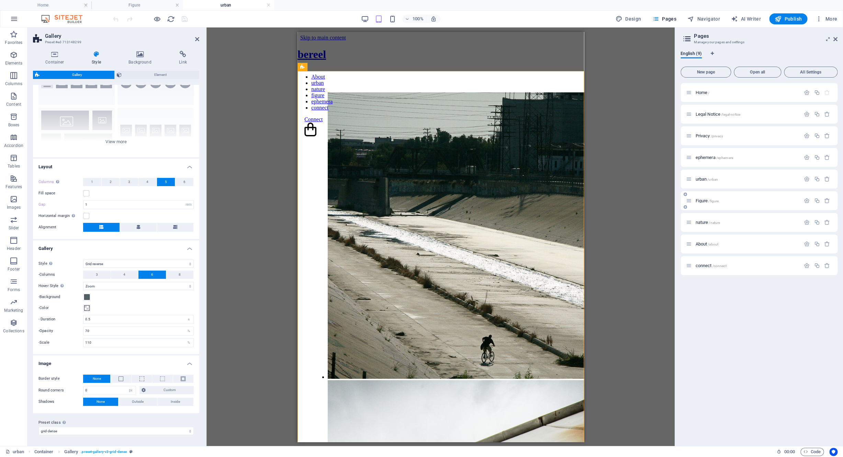
click at [704, 199] on span "Figure /figure" at bounding box center [706, 200] width 23 height 5
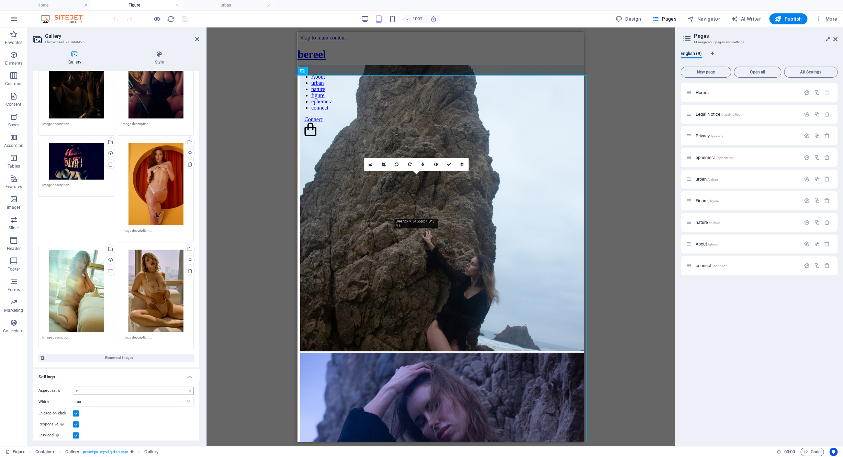
scroll to position [1664, 0]
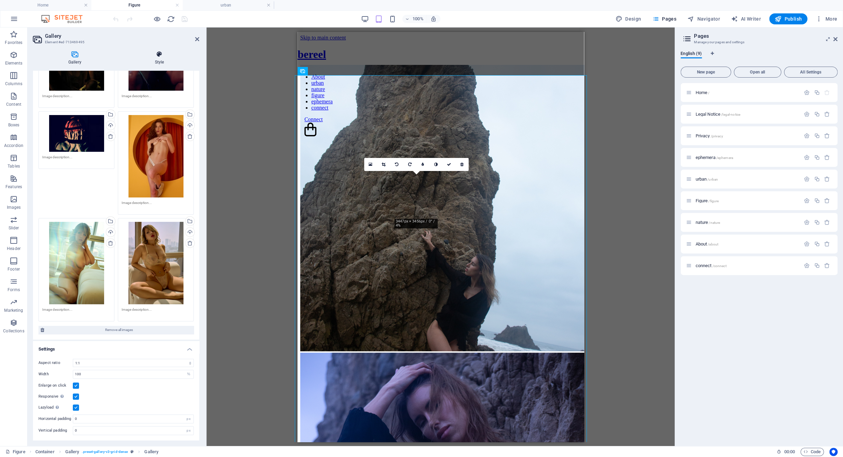
click at [166, 58] on h4 "Style" at bounding box center [160, 58] width 80 height 14
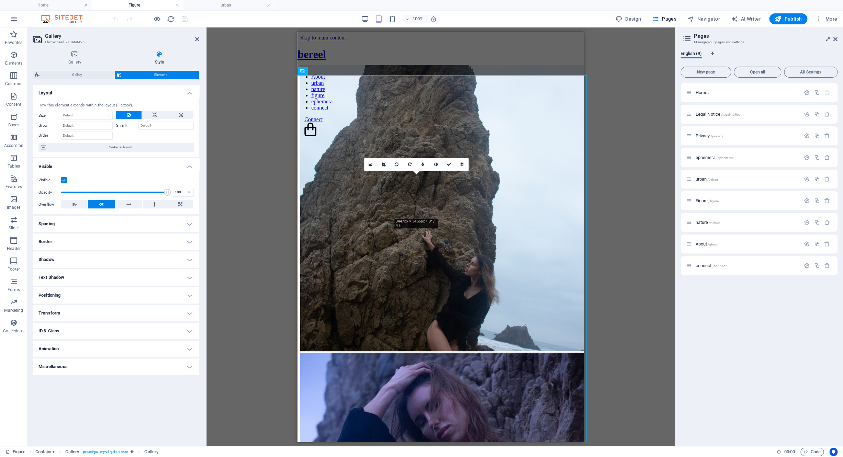
click at [125, 224] on h4 "Spacing" at bounding box center [116, 224] width 166 height 16
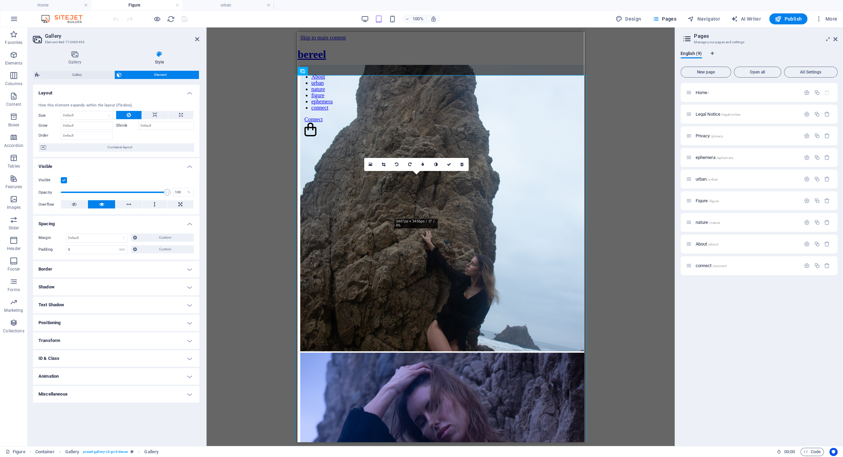
click at [130, 266] on h4 "Border" at bounding box center [116, 269] width 166 height 16
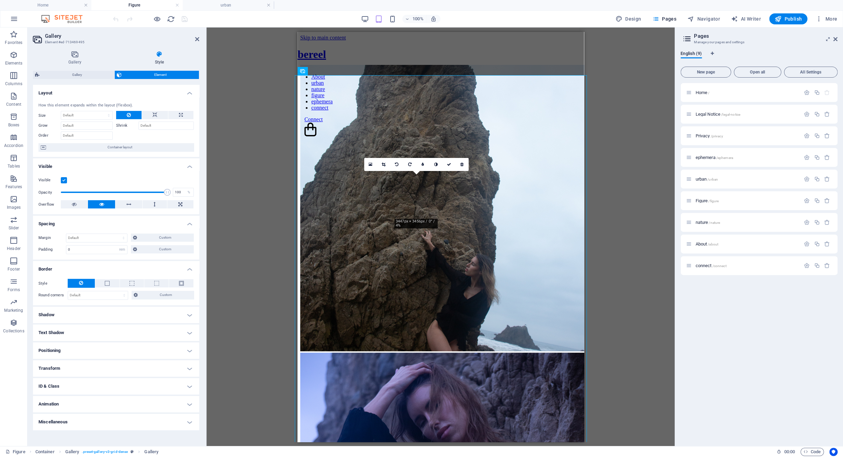
click at [130, 266] on h4 "Border" at bounding box center [116, 267] width 166 height 12
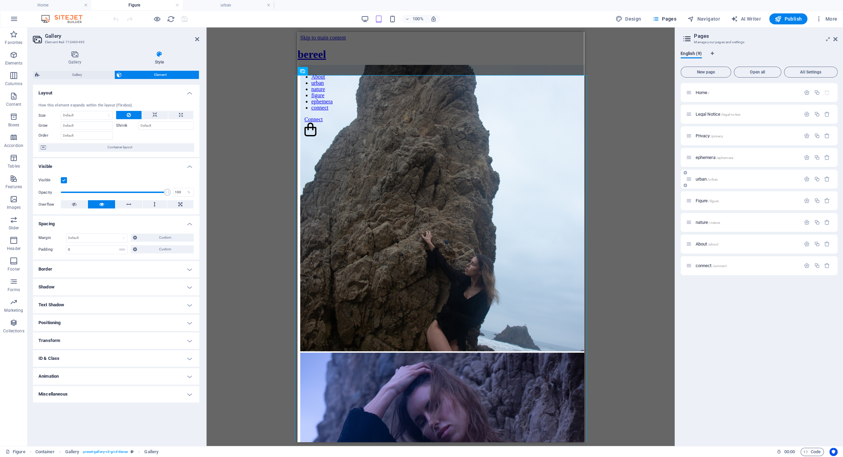
click at [698, 178] on span "urban /urban" at bounding box center [706, 179] width 23 height 5
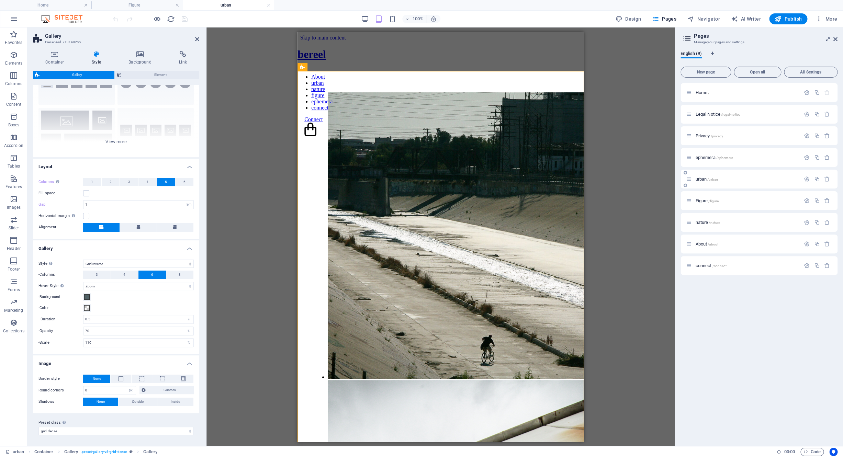
scroll to position [43, 0]
click at [146, 75] on span "Element" at bounding box center [160, 75] width 73 height 8
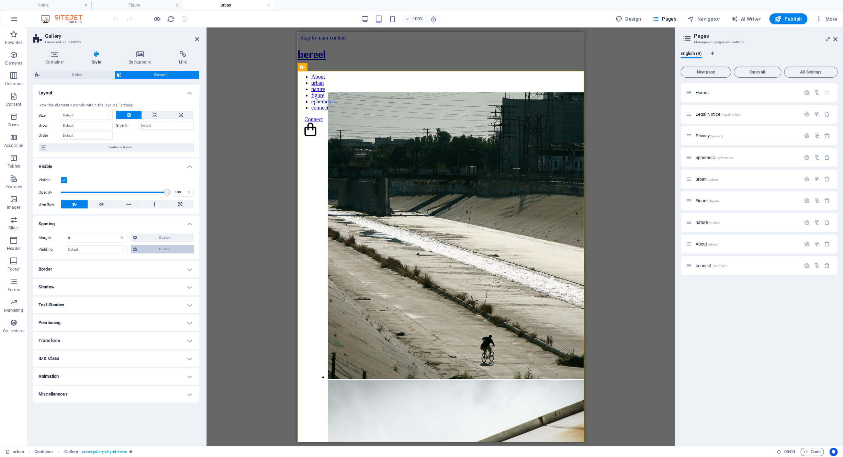
click at [134, 250] on icon at bounding box center [135, 249] width 4 height 8
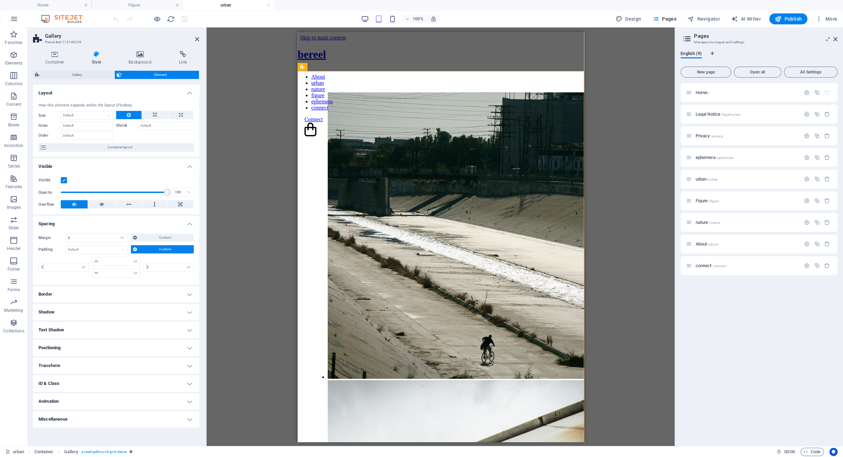
click at [134, 250] on icon at bounding box center [135, 249] width 4 height 8
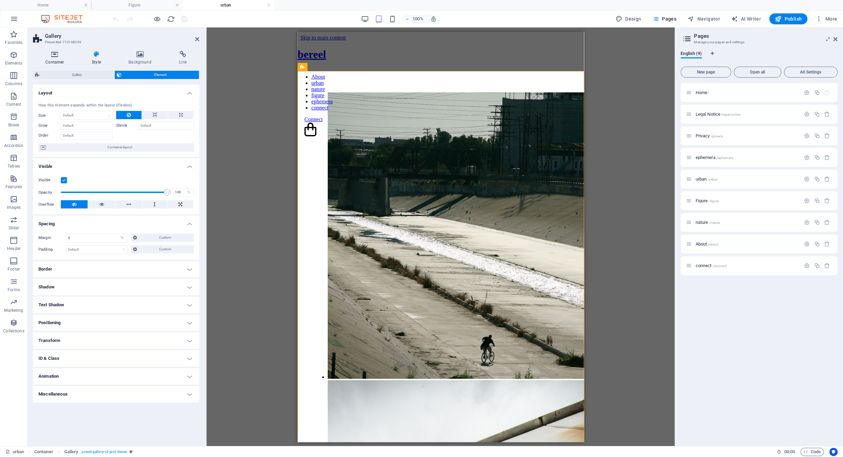
click at [53, 59] on h4 "Container" at bounding box center [56, 58] width 46 height 14
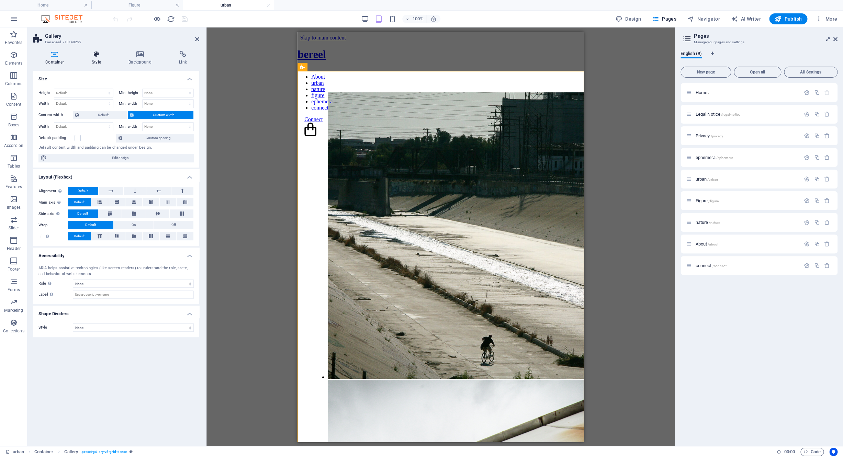
click at [85, 58] on h4 "Style" at bounding box center [97, 58] width 37 height 14
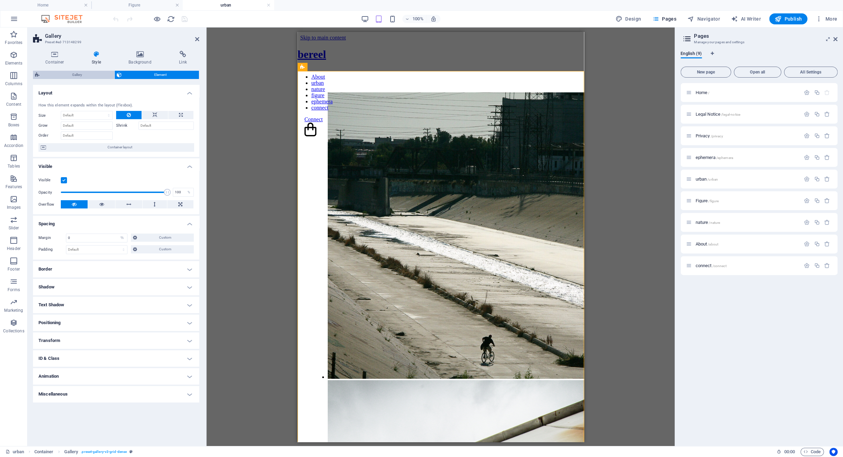
click at [83, 76] on span "Gallery" at bounding box center [77, 75] width 71 height 8
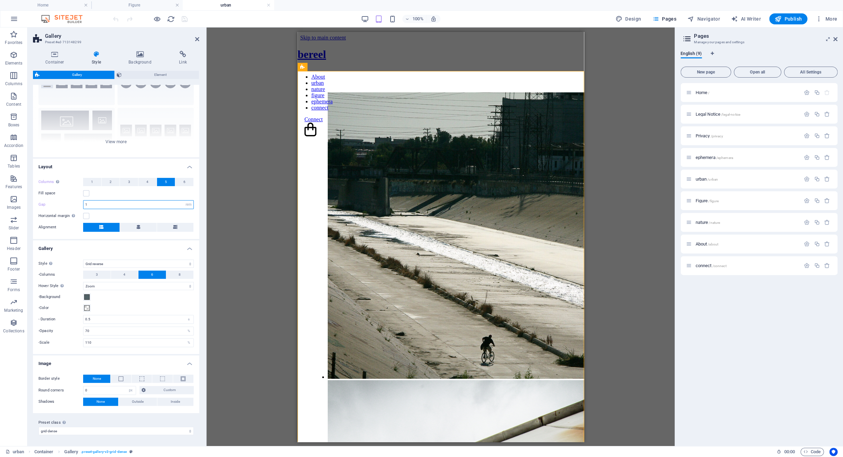
click at [97, 208] on input "1" at bounding box center [138, 205] width 110 height 8
type input "0"
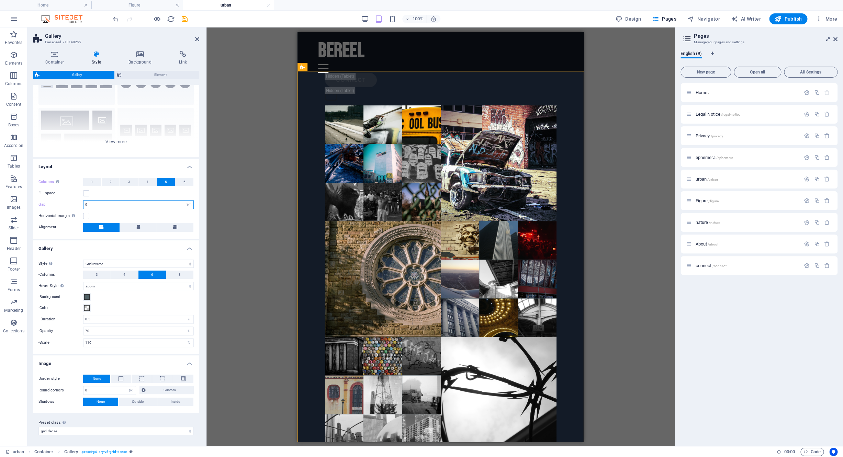
click at [100, 205] on input "0" at bounding box center [138, 205] width 110 height 8
click at [102, 206] on input ".1" at bounding box center [138, 205] width 110 height 8
type input ".5"
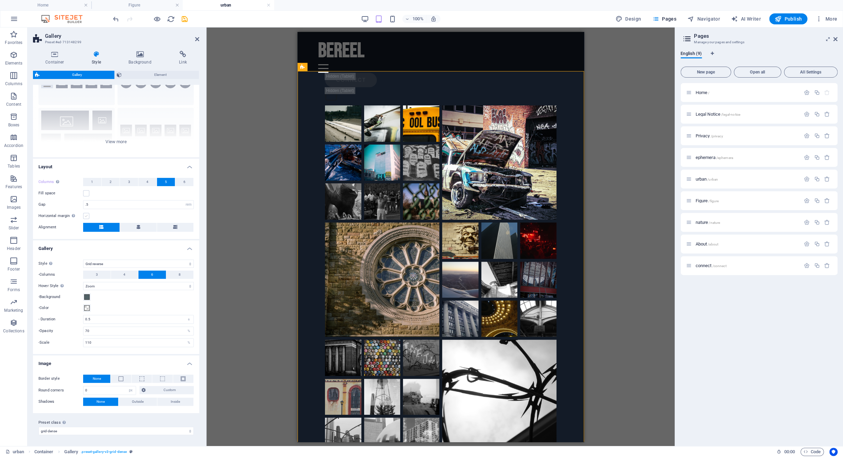
click at [84, 216] on label at bounding box center [86, 216] width 6 height 6
click at [0, 0] on input "Horizontal margin Only if the containers "Content width" is not set to "Default"" at bounding box center [0, 0] width 0 height 0
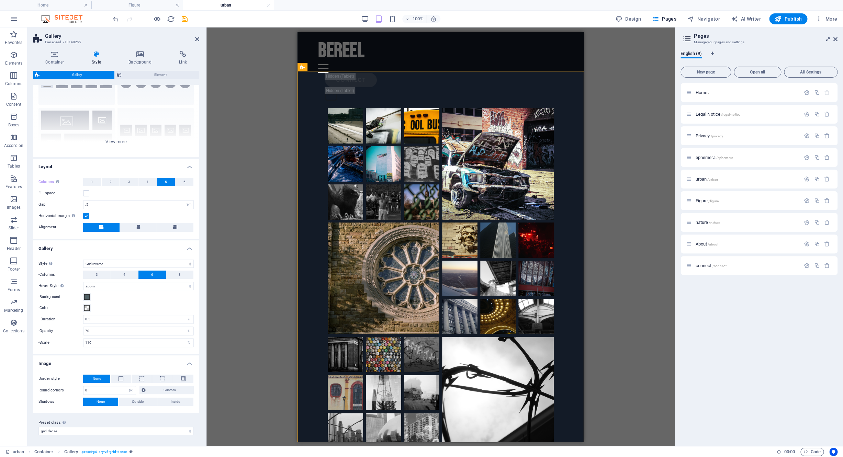
click at [84, 216] on label at bounding box center [86, 216] width 6 height 6
click at [0, 0] on input "Horizontal margin Only if the containers "Content width" is not set to "Default"" at bounding box center [0, 0] width 0 height 0
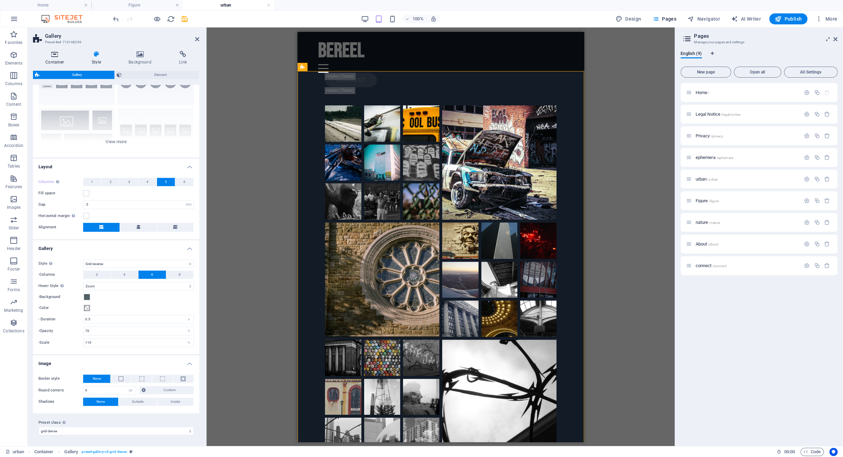
click at [53, 58] on h4 "Container" at bounding box center [56, 58] width 46 height 14
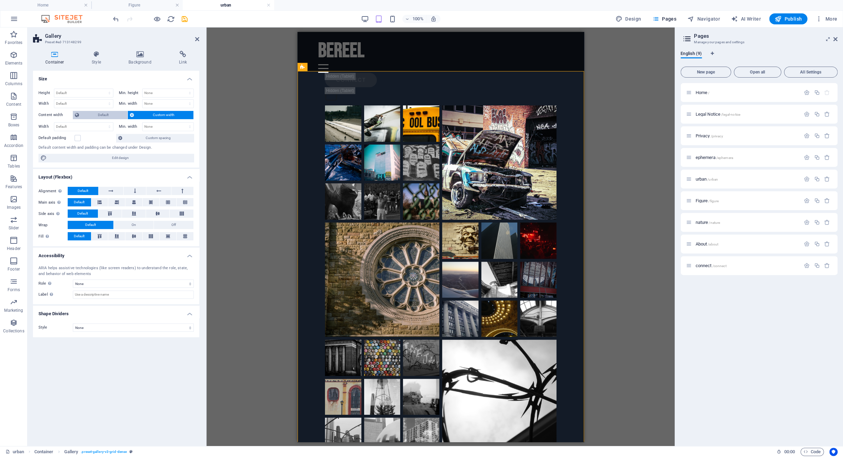
click at [106, 117] on span "Default" at bounding box center [103, 115] width 44 height 8
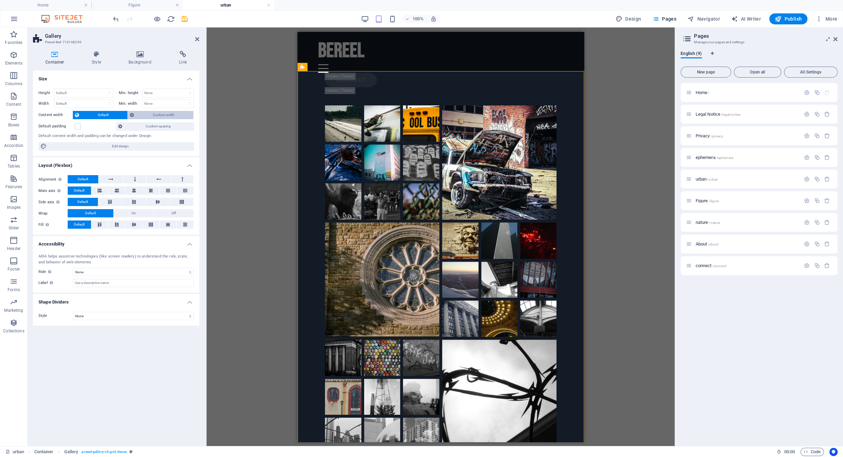
click at [144, 113] on span "Custom width" at bounding box center [163, 115] width 55 height 8
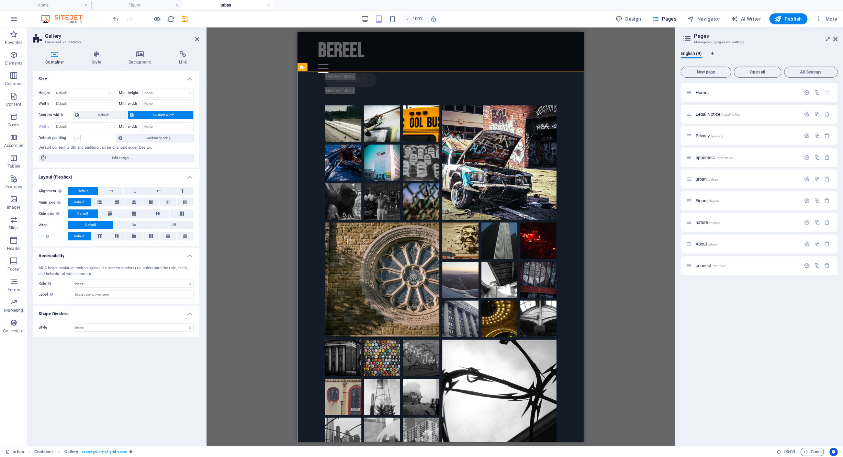
click at [79, 138] on label at bounding box center [78, 138] width 6 height 6
click at [0, 0] on input "Default padding" at bounding box center [0, 0] width 0 height 0
click at [54, 123] on select "Default px rem % em vh vw" at bounding box center [83, 127] width 59 height 8
select select "%"
click option "%" at bounding box center [0, 0] width 0 height 0
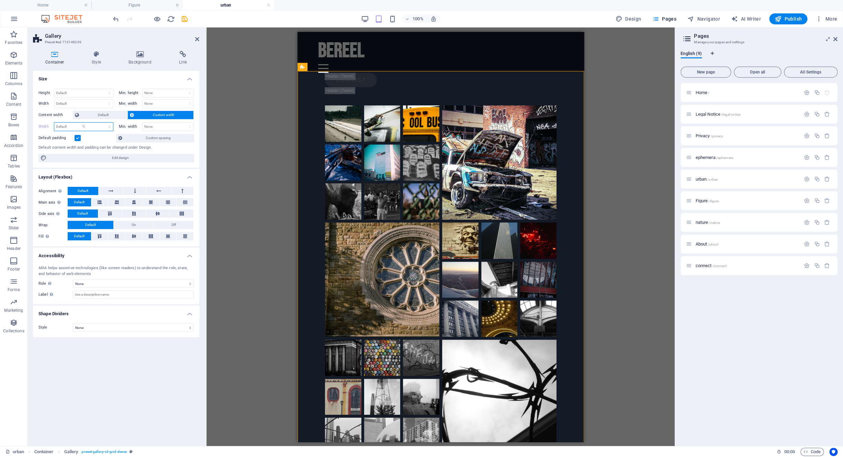
type input "100.96"
select select "6atg1as5cm8"
click option "Default" at bounding box center [0, 0] width 0 height 0
select select "DISABLED_OPTION_VALUE"
click at [110, 114] on span "Default" at bounding box center [103, 115] width 44 height 8
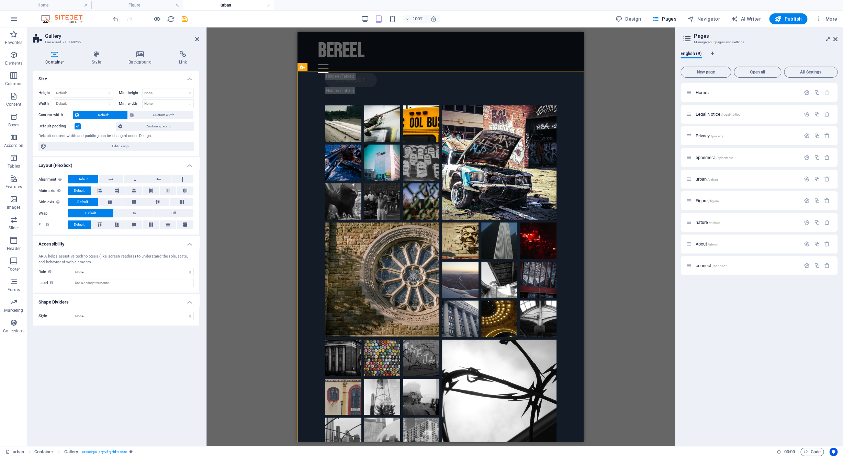
click at [80, 129] on label at bounding box center [78, 126] width 6 height 6
click at [0, 0] on input "Default padding" at bounding box center [0, 0] width 0 height 0
click at [100, 58] on h4 "Style" at bounding box center [97, 58] width 37 height 14
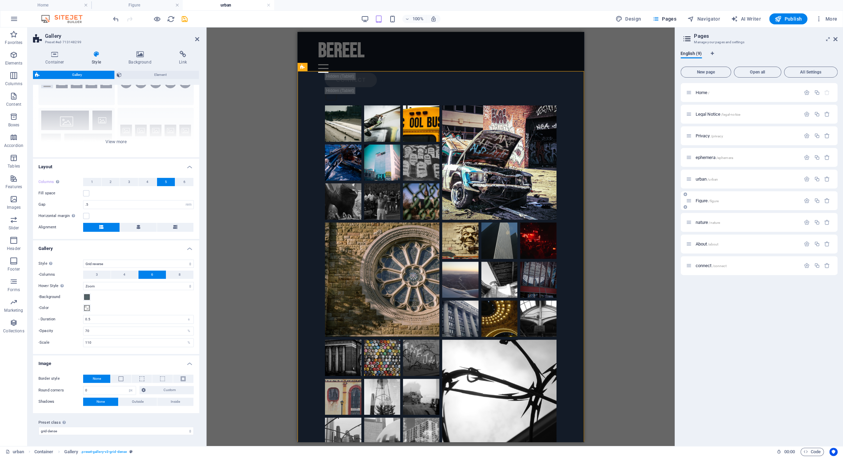
click at [703, 202] on span "Figure /figure" at bounding box center [706, 200] width 23 height 5
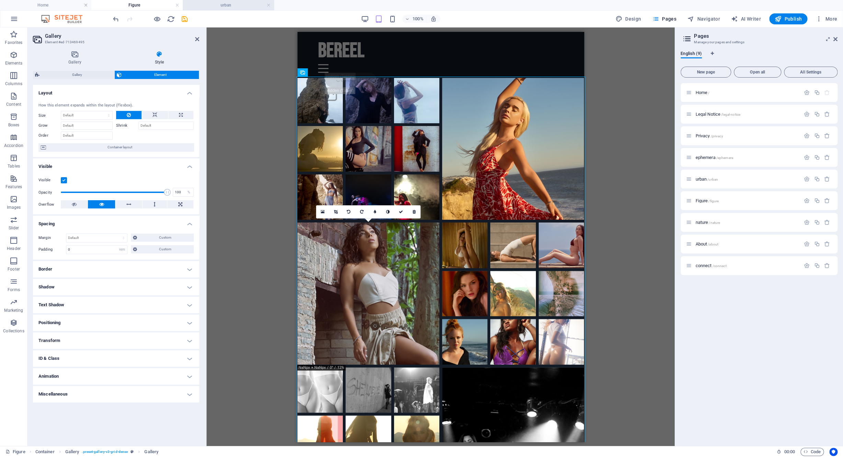
click at [218, 5] on h4 "urban" at bounding box center [228, 5] width 91 height 8
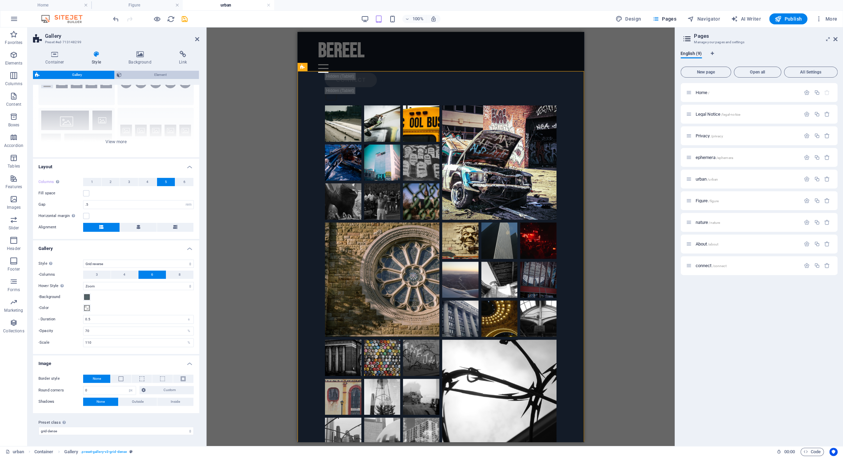
click at [137, 76] on span "Element" at bounding box center [160, 75] width 73 height 8
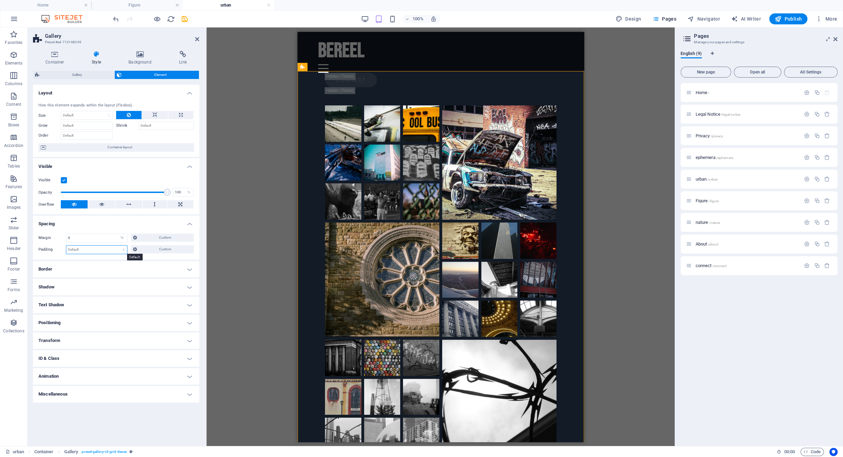
click at [66, 246] on select "Default px rem % vh vw Custom" at bounding box center [96, 250] width 61 height 8
select select "rem"
click option "rem" at bounding box center [0, 0] width 0 height 0
type input "0"
click at [99, 76] on span "Gallery" at bounding box center [77, 75] width 71 height 8
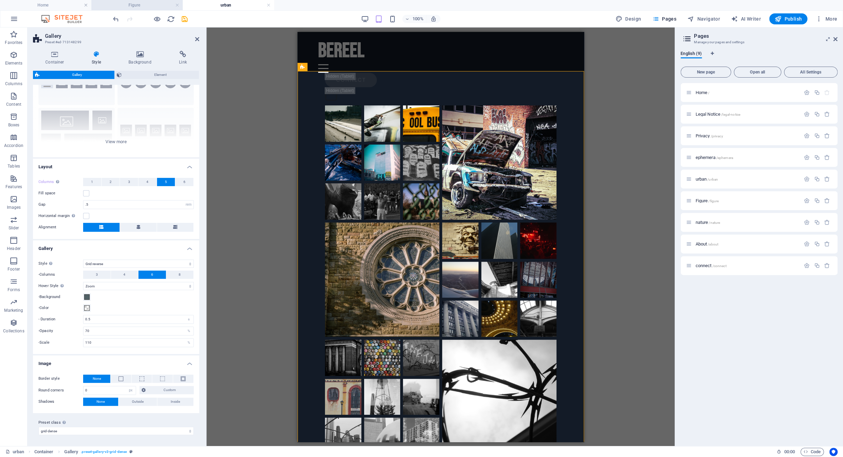
click at [128, 10] on li "Figure" at bounding box center [136, 5] width 91 height 10
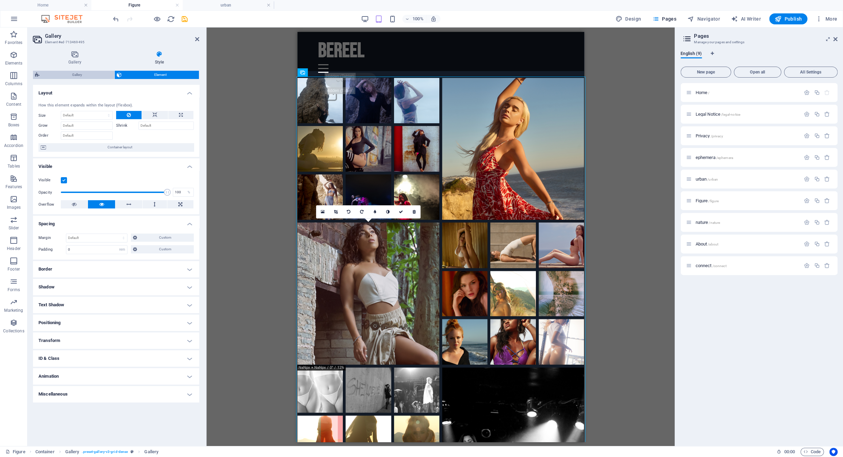
click at [93, 72] on span "Gallery" at bounding box center [77, 75] width 71 height 8
select select "rem"
select select "preset-gallery-v3-grid-dense"
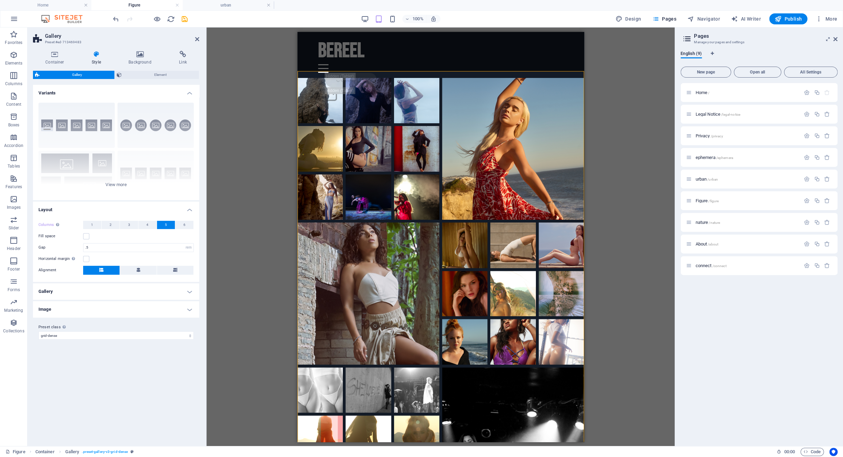
click at [128, 295] on h4 "Gallery" at bounding box center [116, 291] width 166 height 16
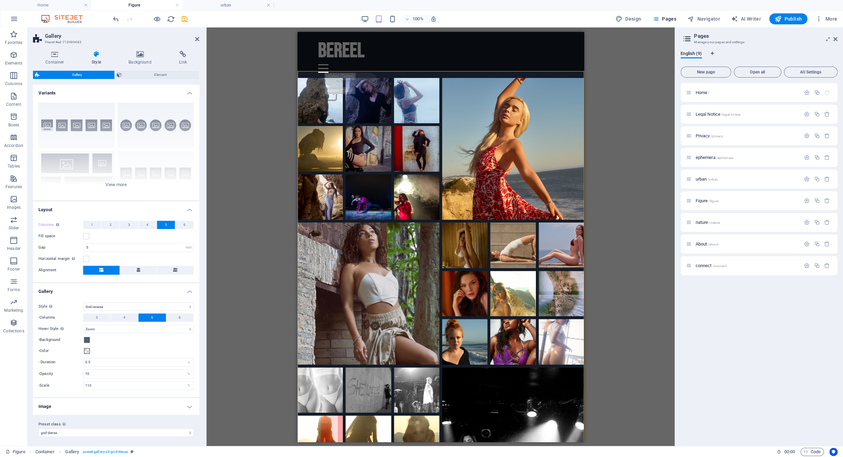
click at [118, 410] on h4 "Image" at bounding box center [116, 406] width 166 height 16
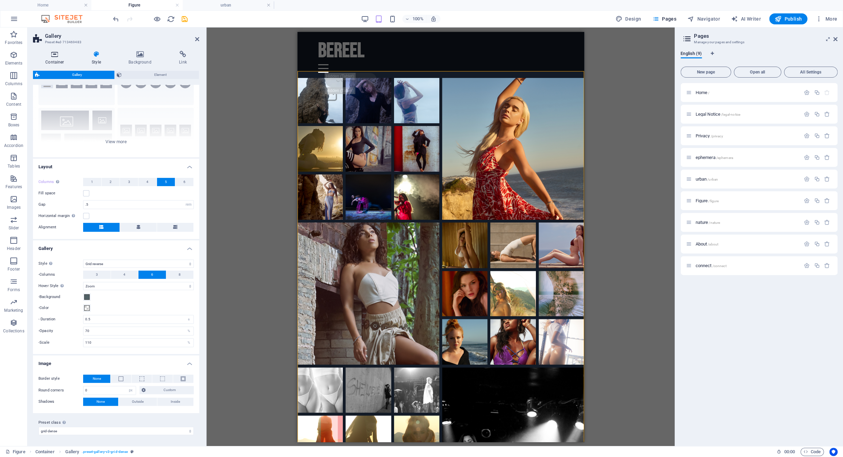
click at [51, 59] on h4 "Container" at bounding box center [56, 58] width 46 height 14
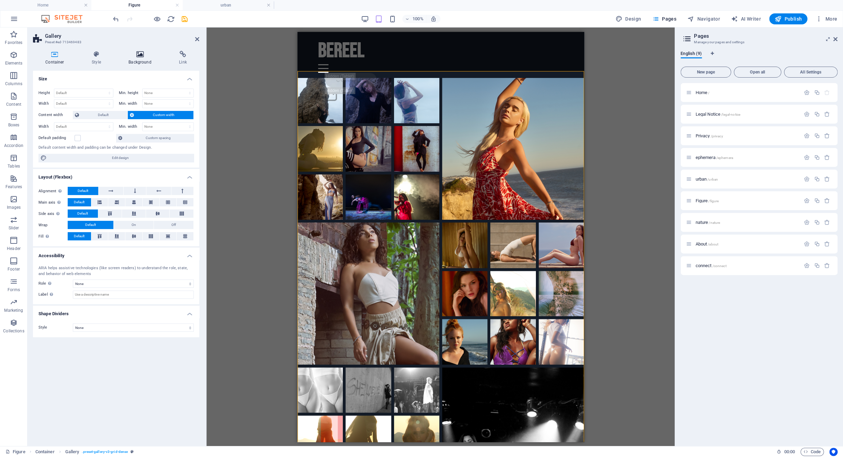
click at [140, 62] on h4 "Background" at bounding box center [141, 58] width 50 height 14
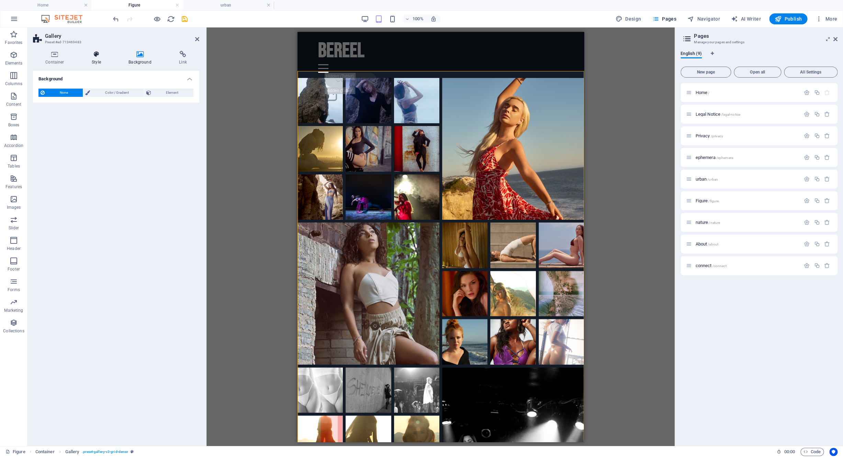
click at [106, 60] on h4 "Style" at bounding box center [97, 58] width 37 height 14
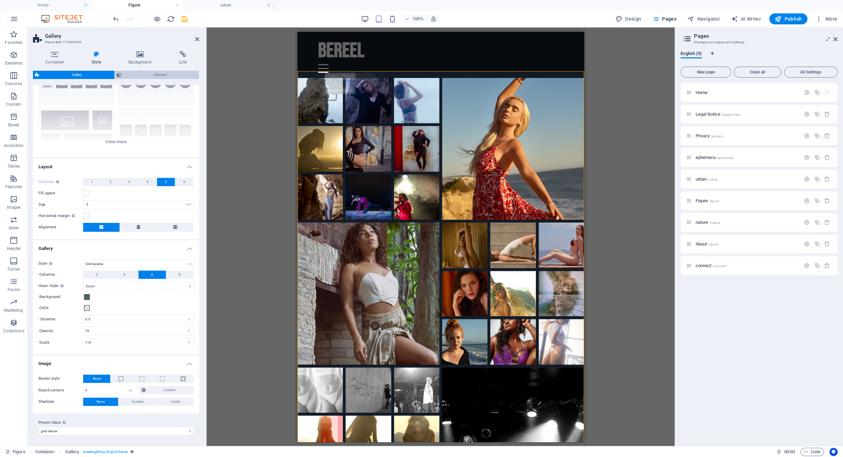
click at [156, 75] on span "Element" at bounding box center [160, 75] width 73 height 8
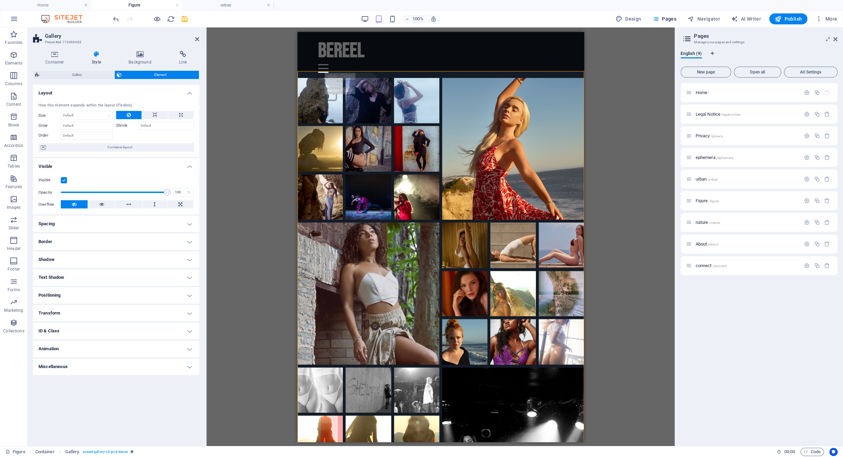
click at [87, 227] on h4 "Spacing" at bounding box center [116, 224] width 166 height 16
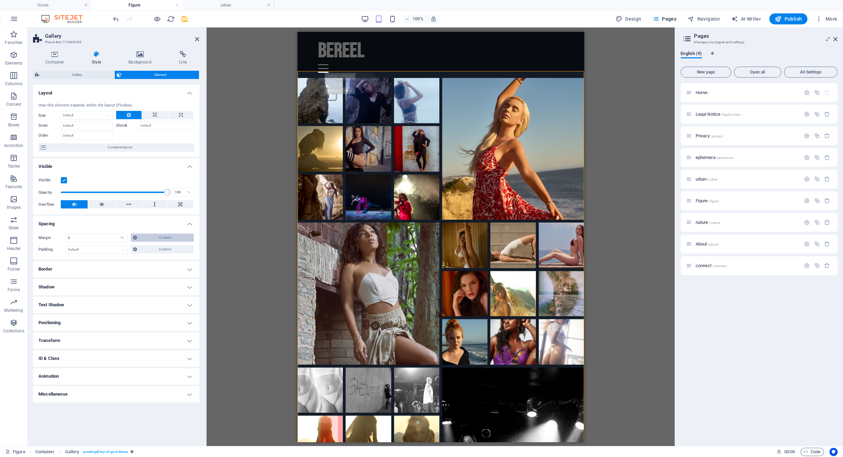
click at [137, 237] on icon at bounding box center [135, 238] width 4 height 8
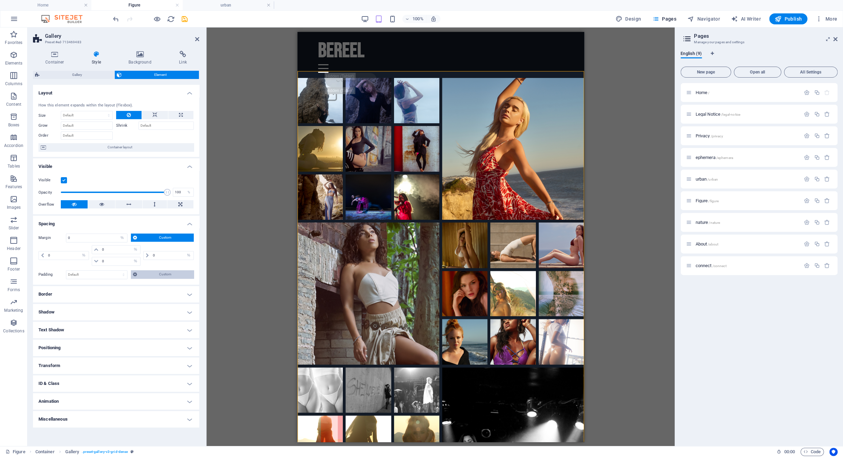
click at [136, 275] on icon at bounding box center [135, 274] width 4 height 8
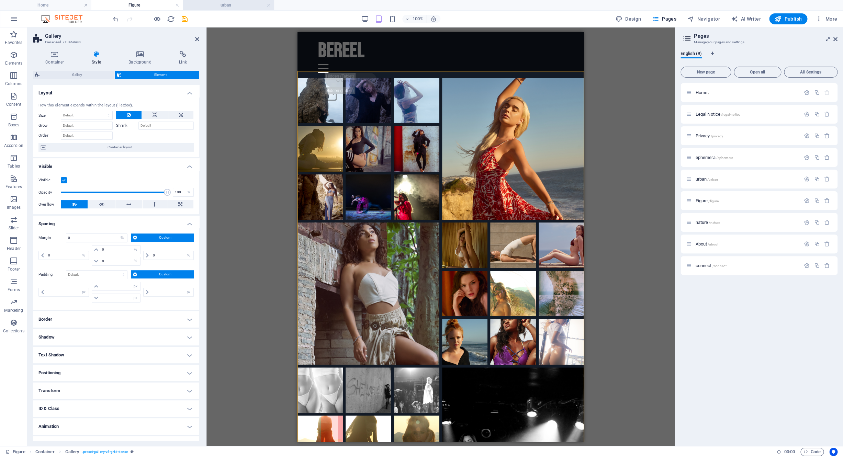
click at [212, 6] on h4 "urban" at bounding box center [228, 5] width 91 height 8
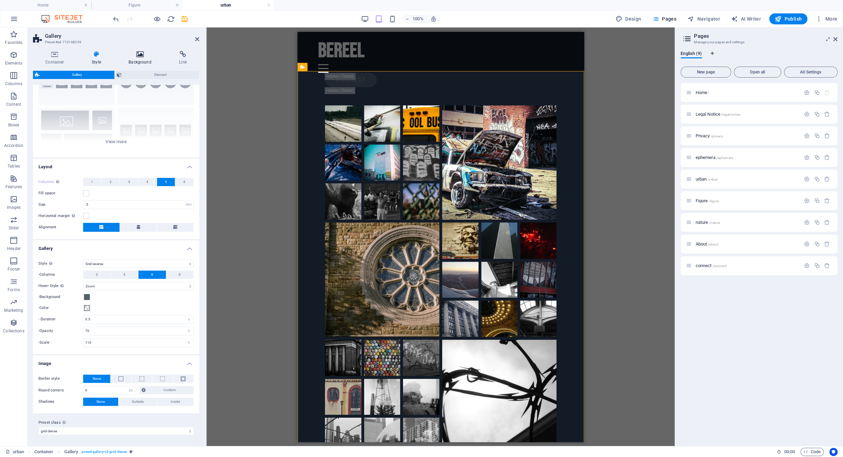
scroll to position [37, 0]
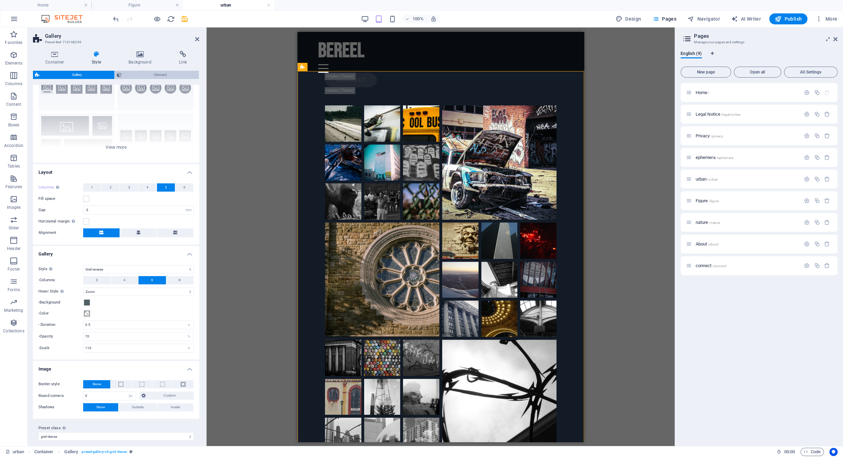
click at [143, 77] on span "Element" at bounding box center [160, 75] width 73 height 8
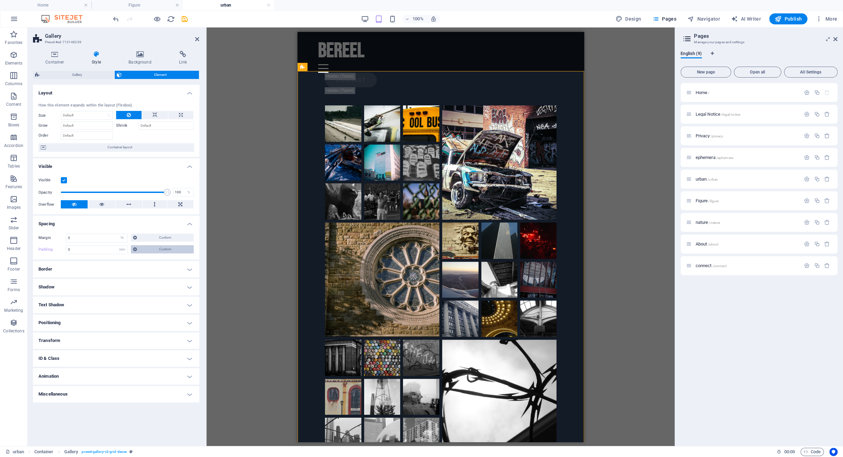
click at [132, 251] on button "Custom" at bounding box center [162, 249] width 63 height 8
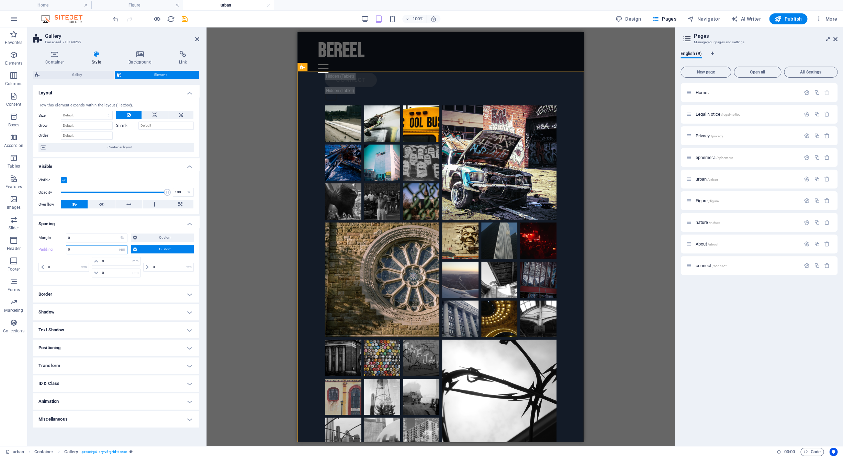
click at [104, 248] on input "0" at bounding box center [96, 250] width 61 height 8
select select "%"
click option "%" at bounding box center [0, 0] width 0 height 0
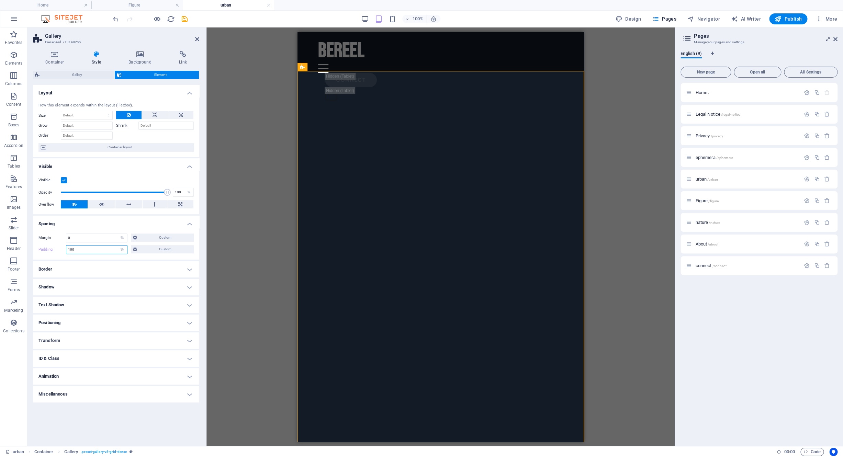
click at [108, 251] on input "100" at bounding box center [96, 250] width 61 height 8
type input "0"
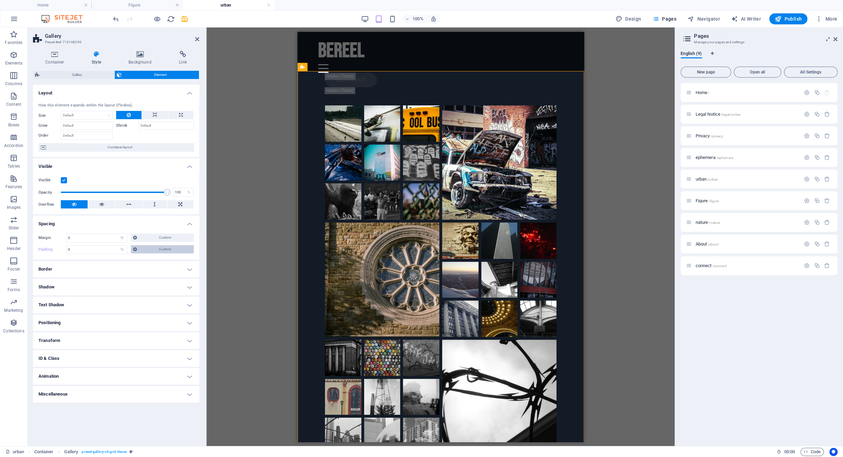
click at [135, 249] on icon at bounding box center [135, 249] width 4 height 8
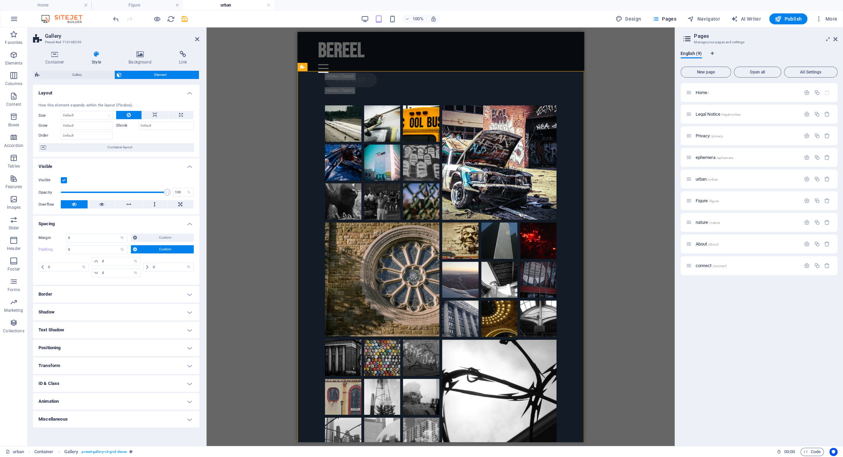
click at [135, 249] on icon at bounding box center [135, 249] width 4 height 8
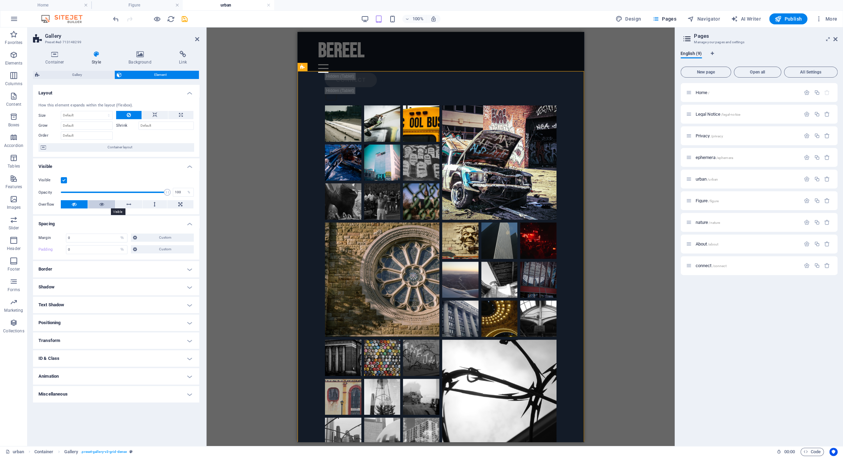
click at [104, 206] on icon at bounding box center [101, 204] width 5 height 8
click at [184, 206] on button at bounding box center [180, 204] width 26 height 8
click at [182, 121] on div "Shrink" at bounding box center [155, 125] width 78 height 10
click at [182, 116] on icon at bounding box center [181, 115] width 4 height 8
type input "100"
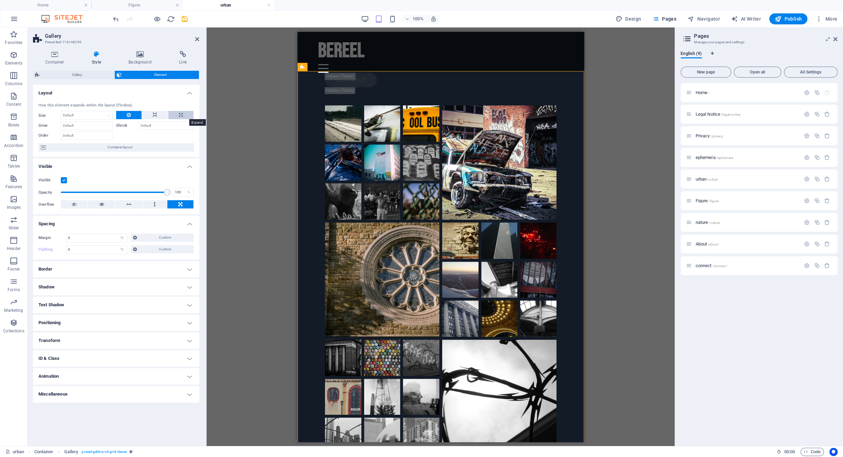
select select "%"
click at [159, 113] on button at bounding box center [155, 115] width 26 height 8
select select "DISABLED_OPTION_VALUE"
click at [137, 204] on button at bounding box center [128, 204] width 27 height 8
click at [100, 205] on icon at bounding box center [101, 204] width 5 height 8
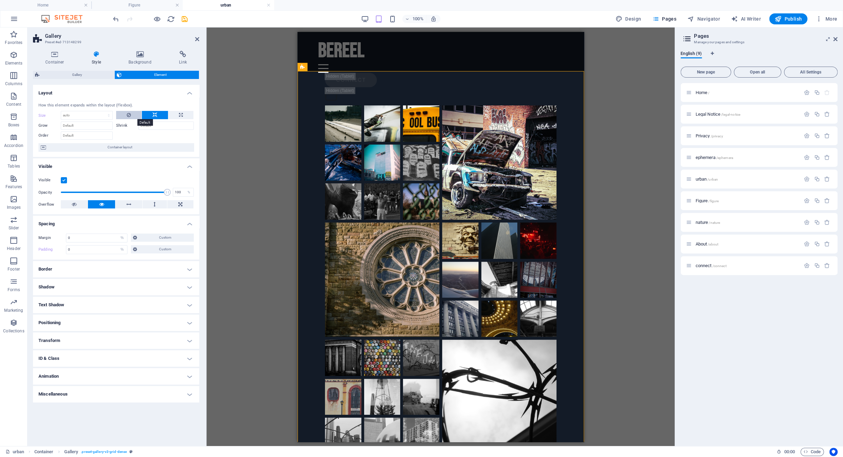
click at [123, 115] on button at bounding box center [128, 115] width 25 height 8
click at [67, 78] on span "Gallery" at bounding box center [77, 75] width 71 height 8
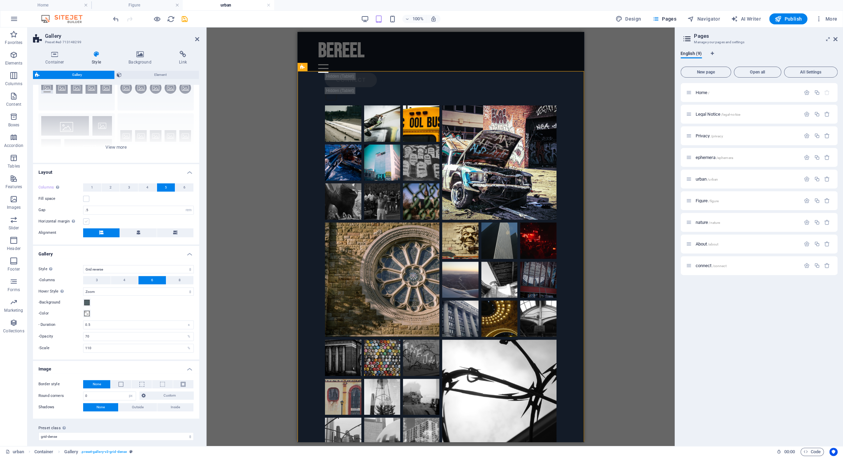
click at [85, 221] on label at bounding box center [86, 221] width 6 height 6
click at [0, 0] on input "Horizontal margin Only if the containers "Content width" is not set to "Default"" at bounding box center [0, 0] width 0 height 0
click at [85, 221] on label at bounding box center [86, 221] width 6 height 6
click at [0, 0] on input "Horizontal margin Only if the containers "Content width" is not set to "Default"" at bounding box center [0, 0] width 0 height 0
click at [86, 200] on label at bounding box center [86, 199] width 6 height 6
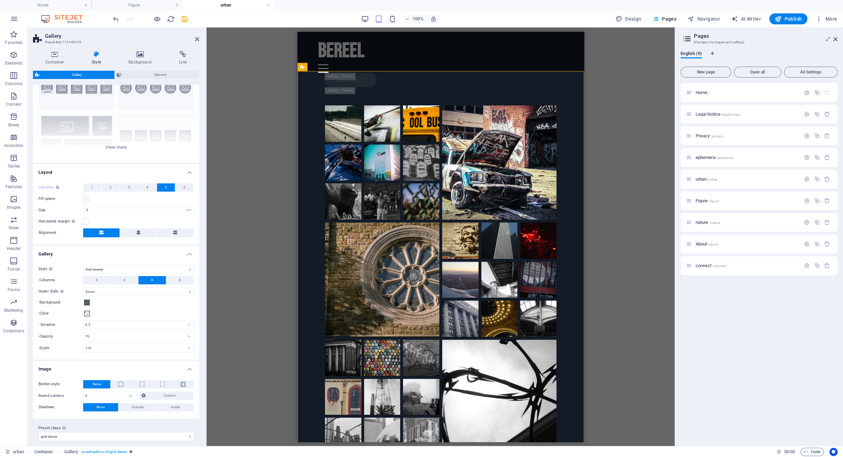
click at [0, 0] on input "Fill space" at bounding box center [0, 0] width 0 height 0
click at [86, 200] on label at bounding box center [86, 199] width 6 height 6
click at [0, 0] on input "Fill space" at bounding box center [0, 0] width 0 height 0
click at [137, 233] on icon at bounding box center [138, 233] width 4 height 4
click at [108, 234] on button at bounding box center [101, 232] width 36 height 9
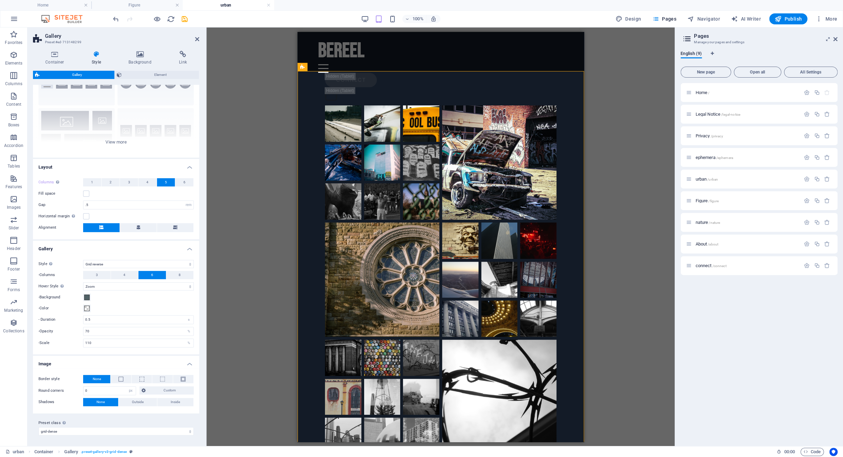
scroll to position [43, 0]
click at [702, 221] on span "nature /nature" at bounding box center [707, 222] width 25 height 5
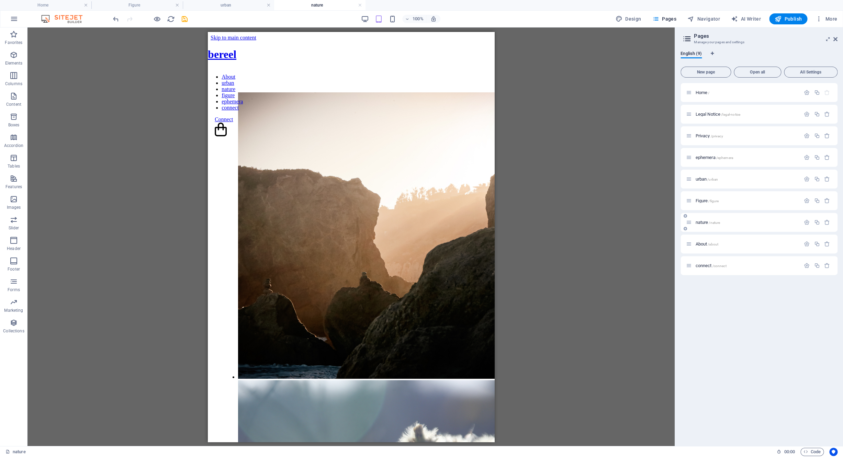
scroll to position [0, 0]
click at [699, 201] on span "Figure /figure" at bounding box center [706, 200] width 23 height 5
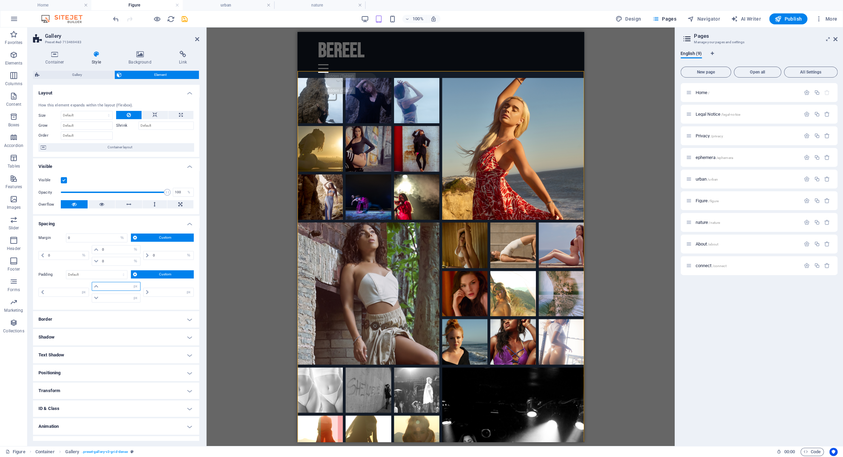
click at [116, 289] on input "number" at bounding box center [120, 286] width 40 height 8
click at [117, 295] on input "number" at bounding box center [120, 298] width 40 height 8
click at [160, 293] on input "number" at bounding box center [172, 292] width 42 height 8
click at [58, 292] on input "number" at bounding box center [67, 292] width 42 height 8
click at [54, 77] on span "Gallery" at bounding box center [77, 75] width 71 height 8
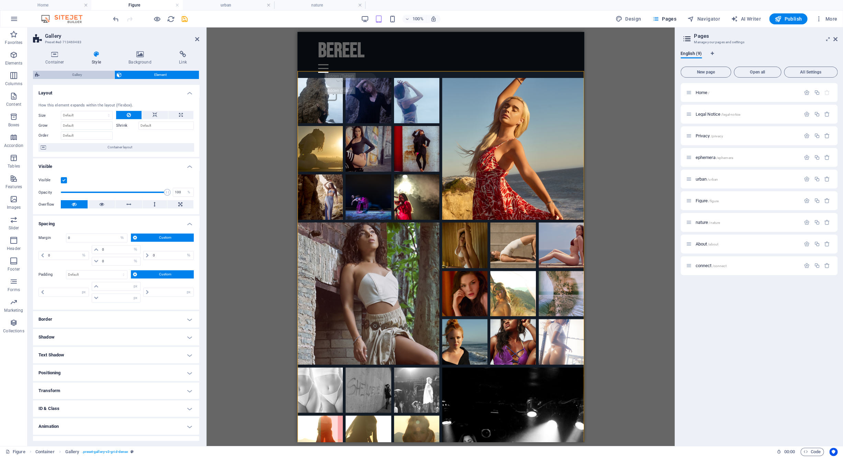
scroll to position [43, 0]
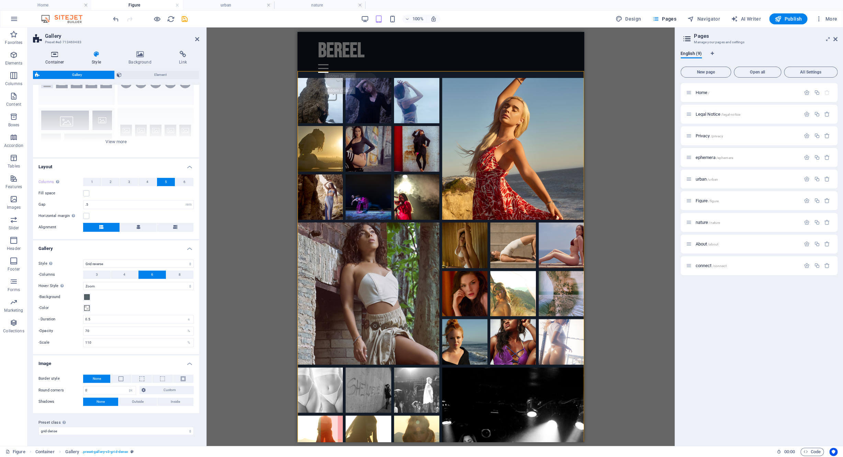
click at [50, 60] on h4 "Container" at bounding box center [56, 58] width 46 height 14
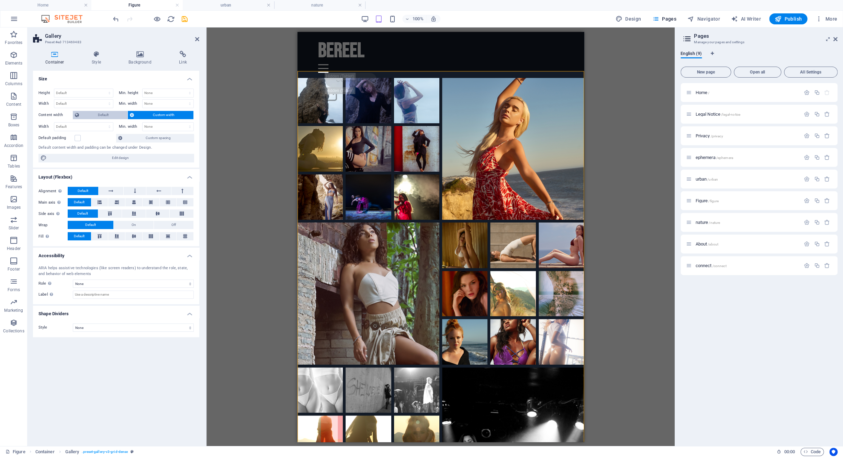
click at [101, 117] on span "Default" at bounding box center [103, 115] width 44 height 8
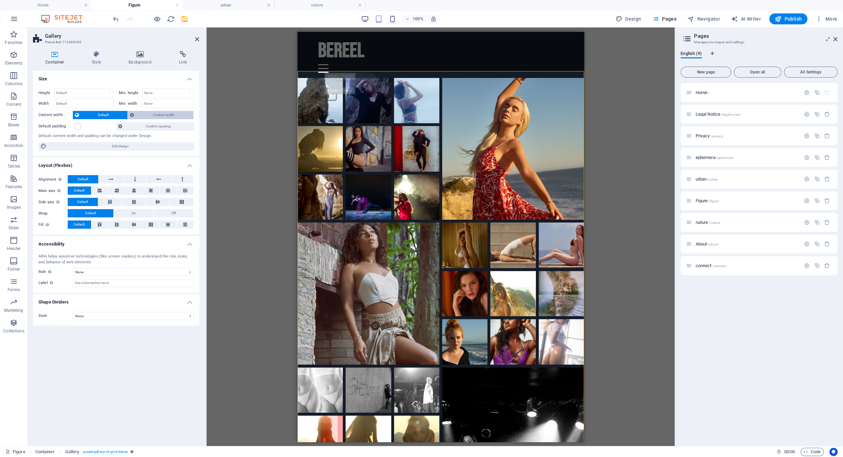
click at [167, 115] on span "Custom width" at bounding box center [163, 115] width 55 height 8
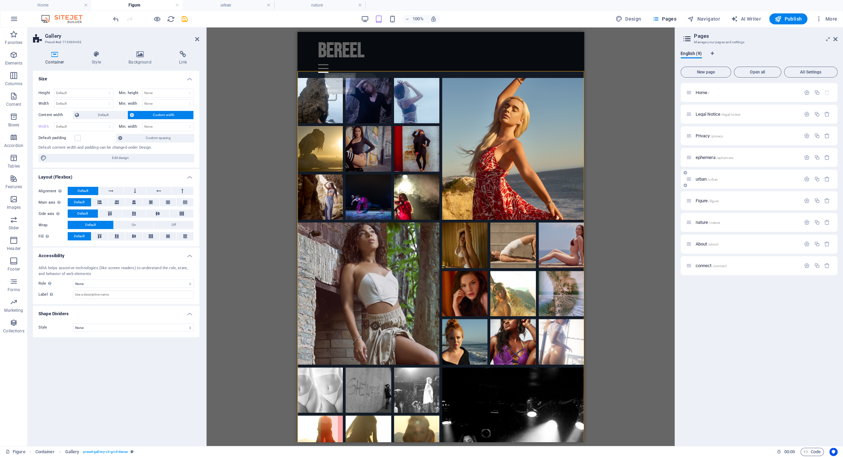
click at [700, 180] on span "urban /urban" at bounding box center [706, 179] width 23 height 5
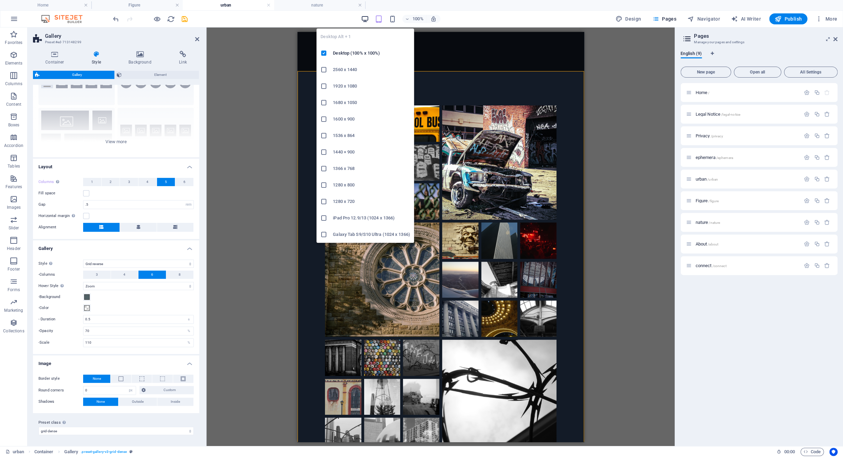
click at [364, 20] on icon "button" at bounding box center [365, 19] width 8 height 8
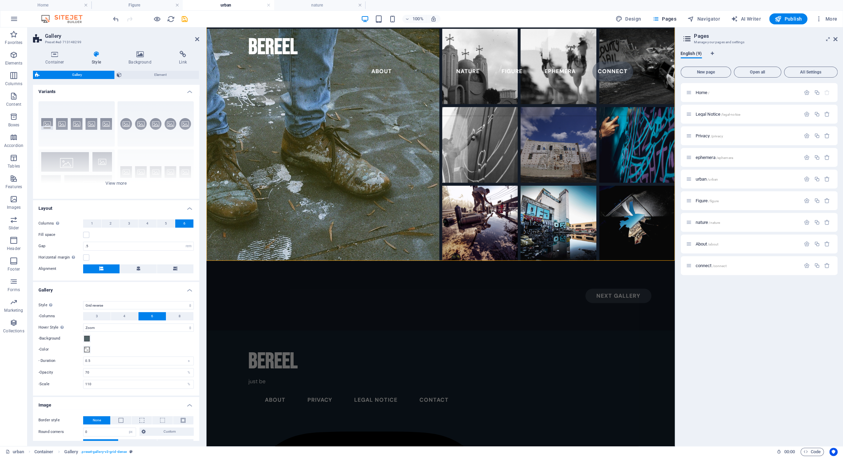
scroll to position [0, 0]
click at [135, 72] on span "Element" at bounding box center [160, 75] width 73 height 8
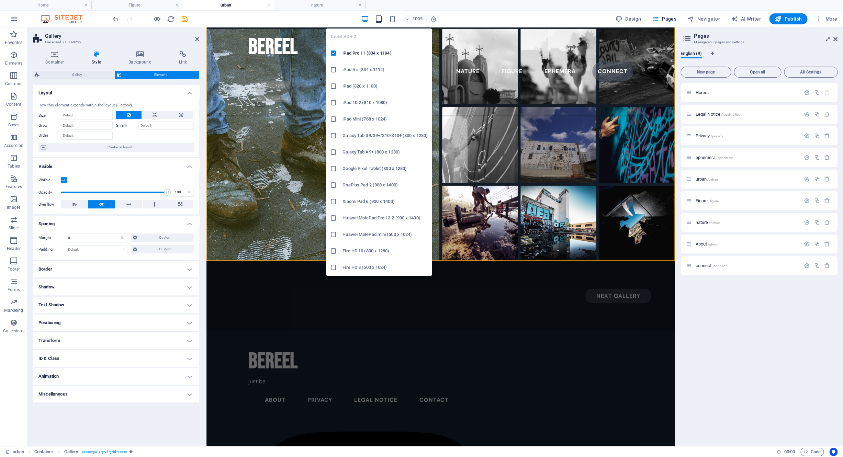
click at [381, 19] on icon "button" at bounding box center [379, 19] width 8 height 8
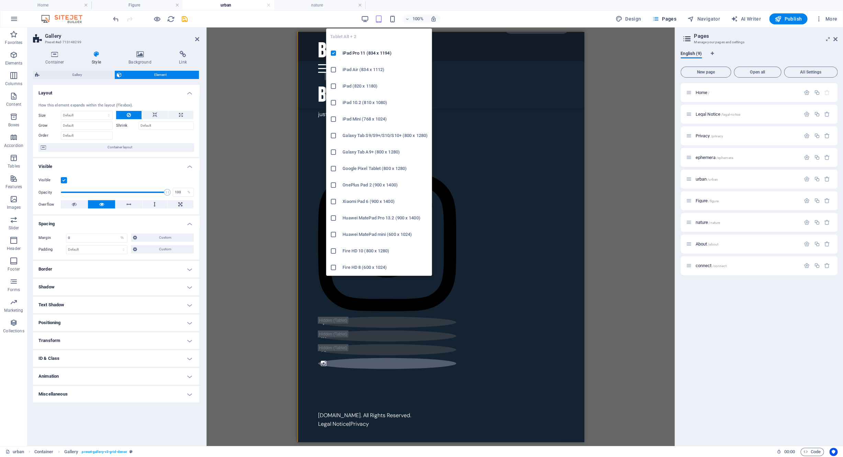
scroll to position [384, 0]
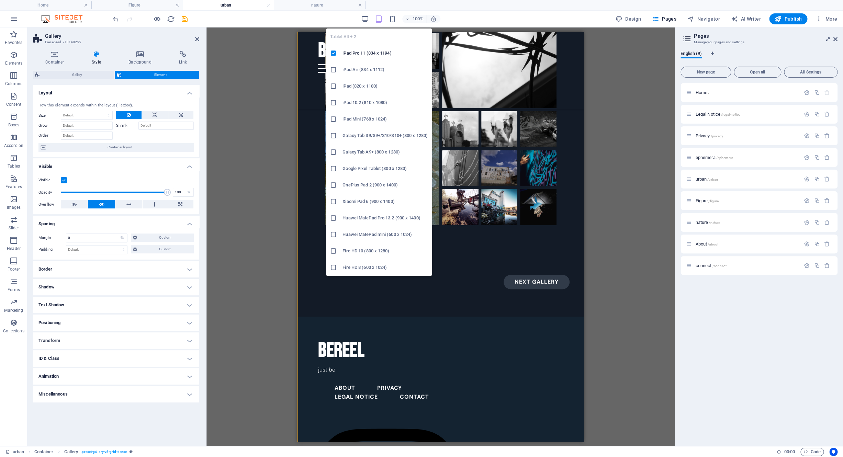
type input "0"
select select "%"
type input "0"
select select "%"
type input "0"
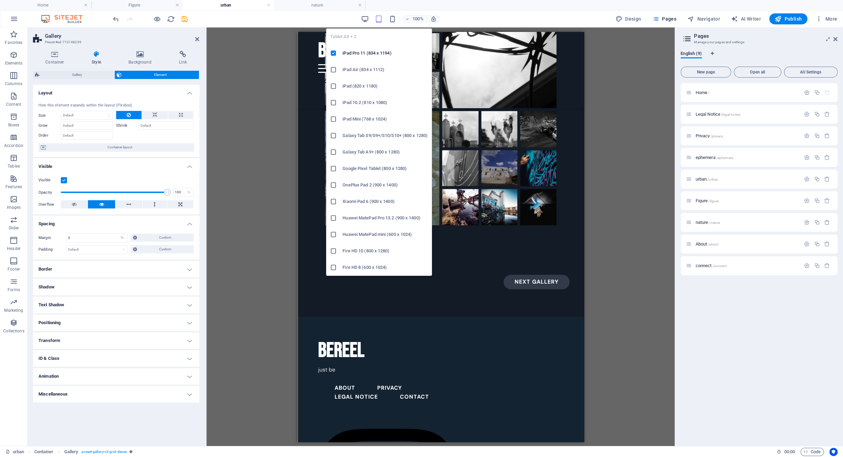
select select "%"
type input "0"
select select "%"
type input "0"
select select "%"
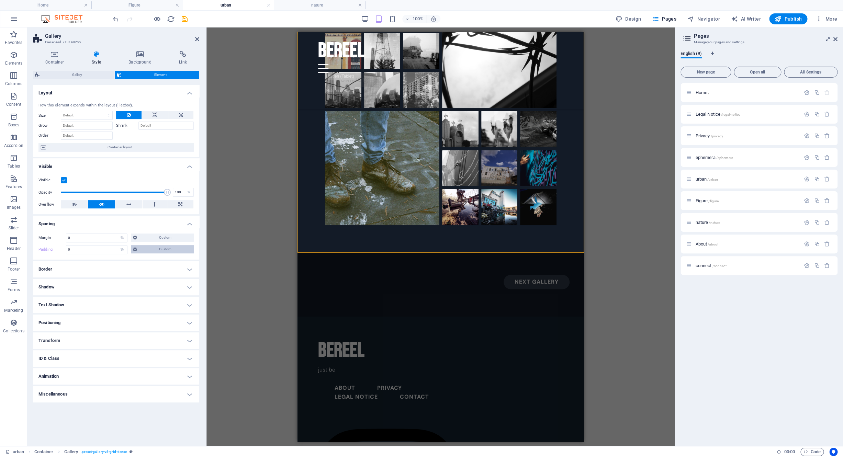
click at [137, 251] on icon at bounding box center [135, 249] width 4 height 8
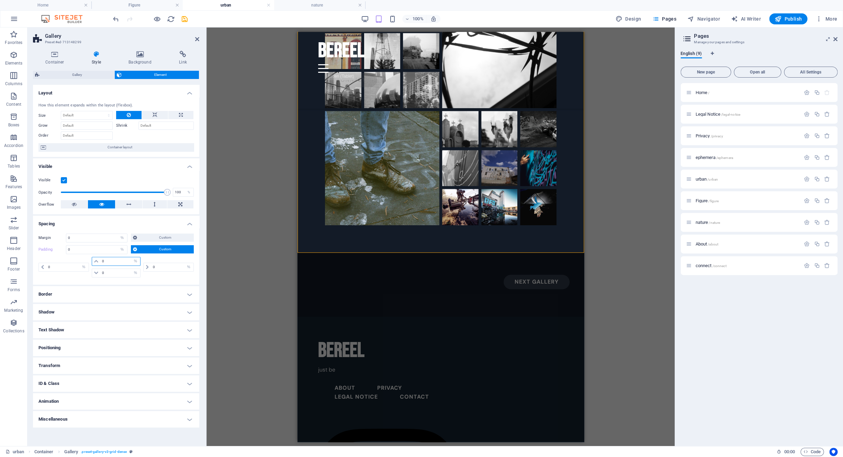
click at [109, 263] on input "0" at bounding box center [120, 261] width 40 height 8
type input "0"
click option "rem" at bounding box center [0, 0] width 0 height 0
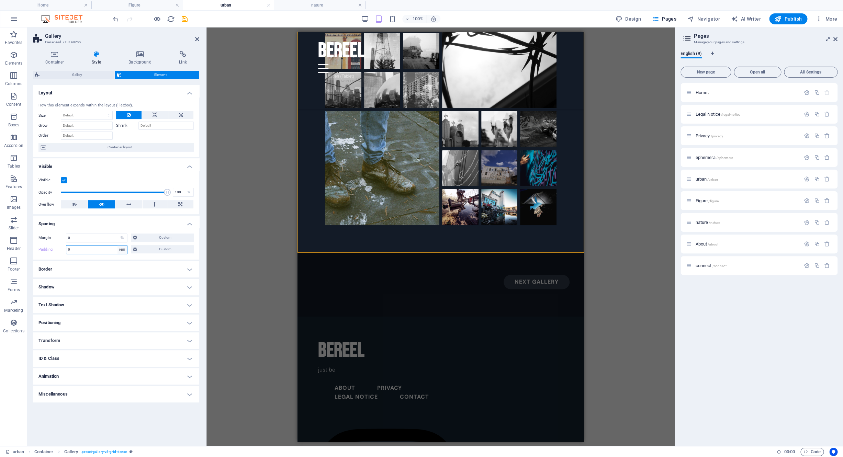
select select "default"
click option "Default" at bounding box center [0, 0] width 0 height 0
select select "DISABLED_OPTION_VALUE"
select select "default"
click option "Default" at bounding box center [0, 0] width 0 height 0
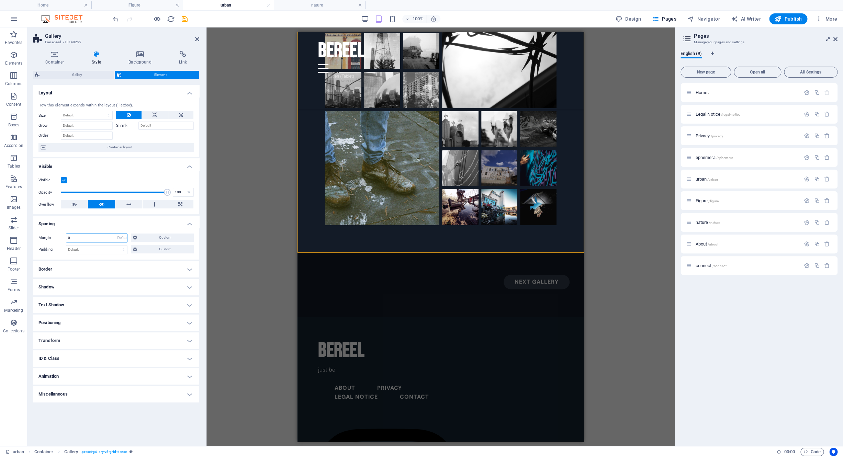
type input "0"
select select "%"
click at [66, 246] on select "Default px rem % vh vw Custom" at bounding box center [96, 250] width 61 height 8
select select "rem"
click option "rem" at bounding box center [0, 0] width 0 height 0
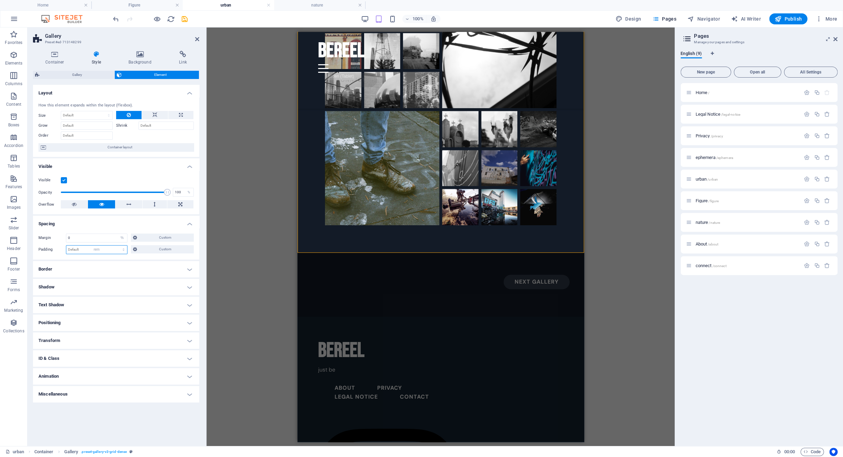
type input "0"
click at [104, 252] on input "0" at bounding box center [96, 250] width 61 height 8
click at [103, 271] on h4 "Border" at bounding box center [116, 269] width 166 height 16
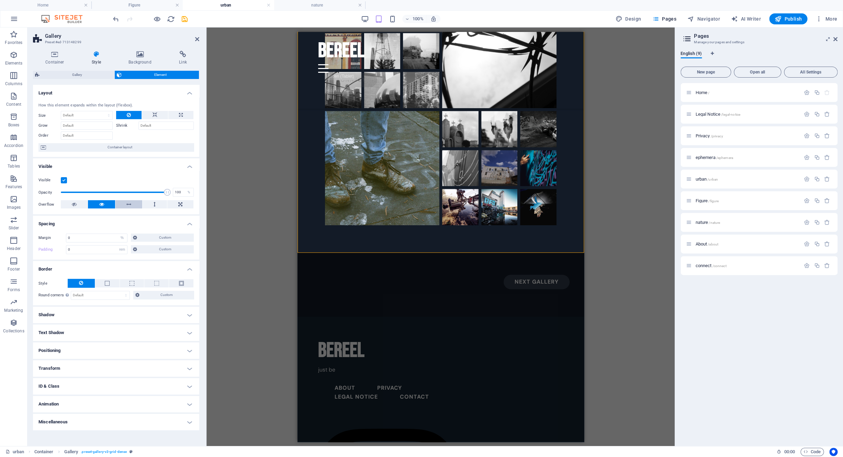
click at [128, 205] on icon at bounding box center [128, 204] width 5 height 8
click at [106, 205] on button at bounding box center [101, 204] width 27 height 8
click at [159, 115] on button at bounding box center [155, 115] width 26 height 8
drag, startPoint x: 177, startPoint y: 115, endPoint x: 154, endPoint y: 115, distance: 23.4
click at [178, 115] on button at bounding box center [180, 115] width 25 height 8
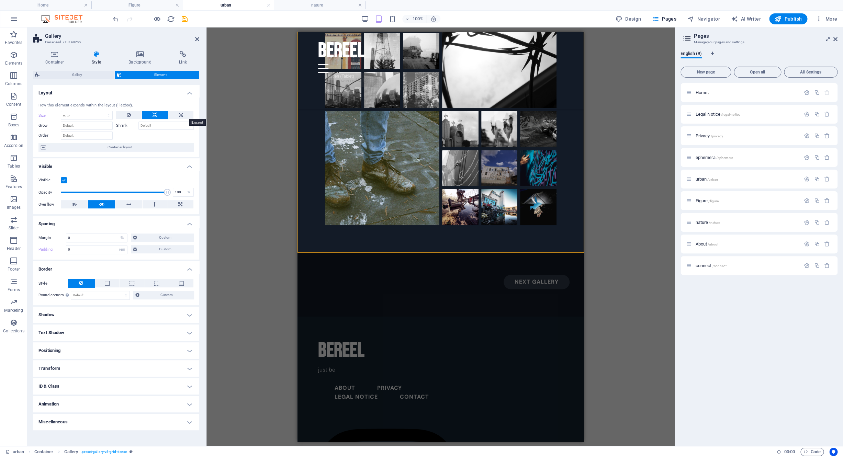
type input "100"
select select "%"
click at [126, 114] on button at bounding box center [128, 115] width 25 height 8
select select "DISABLED_OPTION_VALUE"
click at [89, 78] on span "Gallery" at bounding box center [77, 75] width 71 height 8
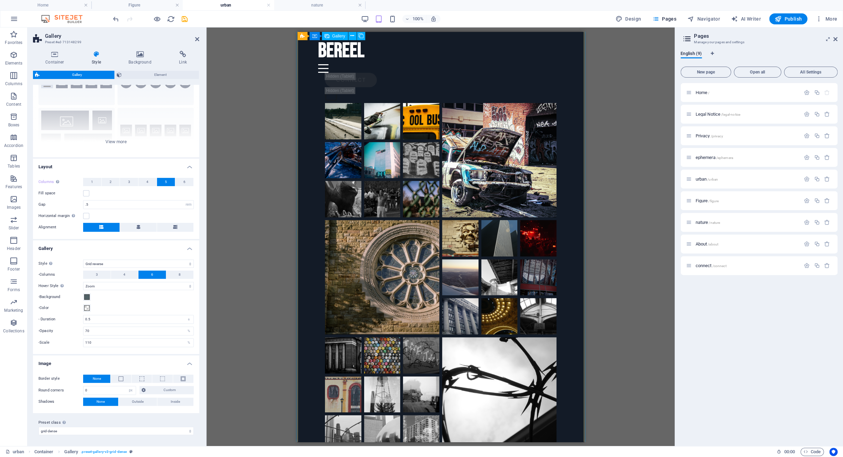
scroll to position [0, 0]
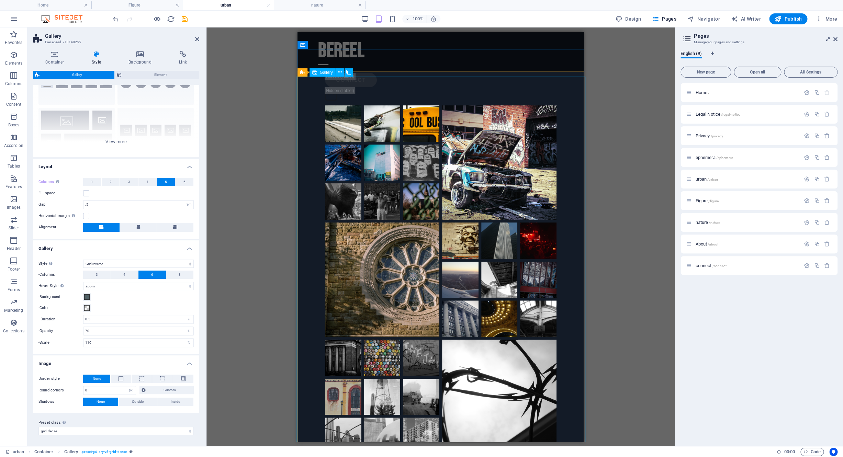
click at [328, 71] on span "Gallery" at bounding box center [326, 72] width 13 height 4
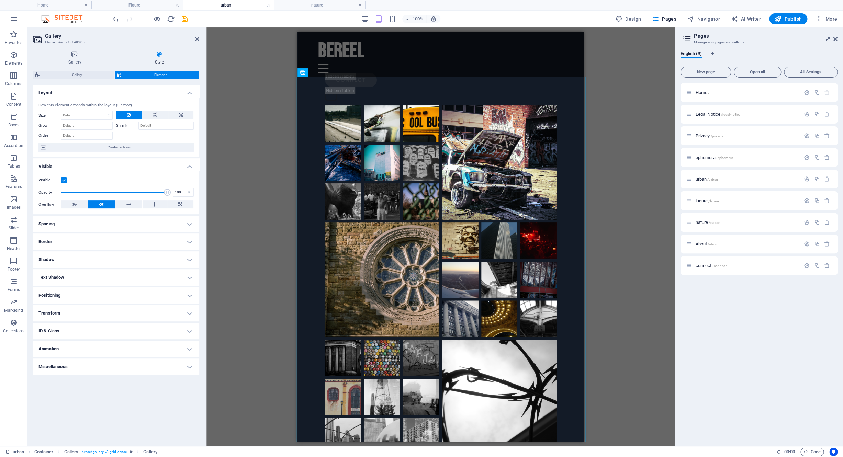
click at [94, 226] on h4 "Spacing" at bounding box center [116, 224] width 166 height 16
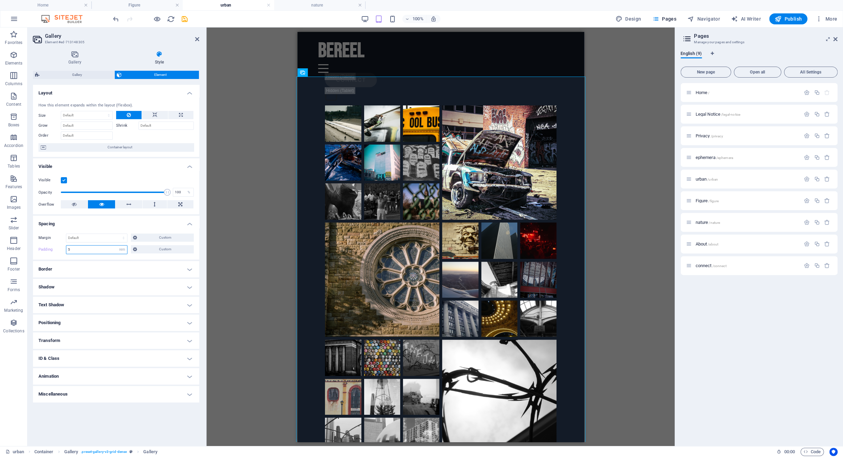
click at [87, 246] on input "5" at bounding box center [96, 250] width 61 height 8
type input "0"
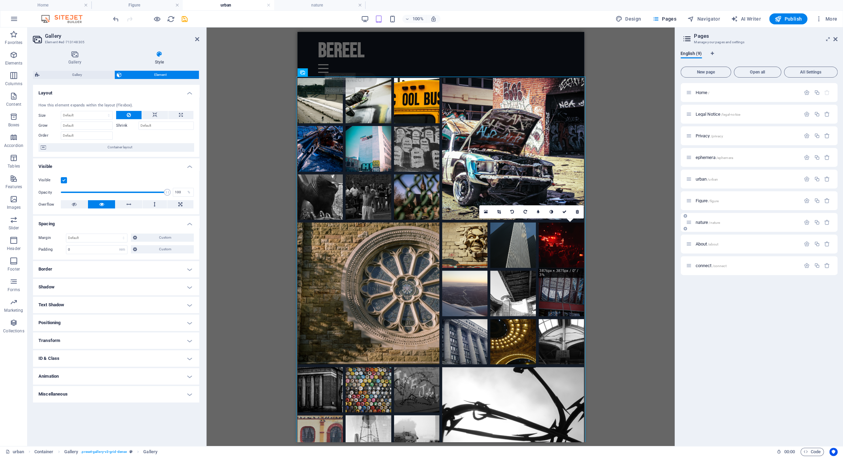
click at [700, 222] on span "nature /nature" at bounding box center [707, 222] width 25 height 5
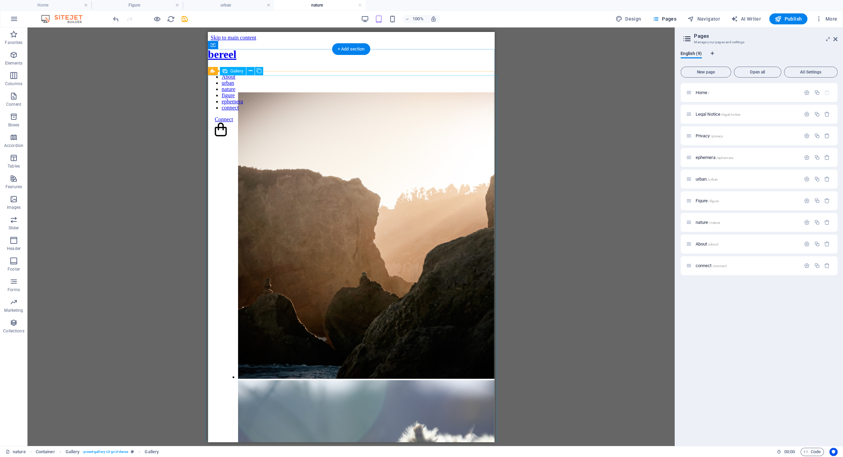
select select "4"
select select "%"
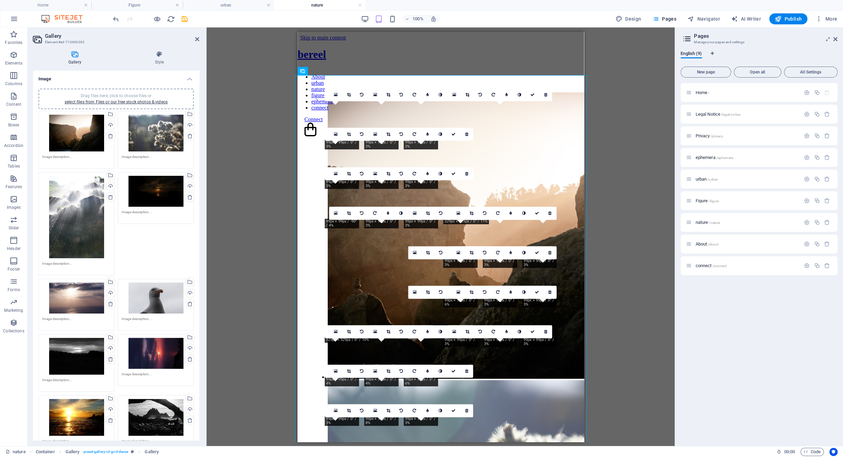
select select "rem"
click at [158, 58] on h4 "Style" at bounding box center [160, 58] width 80 height 14
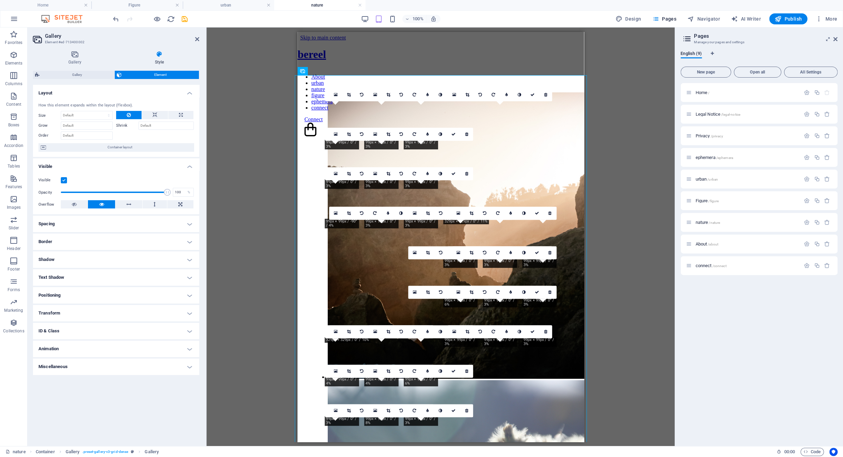
click at [82, 228] on h4 "Spacing" at bounding box center [116, 224] width 166 height 16
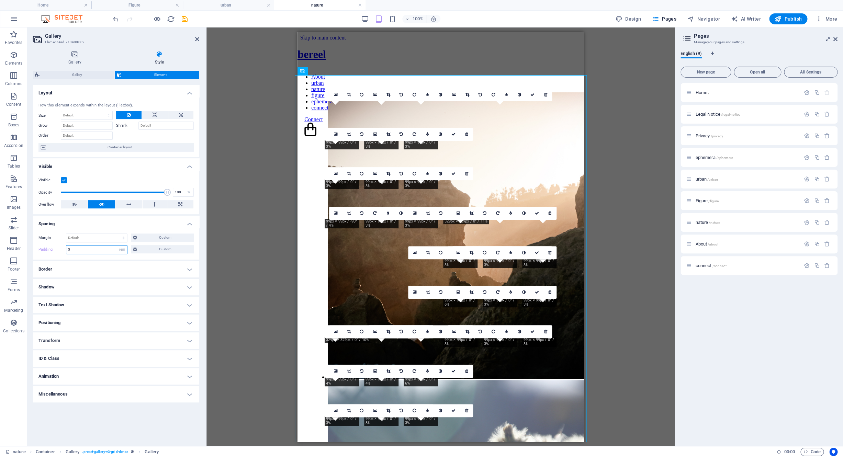
click at [82, 250] on input "5" at bounding box center [96, 250] width 61 height 8
type input "0"
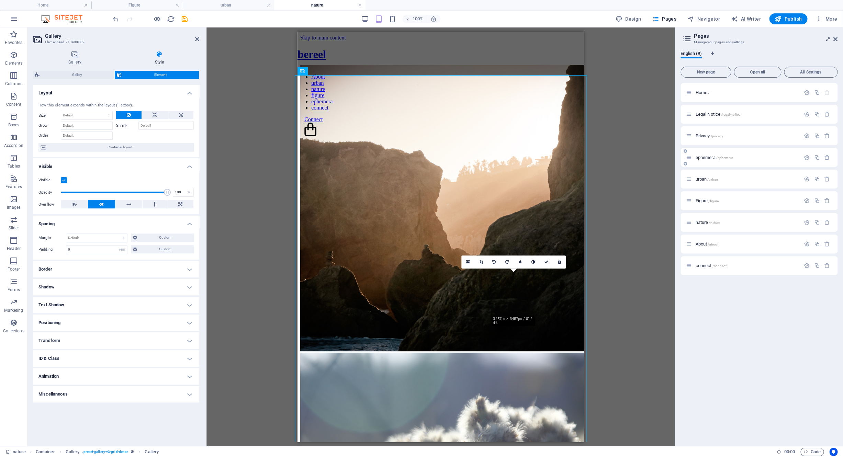
click at [707, 157] on span "ephemera /ephemera" at bounding box center [713, 157] width 37 height 5
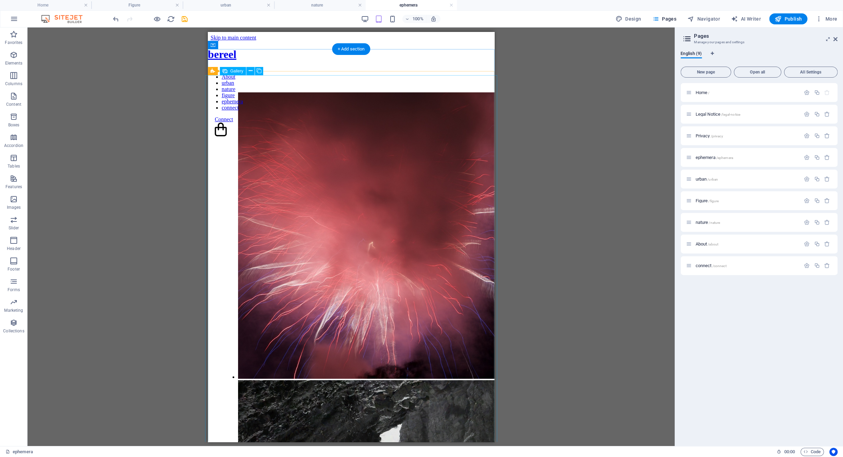
select select "4"
select select "%"
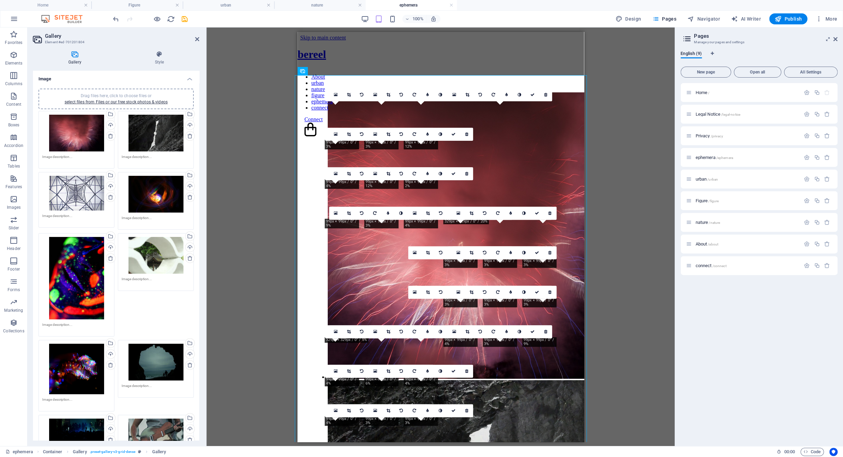
select select "rem"
click at [164, 60] on h4 "Style" at bounding box center [160, 58] width 80 height 14
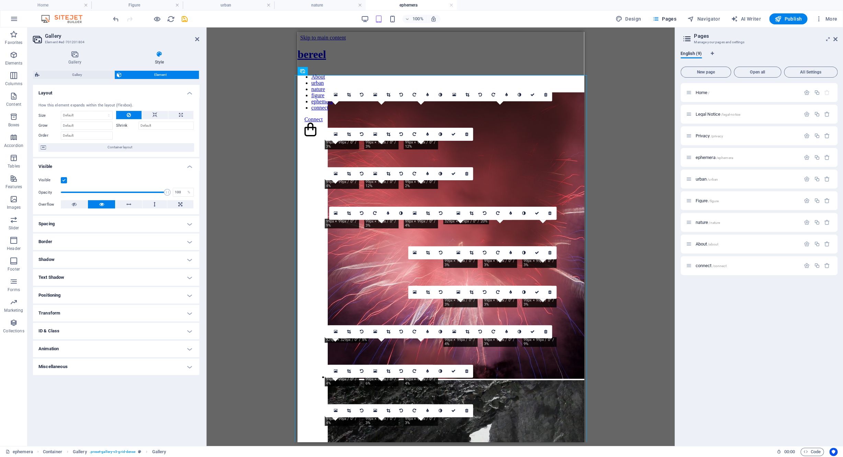
click at [108, 222] on h4 "Spacing" at bounding box center [116, 224] width 166 height 16
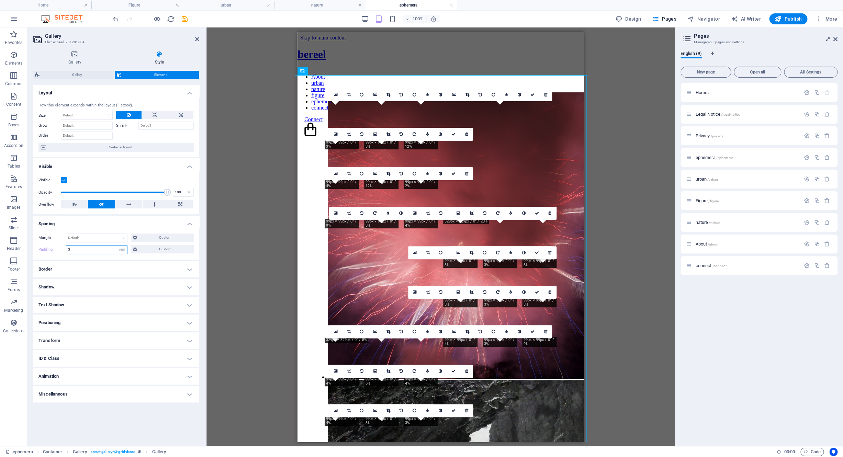
click at [92, 249] on input "5" at bounding box center [96, 250] width 61 height 8
type input "0"
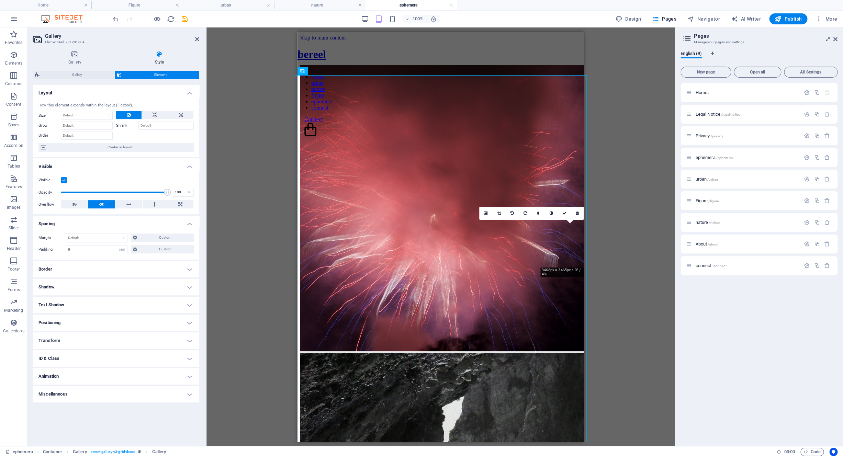
click at [608, 235] on div "Drag and drop a file to add it Gallery Gallery Container Gallery 180 170 160 15…" at bounding box center [440, 236] width 468 height 419
click at [35, 3] on h4 "Home" at bounding box center [45, 5] width 91 height 8
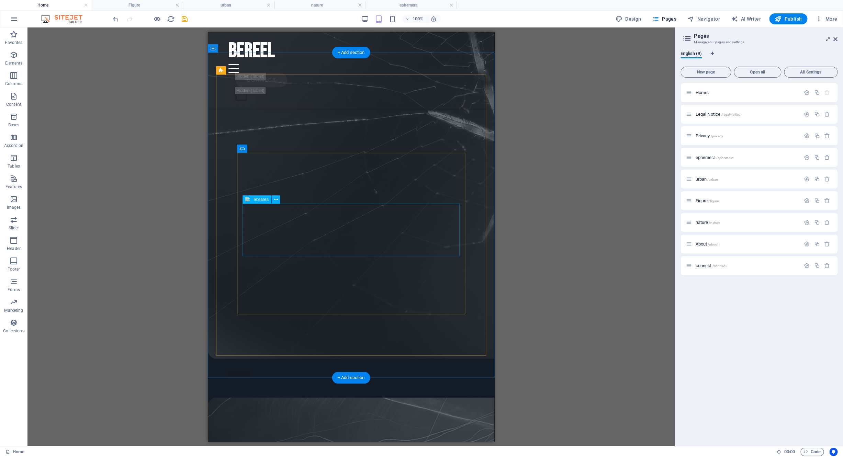
scroll to position [2787, 0]
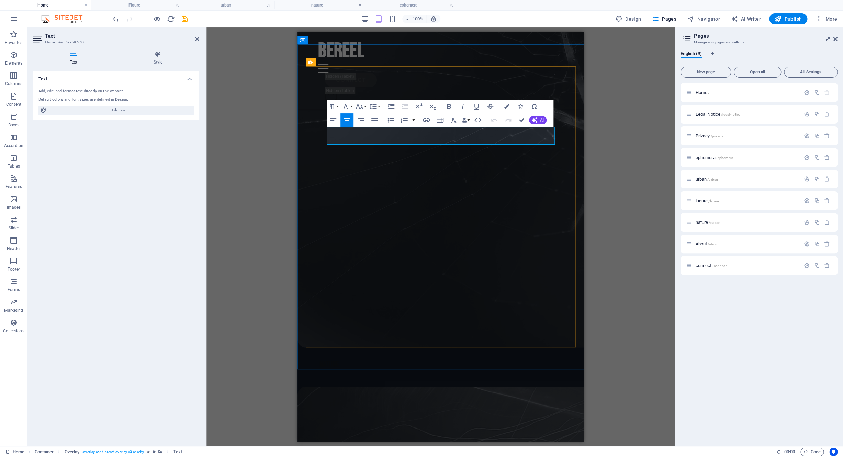
click at [426, 120] on icon "button" at bounding box center [426, 120] width 8 height 8
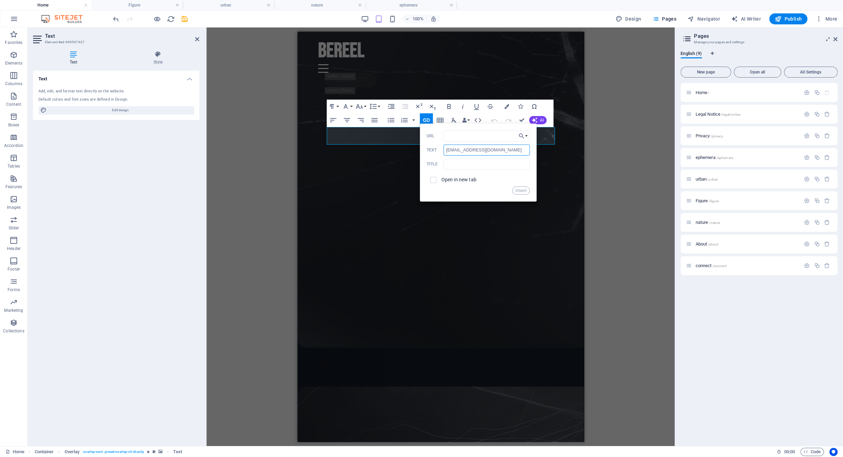
click at [472, 150] on input "[EMAIL_ADDRESS][DOMAIN_NAME]" at bounding box center [486, 150] width 86 height 11
copy span "​"
click at [469, 136] on input "URL" at bounding box center [486, 136] width 87 height 11
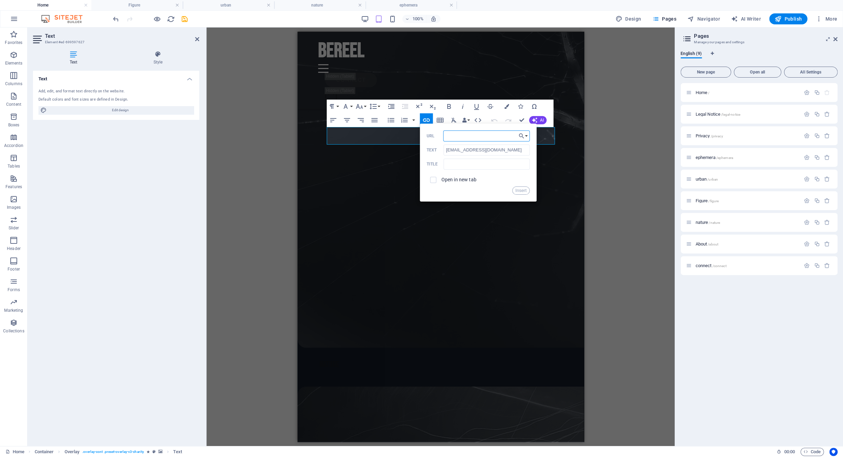
paste input "[EMAIL_ADDRESS][DOMAIN_NAME]"
type input "[EMAIL_ADDRESS][DOMAIN_NAME]"
click at [518, 191] on button "Insert" at bounding box center [521, 191] width 18 height 8
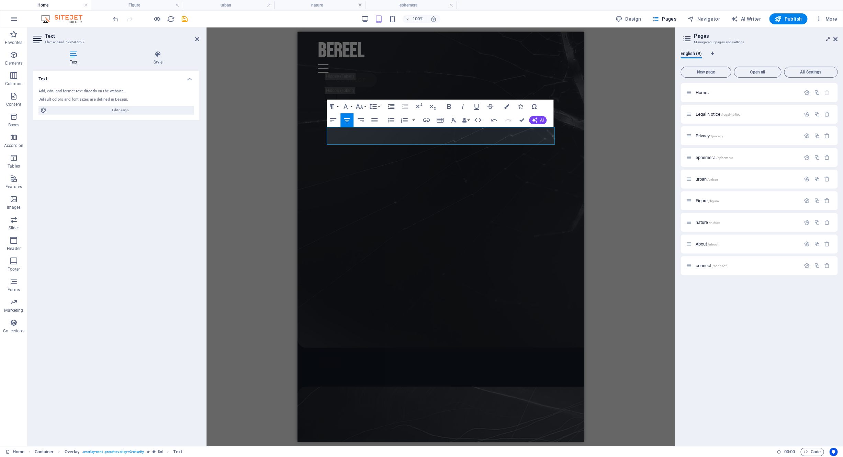
click at [602, 202] on div "H2 Banner Container Menu Bar Menu Button Spacer Button Spacer Spacer Unequal Co…" at bounding box center [440, 236] width 468 height 419
click at [234, 380] on div "H2 Banner Container Menu Bar Menu Button Spacer Button Spacer Spacer Unequal Co…" at bounding box center [440, 236] width 468 height 419
click at [197, 39] on icon at bounding box center [197, 38] width 4 height 5
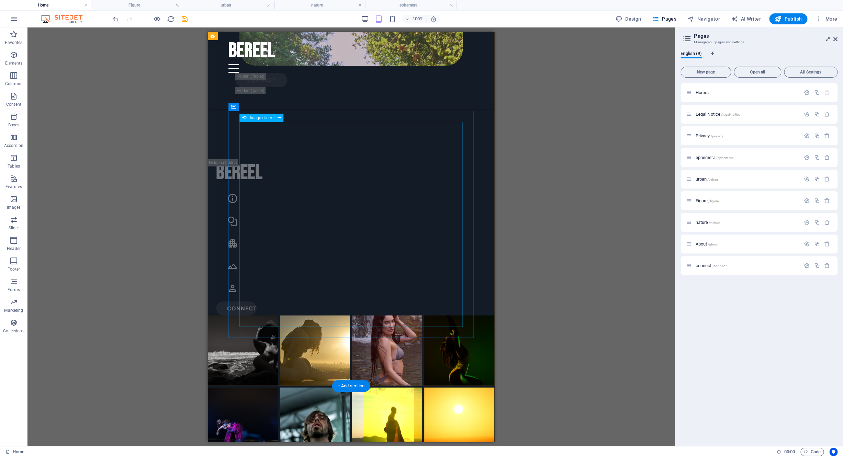
scroll to position [544, 0]
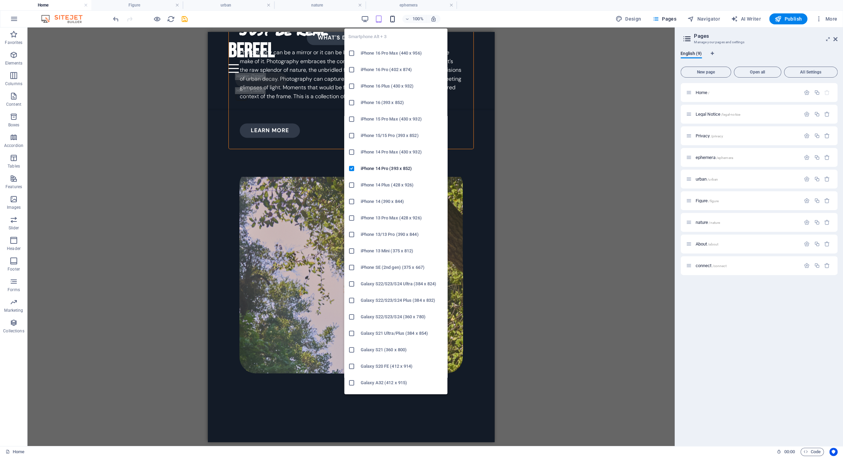
click at [394, 17] on icon "button" at bounding box center [393, 19] width 8 height 8
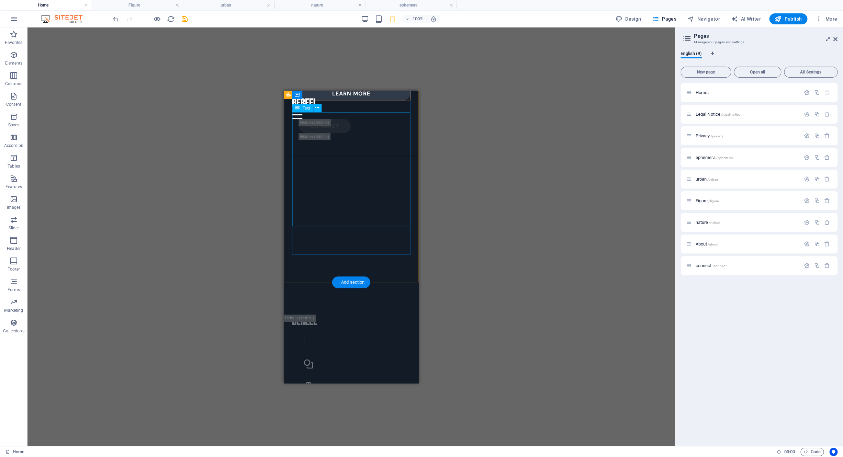
scroll to position [526, 0]
click at [701, 178] on span "urban /urban" at bounding box center [706, 179] width 23 height 5
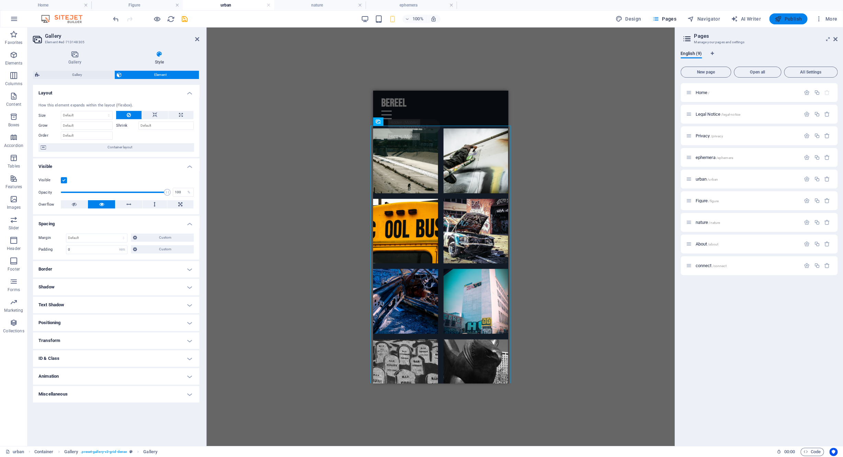
click at [784, 15] on button "Publish" at bounding box center [788, 18] width 38 height 11
